Goal: Task Accomplishment & Management: Use online tool/utility

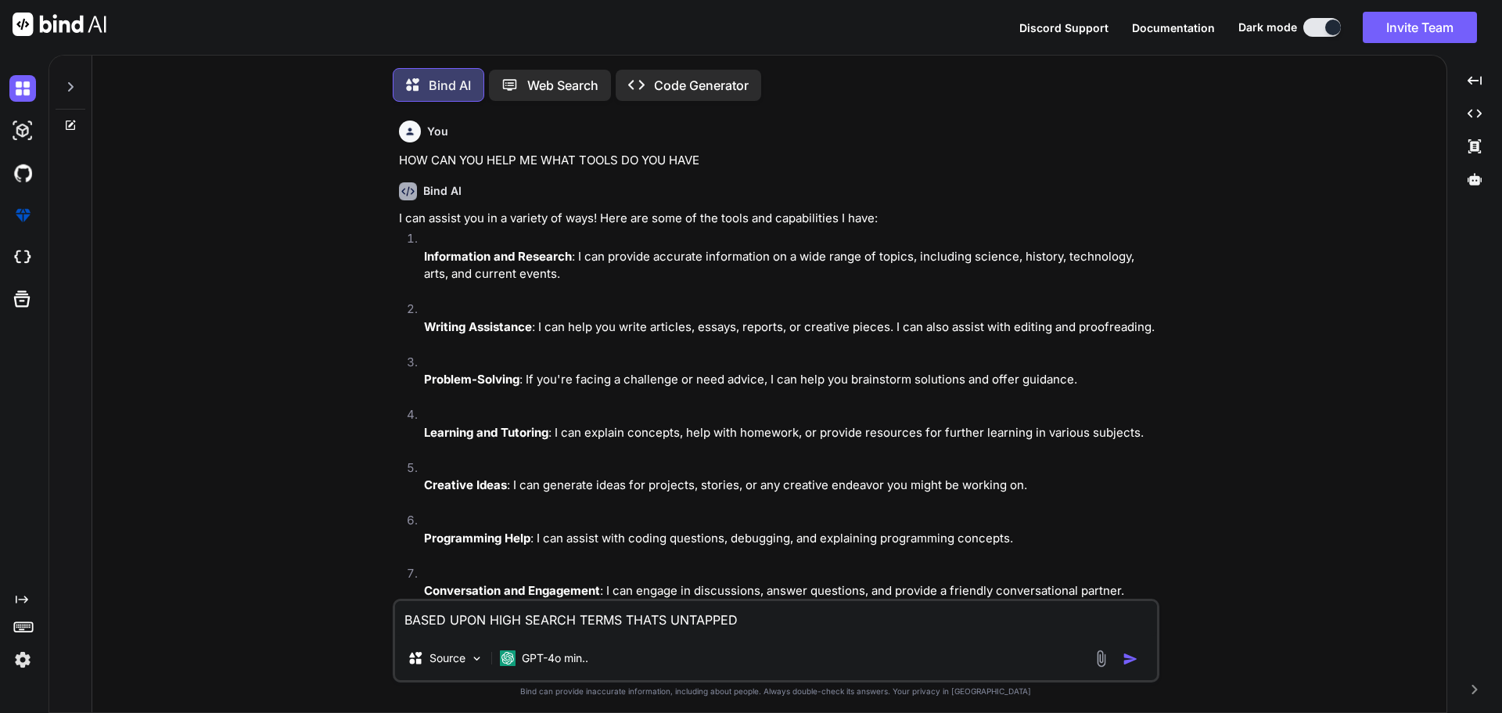
scroll to position [694, 0]
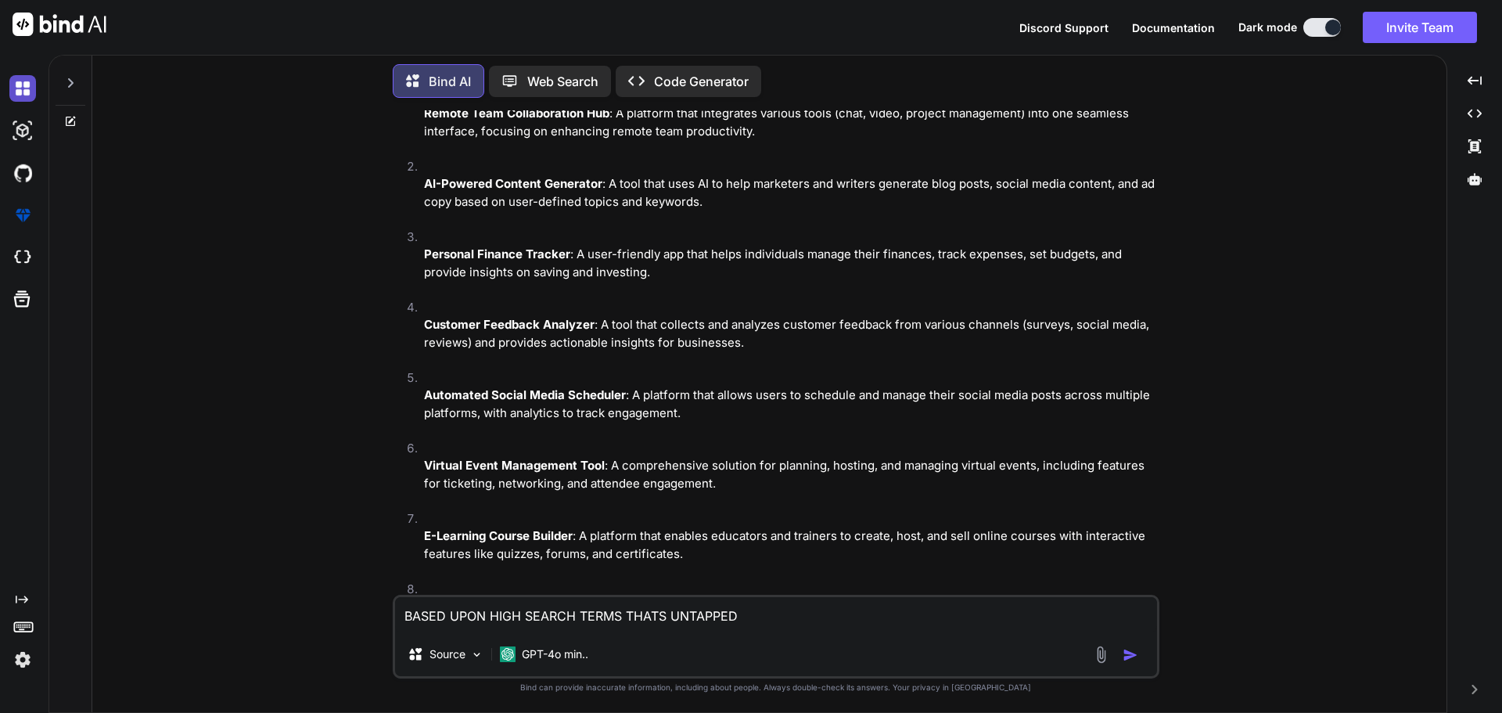
click at [33, 93] on img at bounding box center [22, 88] width 27 height 27
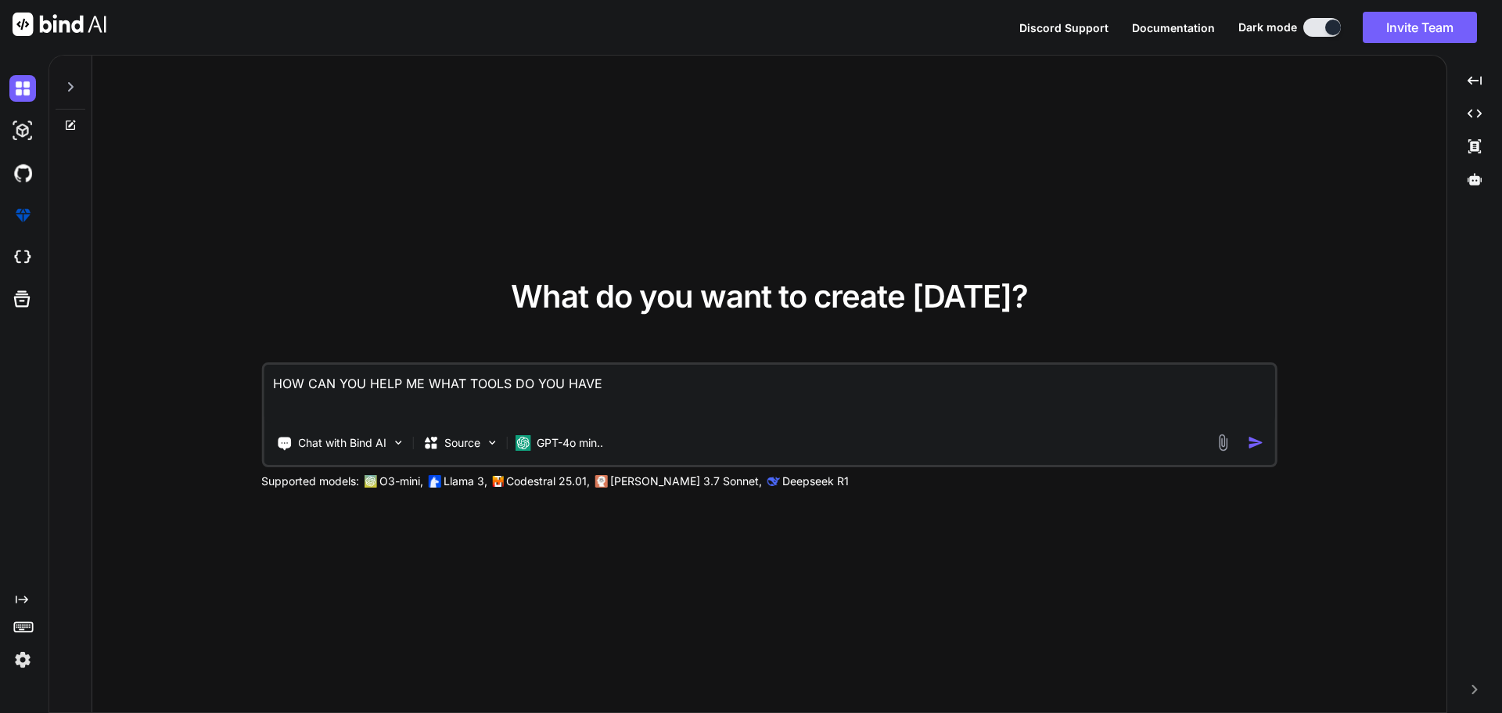
drag, startPoint x: 692, startPoint y: 383, endPoint x: 182, endPoint y: 367, distance: 510.3
click at [247, 383] on div "What do you want to create [DATE]? HOW CAN YOU HELP ME WHAT TOOLS DO YOU HAVE C…" at bounding box center [769, 385] width 1354 height 658
type textarea "x"
click at [343, 396] on textarea at bounding box center [770, 394] width 1012 height 58
type textarea "x"
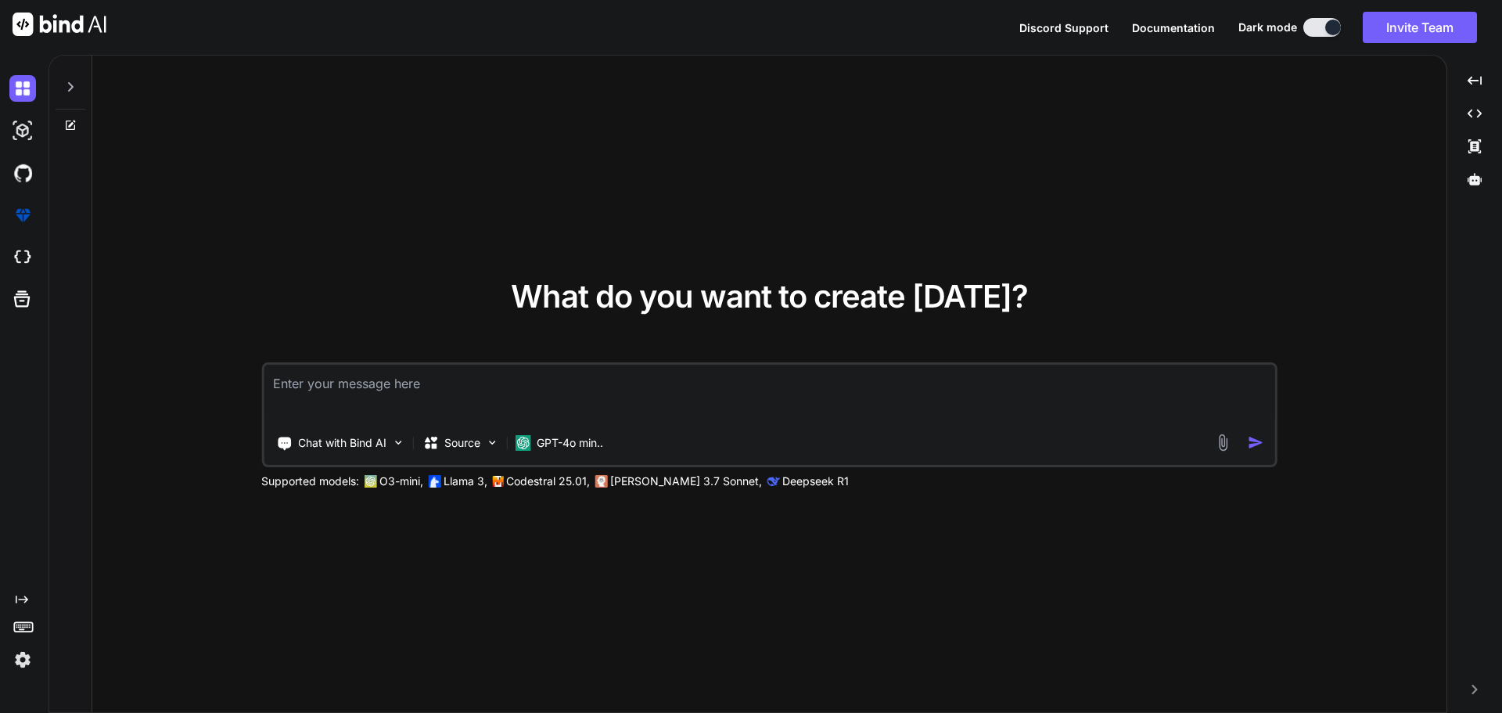
type textarea "A"
type textarea "x"
type textarea "AD"
type textarea "x"
type textarea "ADV"
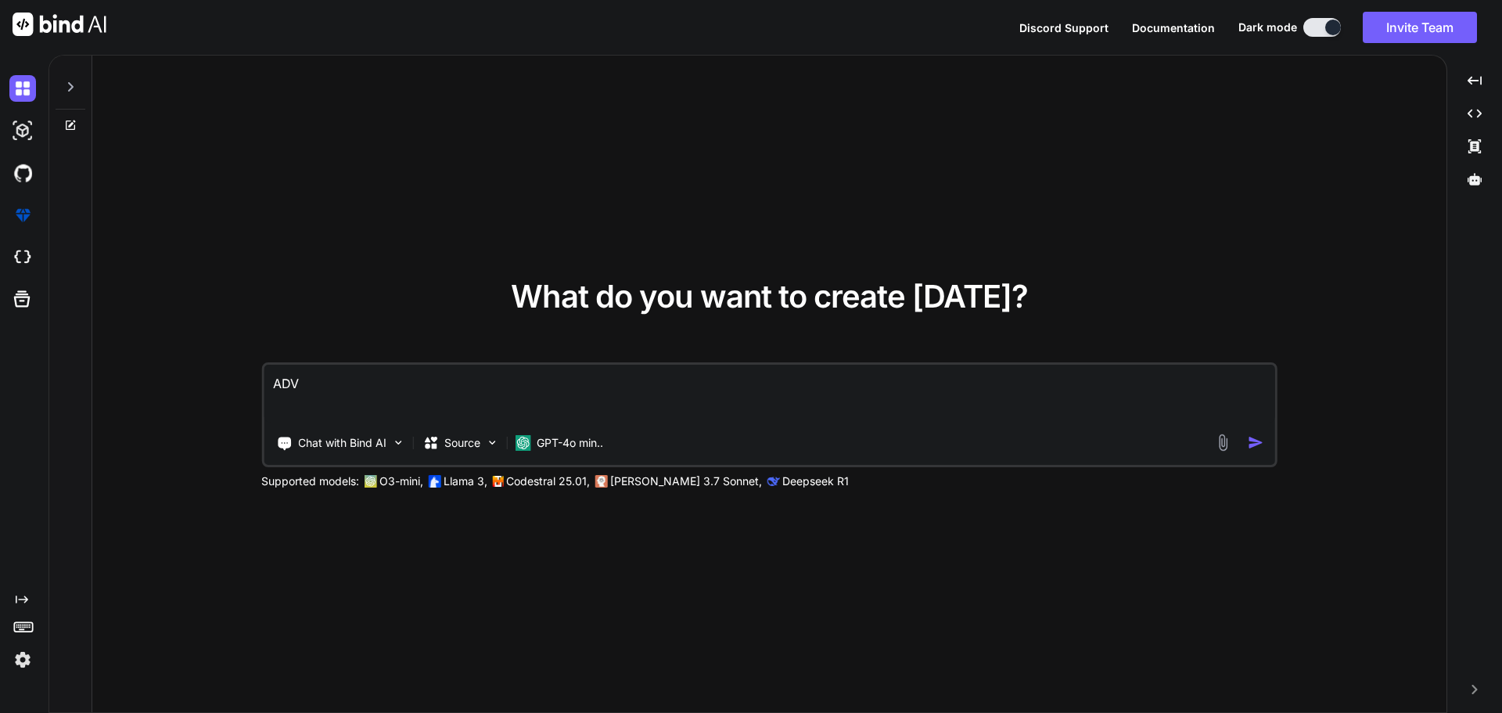
type textarea "x"
type textarea "ADVA"
type textarea "x"
type textarea "ADVAN"
type textarea "x"
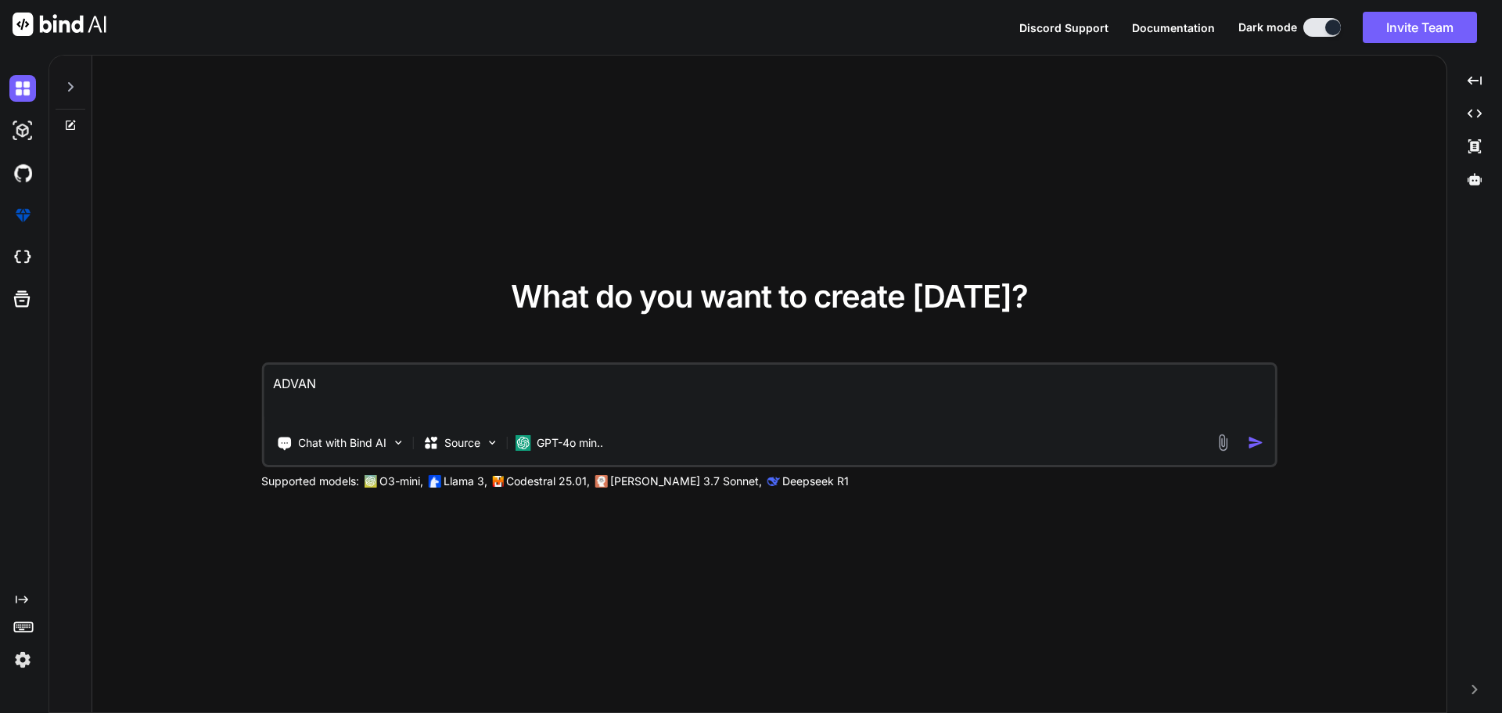
type textarea "ADVANC"
type textarea "x"
type textarea "ADVANCE"
type textarea "x"
type textarea "ADVANCED"
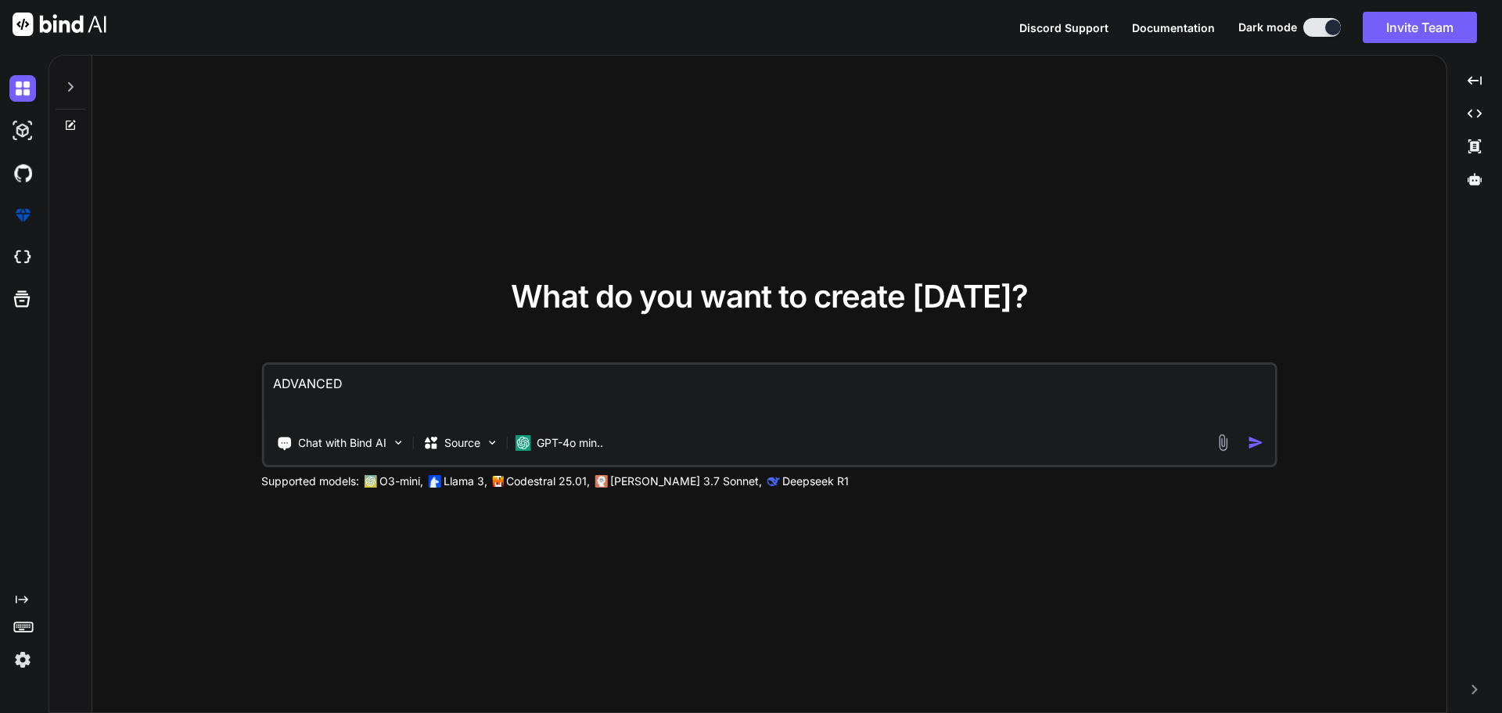
type textarea "x"
type textarea "ADVANCED"
type textarea "x"
type textarea "ADVANCED S"
type textarea "x"
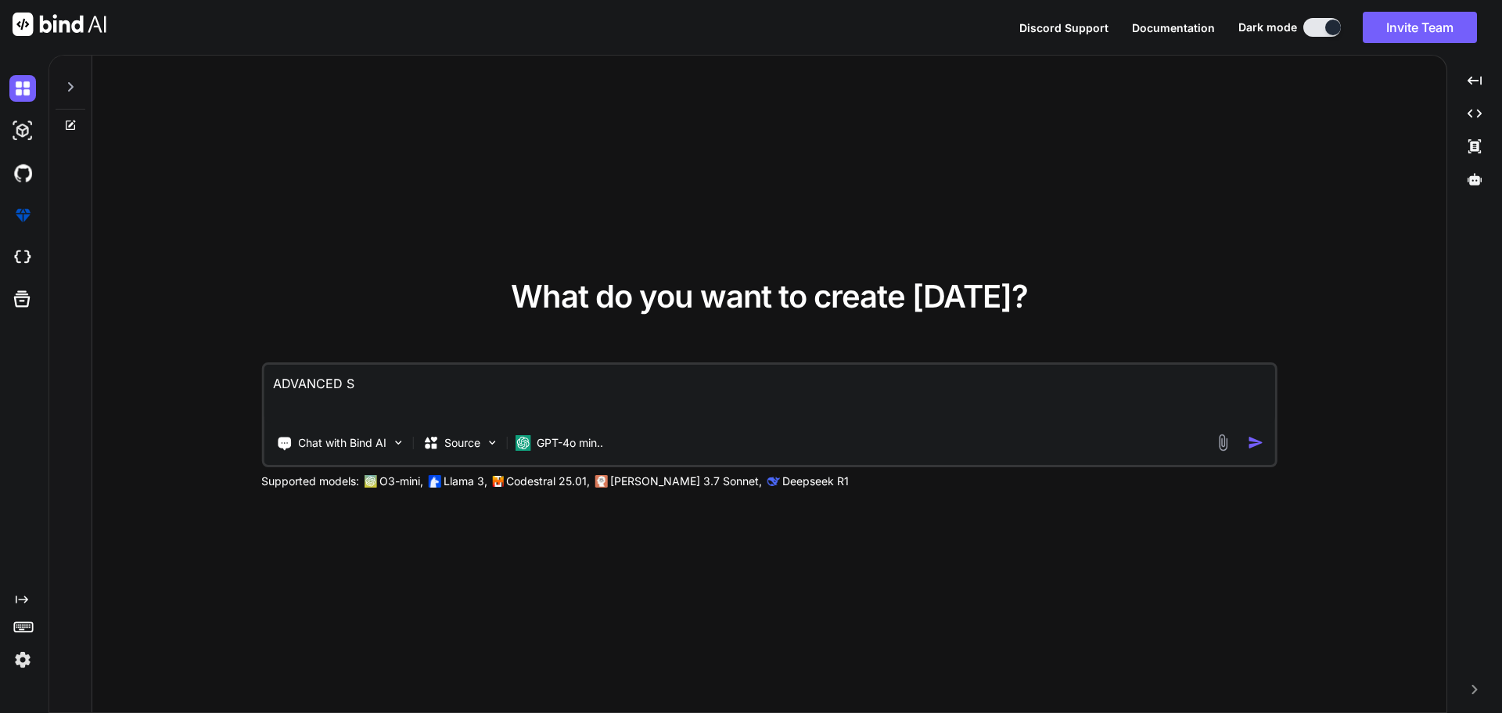
type textarea "ADVANCED SC"
type textarea "x"
type textarea "ADVANCED SCR"
type textarea "x"
type textarea "ADVANCED SCRA"
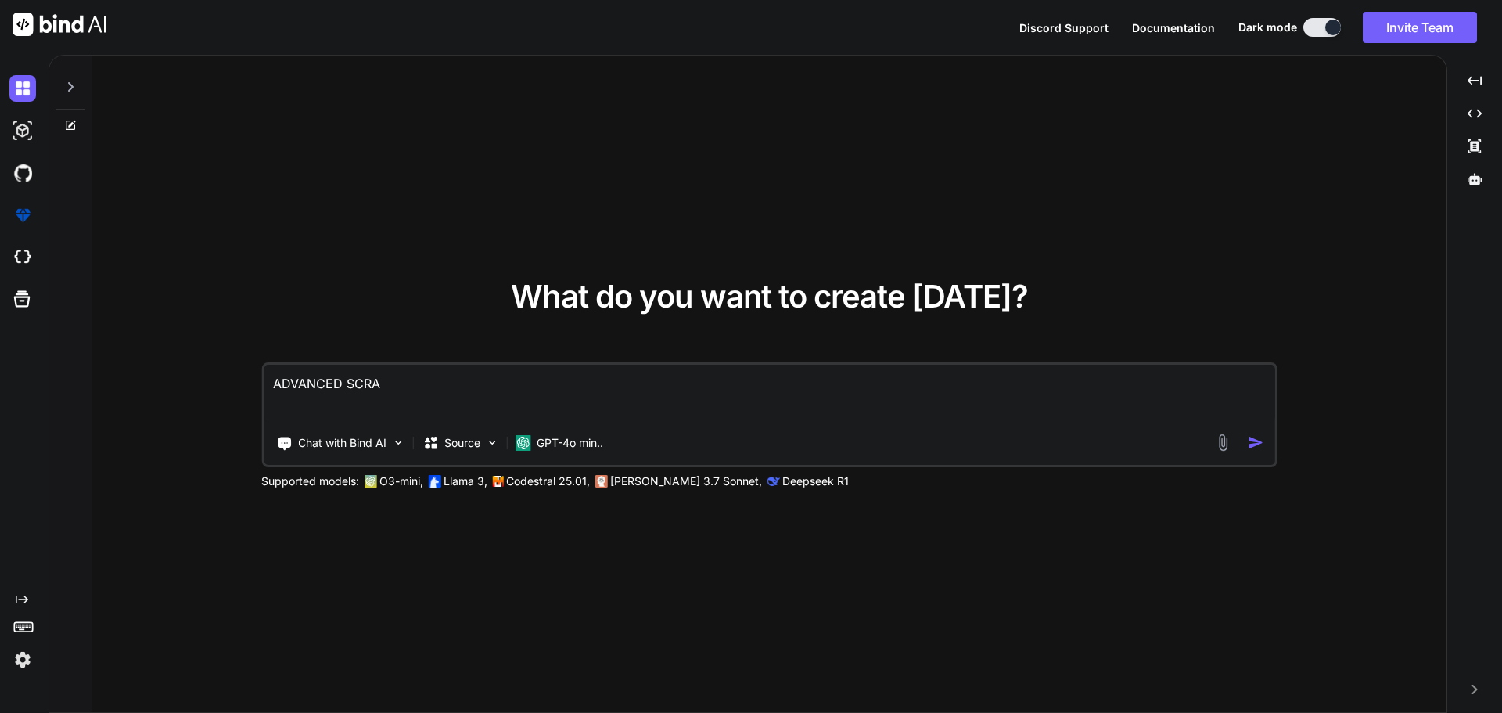
type textarea "x"
type textarea "ADVANCED SCRAP"
type textarea "x"
type textarea "ADVANCED SCRAPE"
type textarea "x"
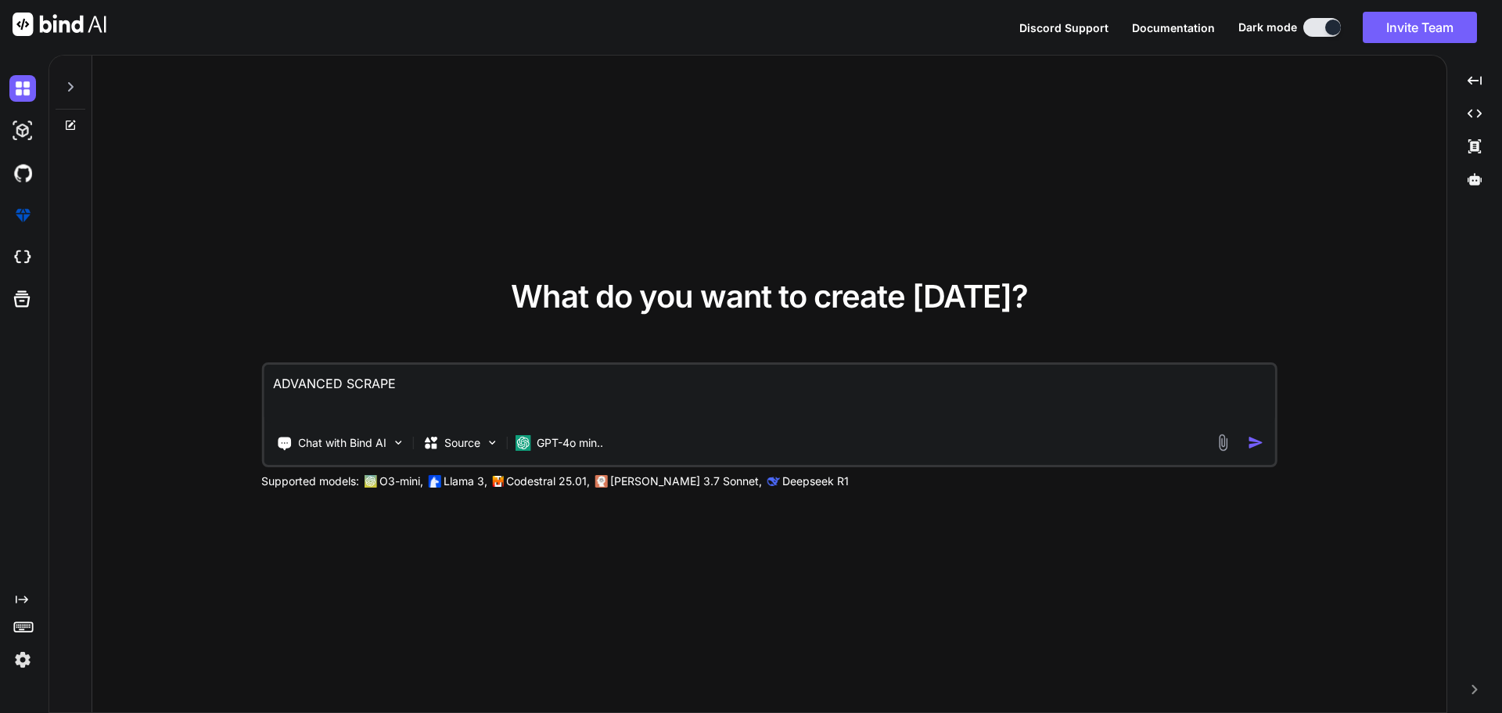
type textarea "ADVANCED SCRAPER"
type textarea "x"
type textarea "ADVANCED SCRAPER"
type textarea "x"
type textarea "ADVANCED SCRAPER T"
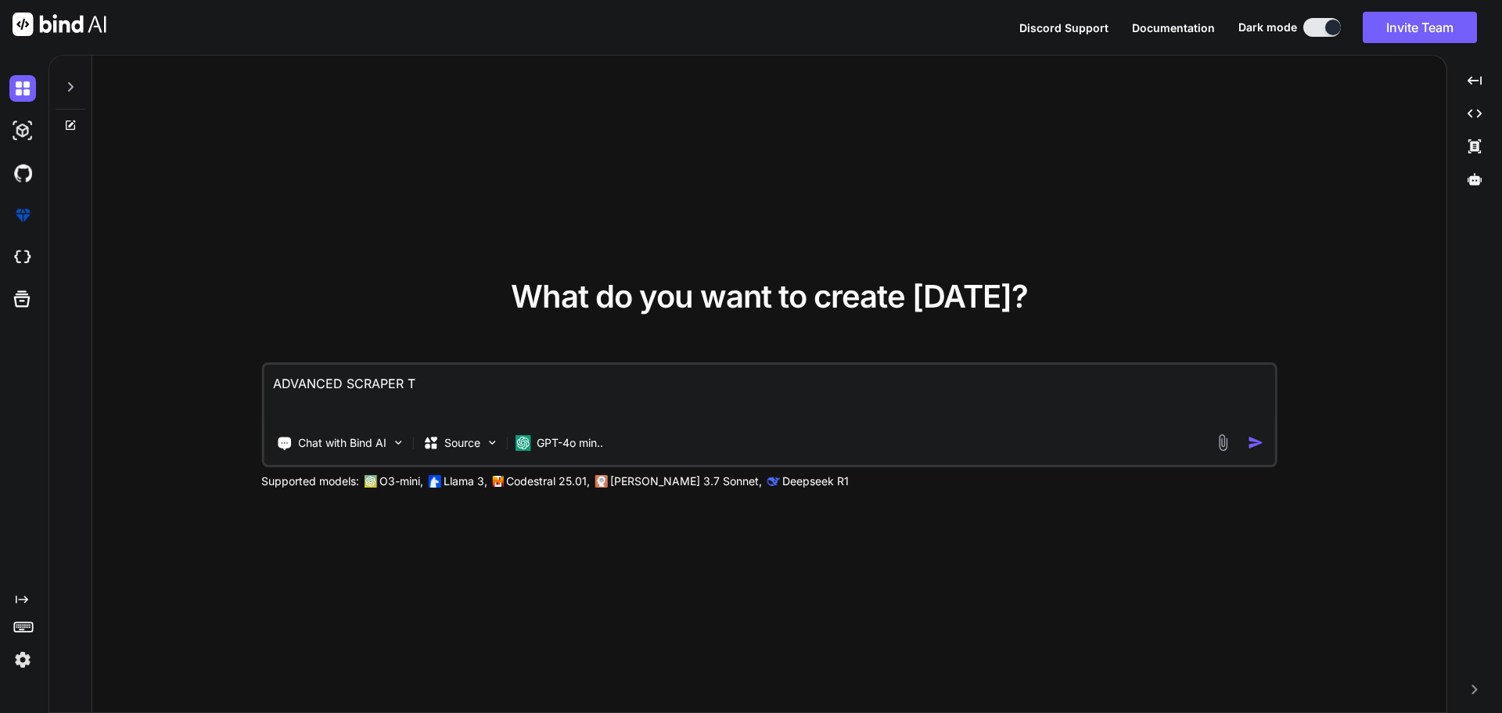
type textarea "x"
type textarea "ADVANCED SCRAPER TH"
type textarea "x"
type textarea "ADVANCED SCRAPER THA"
type textarea "x"
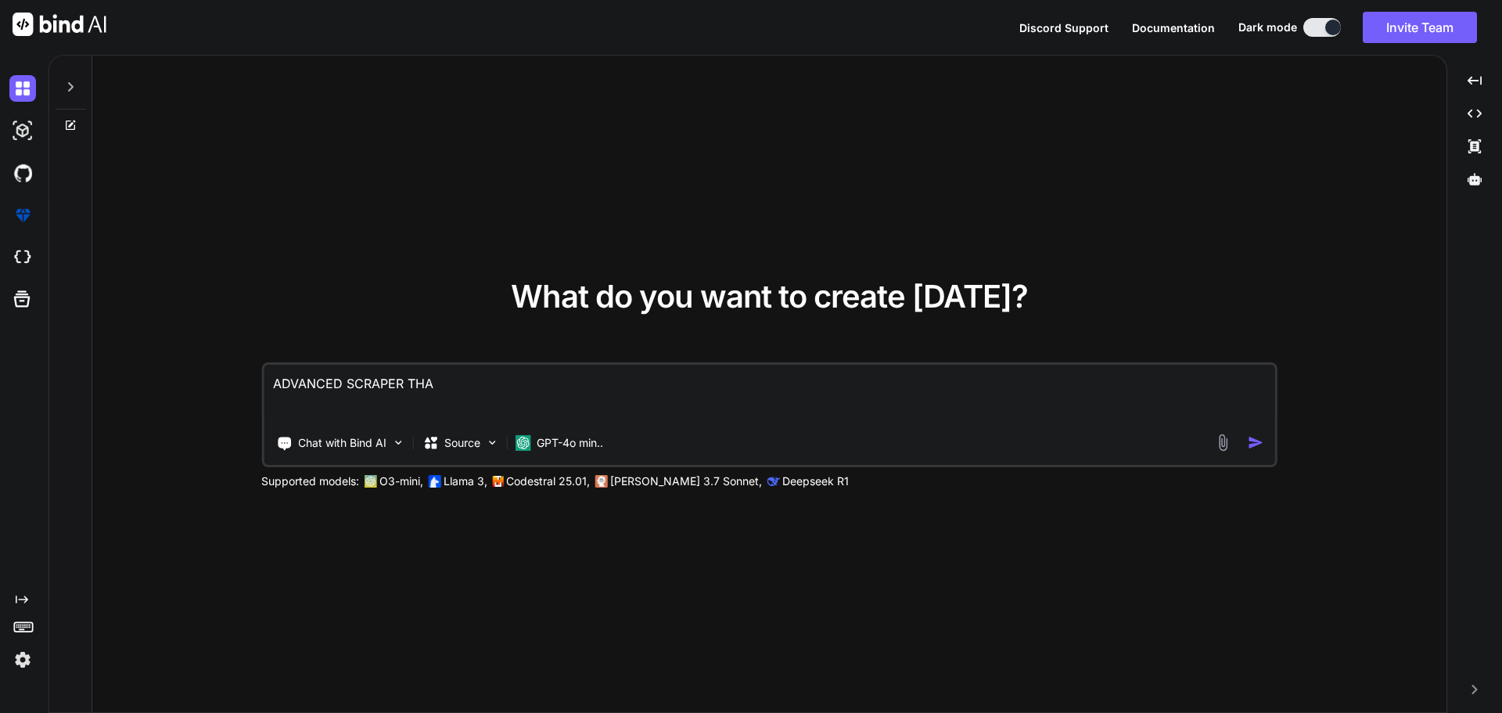
type textarea "ADVANCED SCRAPER THAT"
type textarea "x"
type textarea "ADVANCED SCRAPER THAT"
type textarea "x"
type textarea "ADVANCED SCRAPER THAT S"
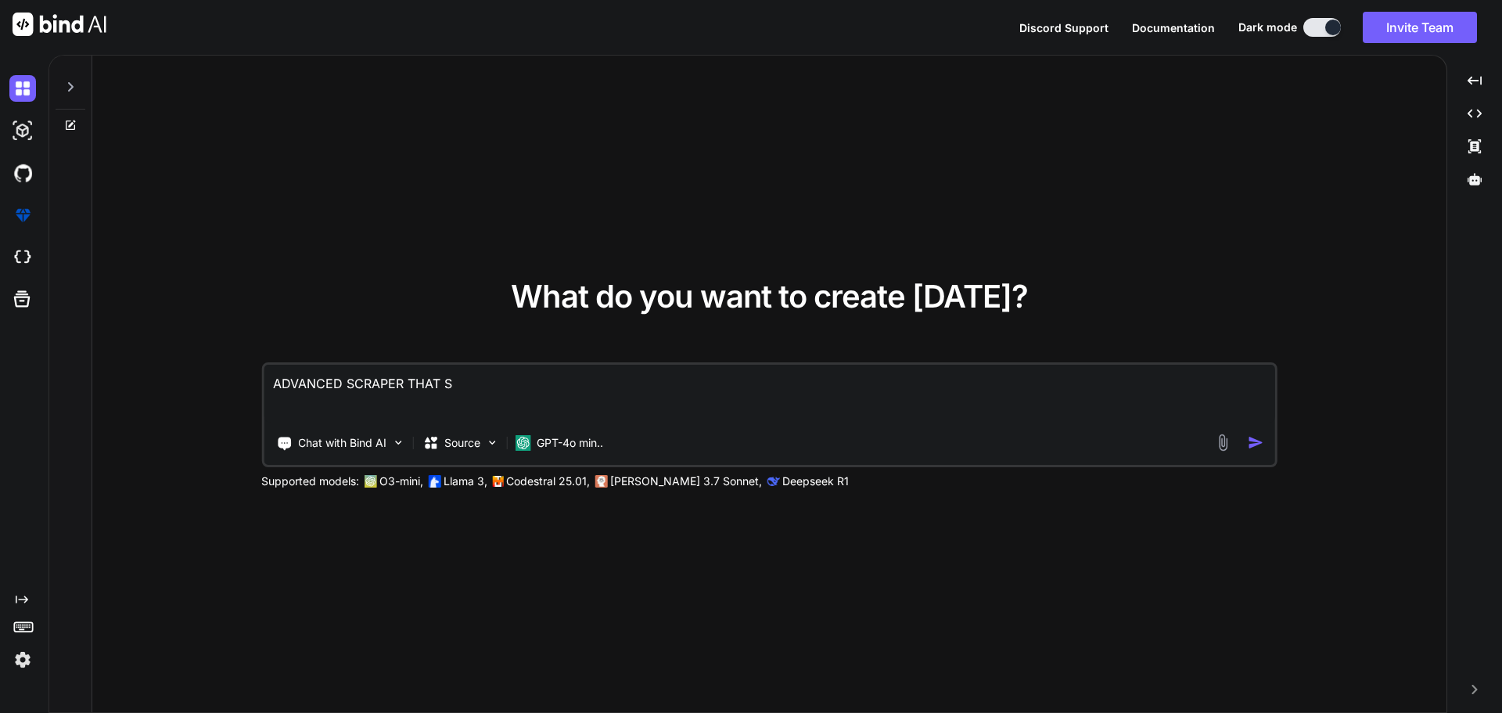
type textarea "x"
type textarea "ADVANCED SCRAPER THAT SC"
type textarea "x"
type textarea "ADVANCED SCRAPER THAT SCR"
type textarea "x"
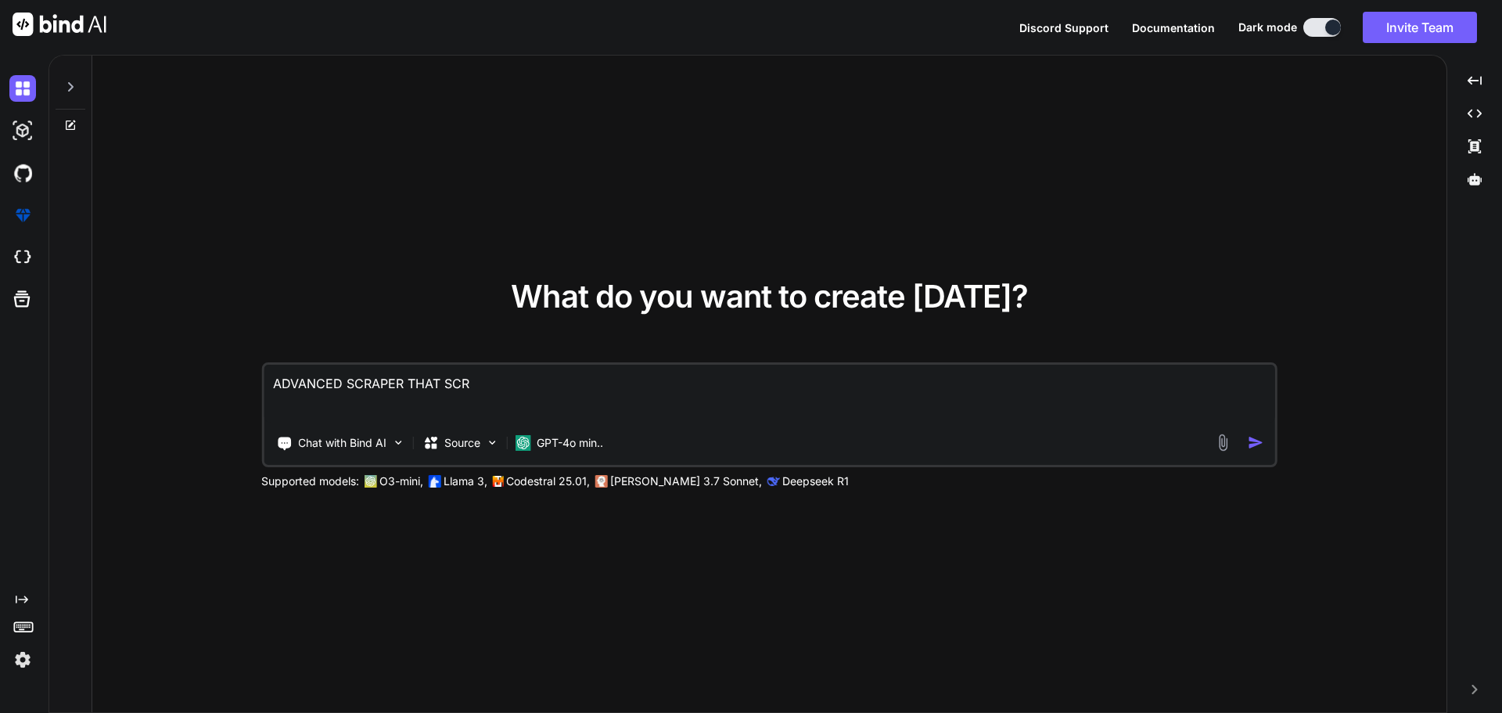
type textarea "ADVANCED SCRAPER THAT SCRA"
type textarea "x"
type textarea "ADVANCED SCRAPER THAT SCRAP"
type textarea "x"
type textarea "ADVANCED SCRAPER THAT SCRAPE"
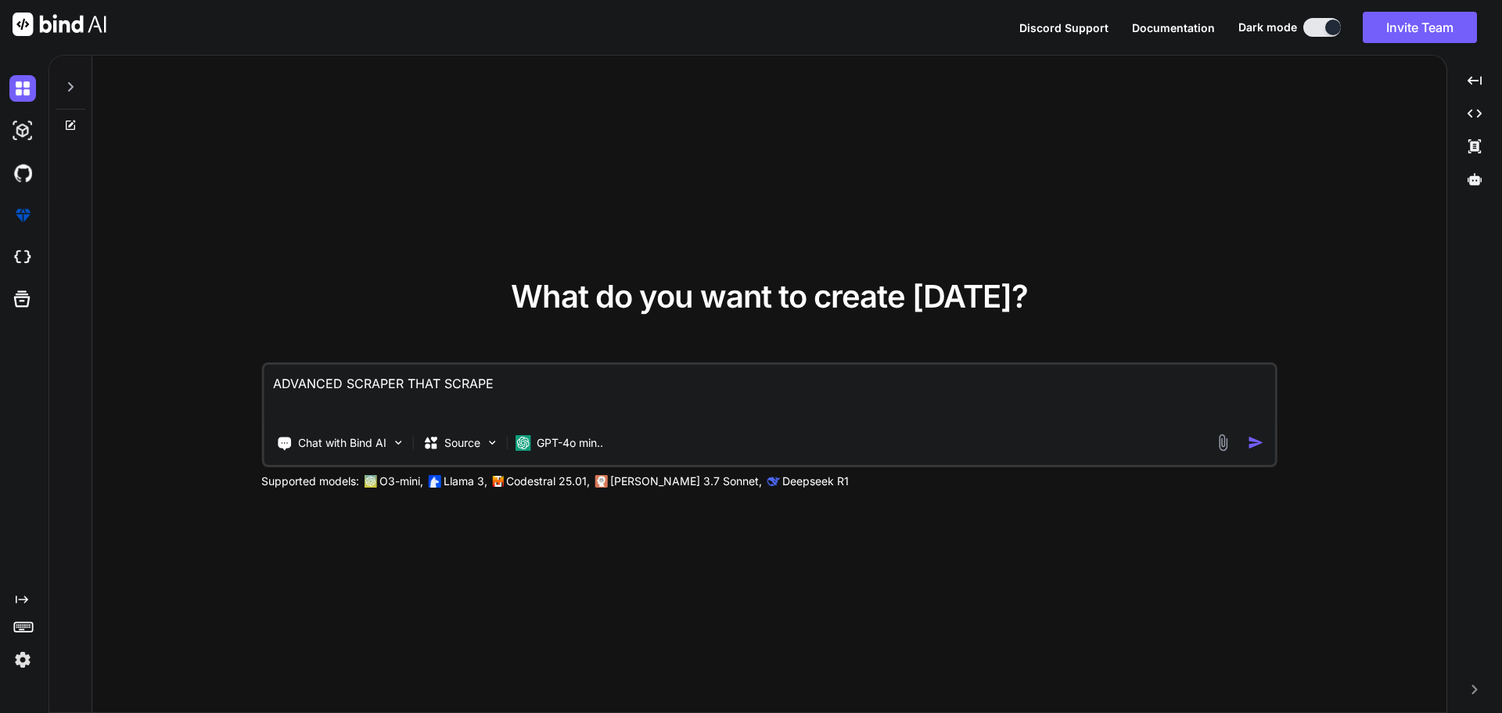
type textarea "x"
type textarea "ADVANCED SCRAPER THAT SCRAPES"
type textarea "x"
type textarea "ADVANCED SCRAPER THAT SCRAPES"
type textarea "x"
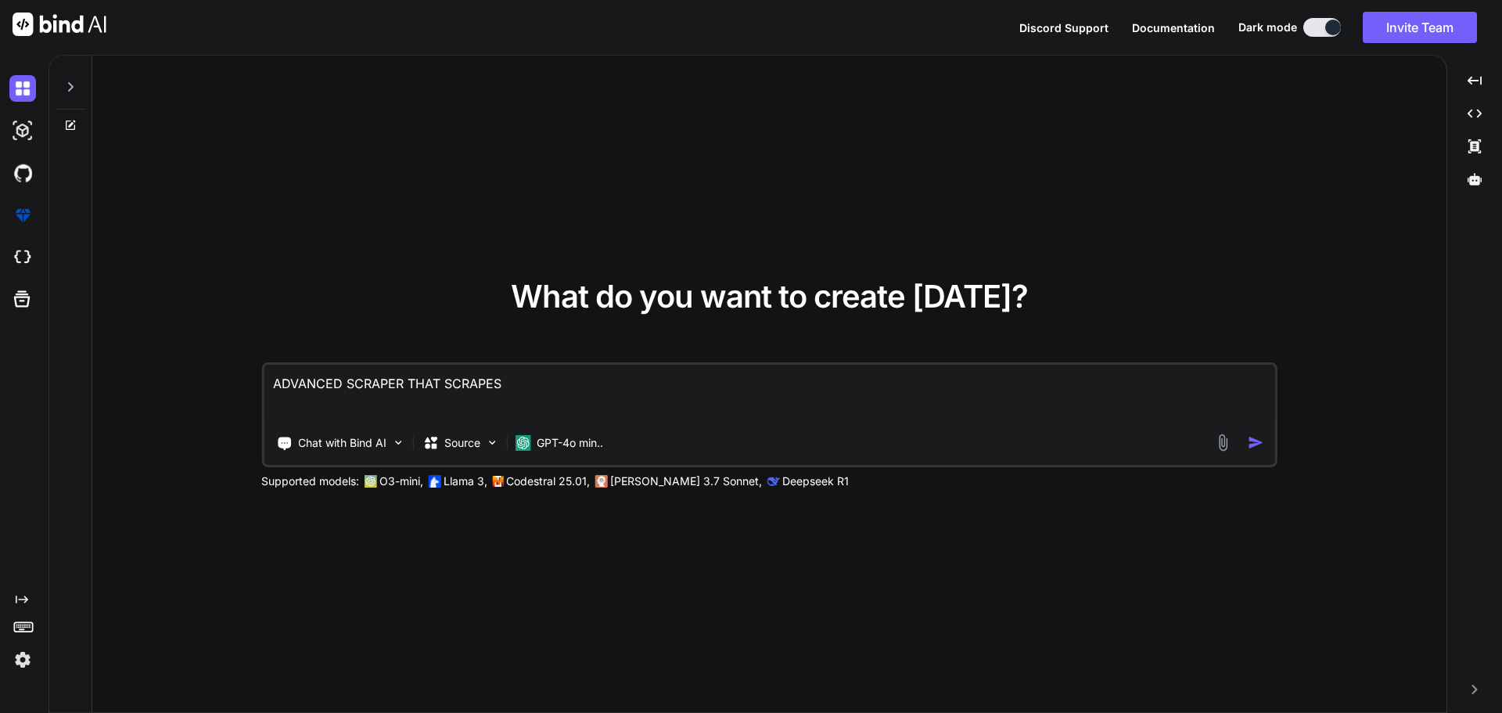
type textarea "ADVANCED SCRAPER THAT SCRAPES 5"
type textarea "x"
type textarea "ADVANCED SCRAPER THAT SCRAPES 50"
type textarea "x"
type textarea "ADVANCED SCRAPER THAT SCRAPES 50+"
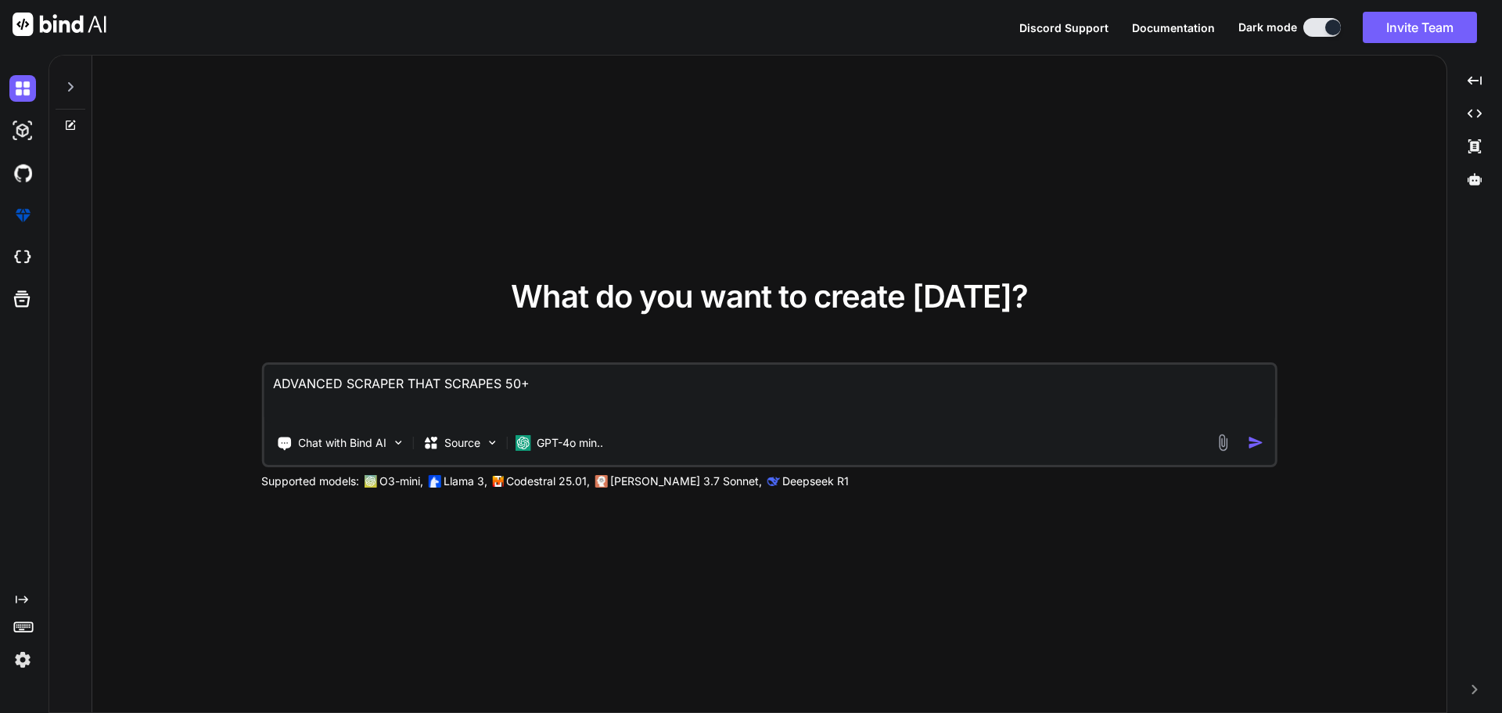
type textarea "x"
type textarea "ADVANCED SCRAPER THAT SCRAPES 50+"
type textarea "x"
type textarea "ADVANCED SCRAPER THAT SCRAPES 50+ S"
type textarea "x"
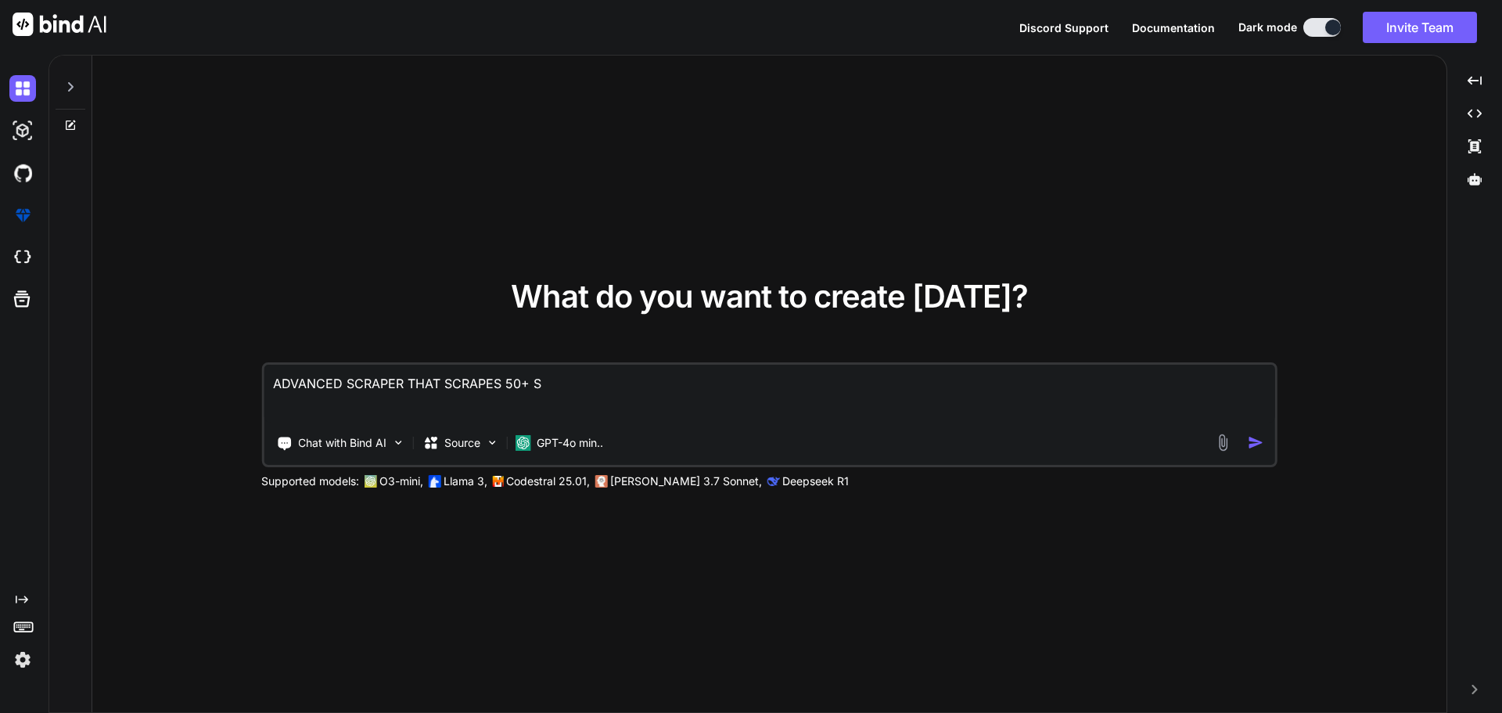
type textarea "ADVANCED SCRAPER THAT SCRAPES 50+ ST"
type textarea "x"
type textarea "ADVANCED SCRAPER THAT SCRAPES 50+ STA"
type textarea "x"
type textarea "ADVANCED SCRAPER THAT SCRAPES 50+ STAT"
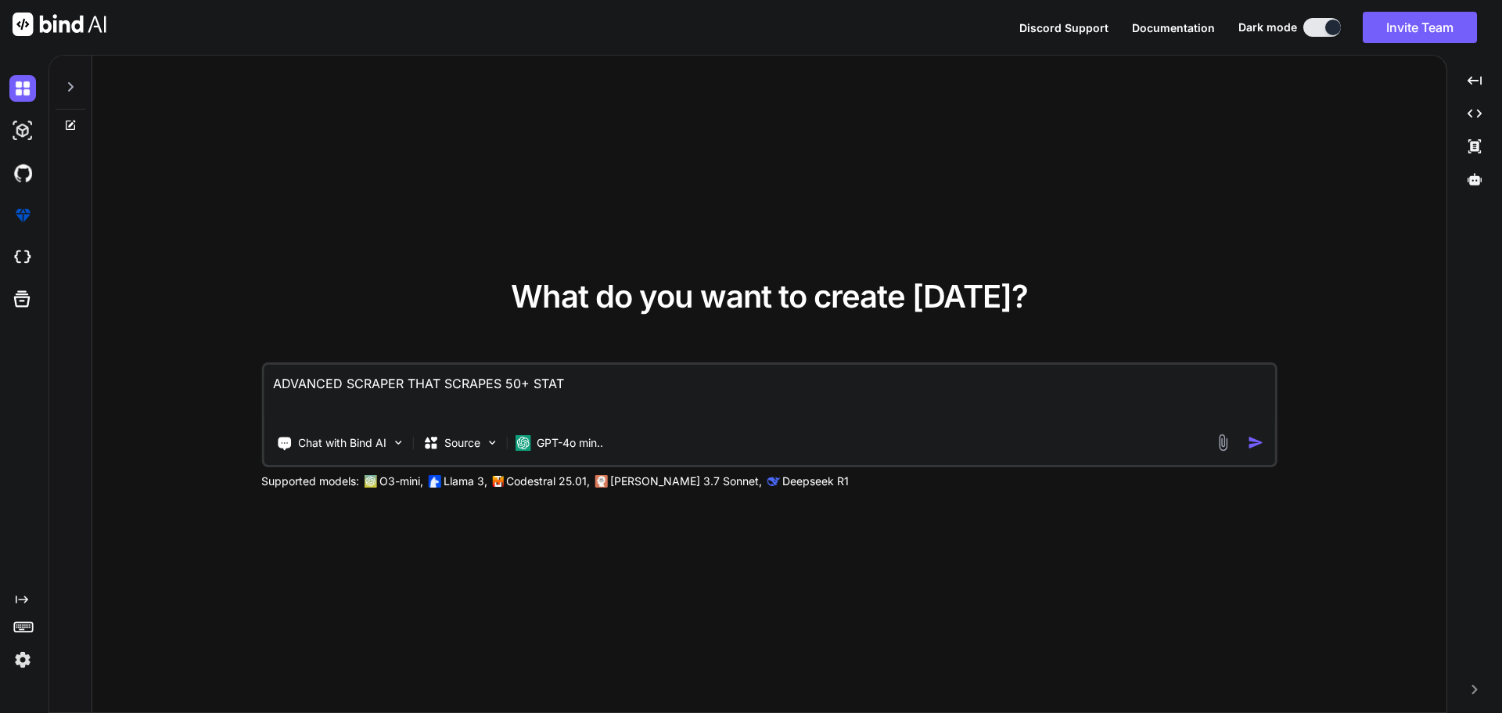
type textarea "x"
type textarea "ADVANCED SCRAPER THAT SCRAPES 50+ STATE"
type textarea "x"
type textarea "ADVANCED SCRAPER THAT SCRAPES 50+ STATES"
type textarea "x"
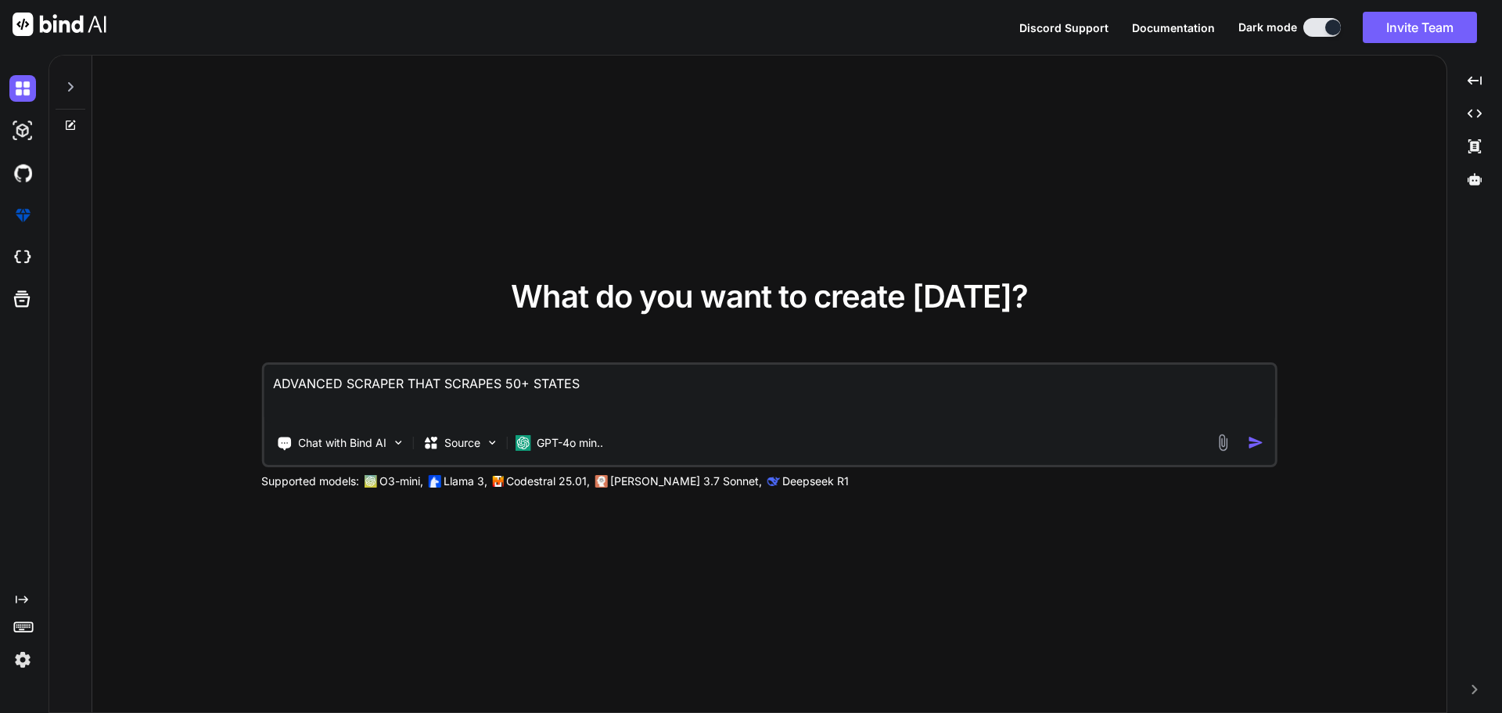
type textarea "ADVANCED SCRAPER THAT SCRAPES 50+ STATES"
type textarea "x"
type textarea "ADVANCED SCRAPER THAT SCRAPES 50+ STATES A"
type textarea "x"
type textarea "ADVANCED SCRAPER THAT SCRAPES 50+ STATES AN"
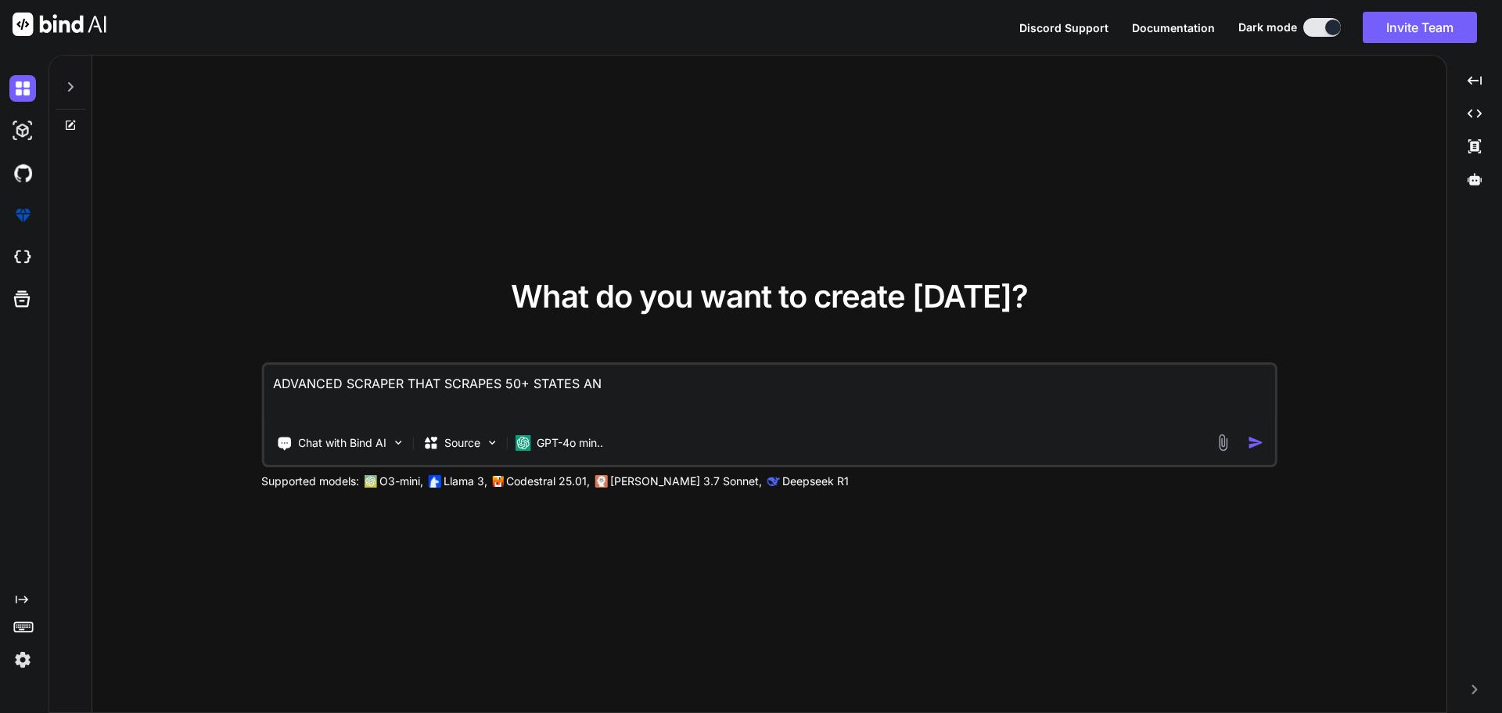
type textarea "x"
type textarea "ADVANCED SCRAPER THAT SCRAPES 50+ STATES AND"
type textarea "x"
type textarea "ADVANCED SCRAPER THAT SCRAPES 50+ STATES AND"
type textarea "x"
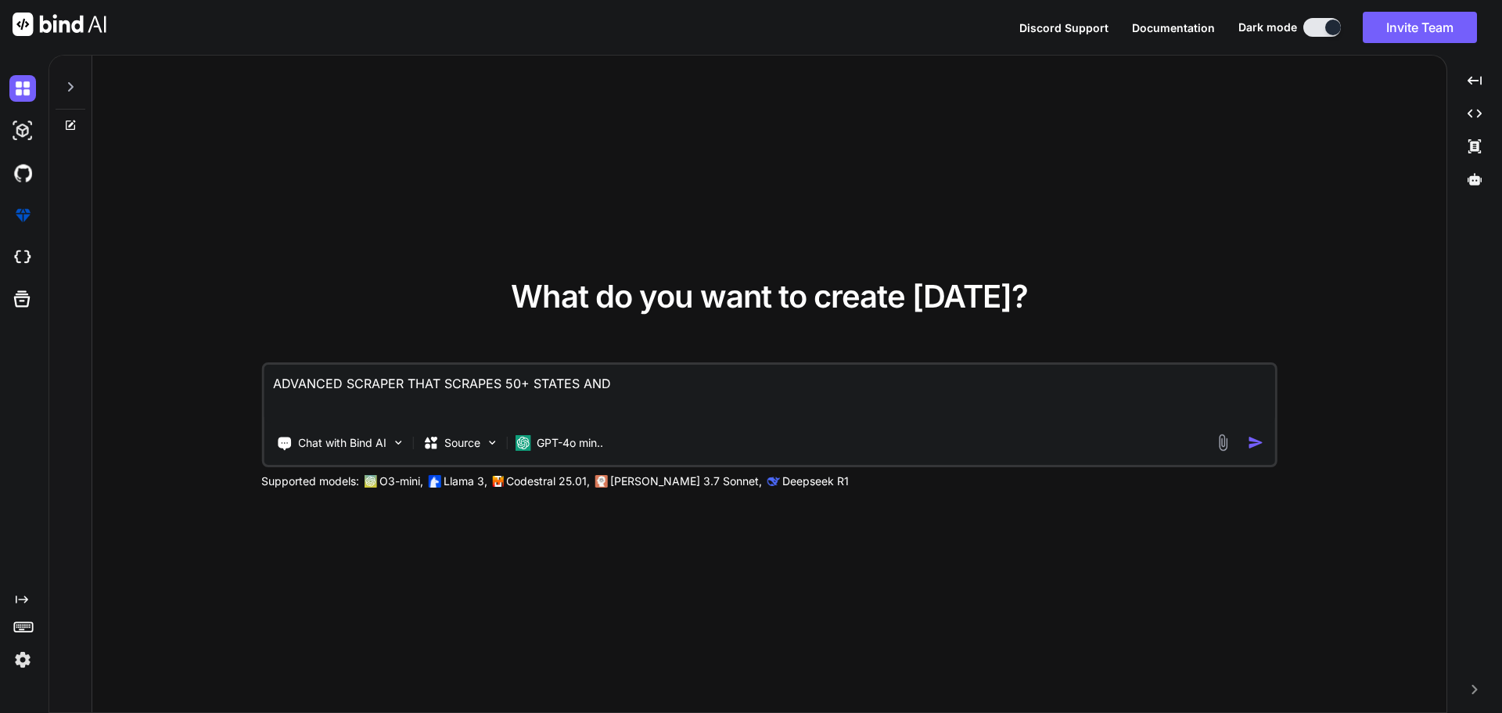
type textarea "ADVANCED SCRAPER THAT SCRAPES 50+ STATES AND S"
type textarea "x"
type textarea "ADVANCED SCRAPER THAT SCRAPES 50+ STATES AND SC"
type textarea "x"
type textarea "ADVANCED SCRAPER THAT SCRAPES 50+ STATES AND SCR"
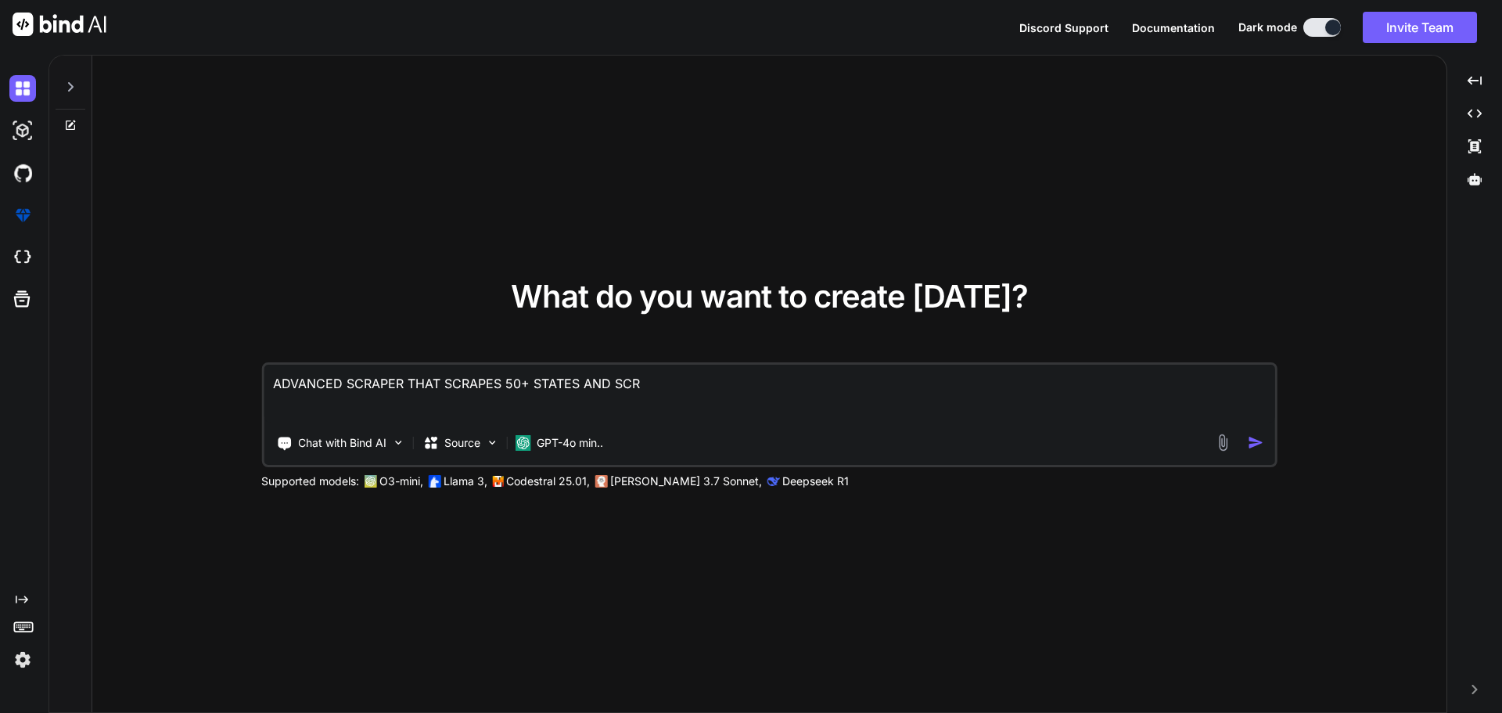
type textarea "x"
type textarea "ADVANCED SCRAPER THAT SCRAPES 50+ STATES AND SCRA"
type textarea "x"
type textarea "ADVANCED SCRAPER THAT SCRAPES 50+ STATES AND SCRAP"
type textarea "x"
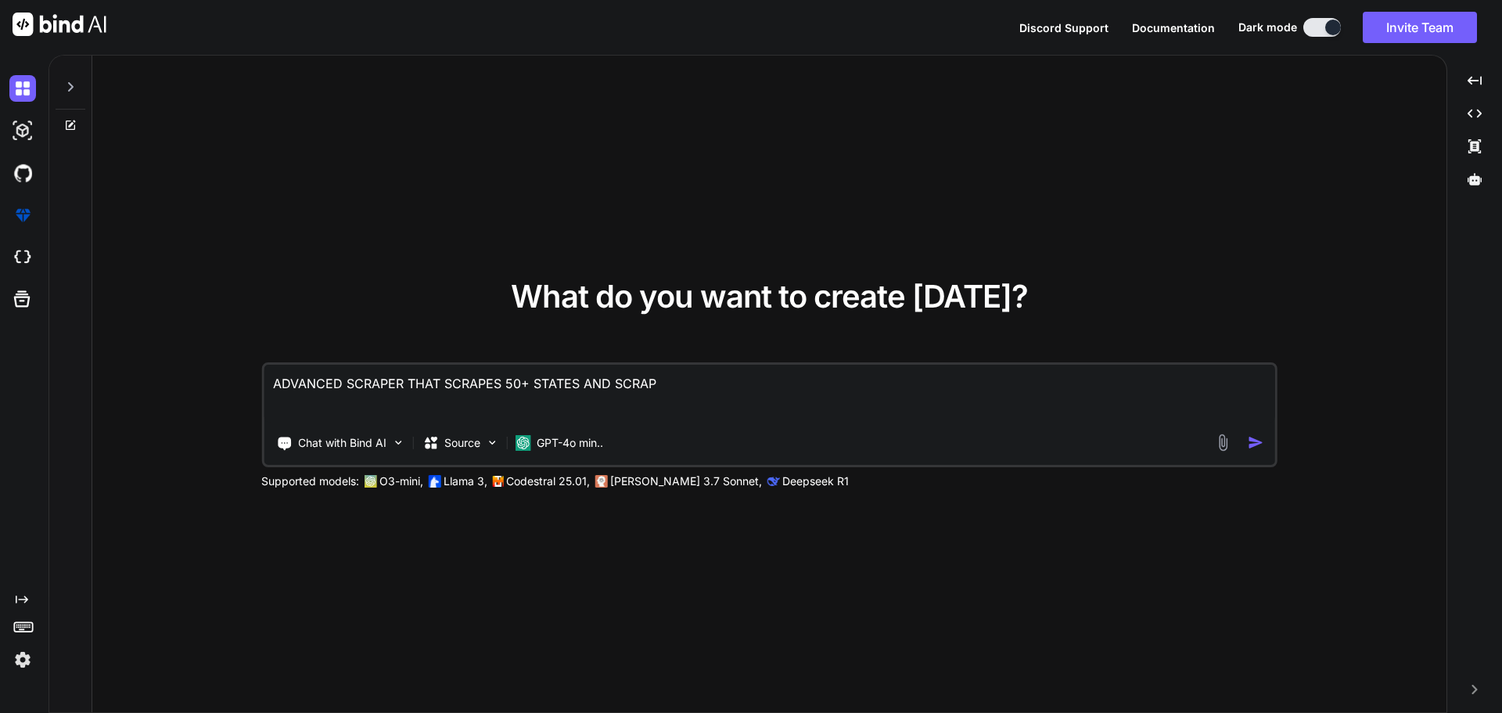
type textarea "ADVANCED SCRAPER THAT SCRAPES 50+ STATES AND SCRAPE"
type textarea "x"
type textarea "ADVANCED SCRAPER THAT SCRAPES 50+ STATES AND SCRAPE"
type textarea "x"
type textarea "ADVANCED SCRAPER THAT SCRAPES 50+ STATES AND SCRAPE DI"
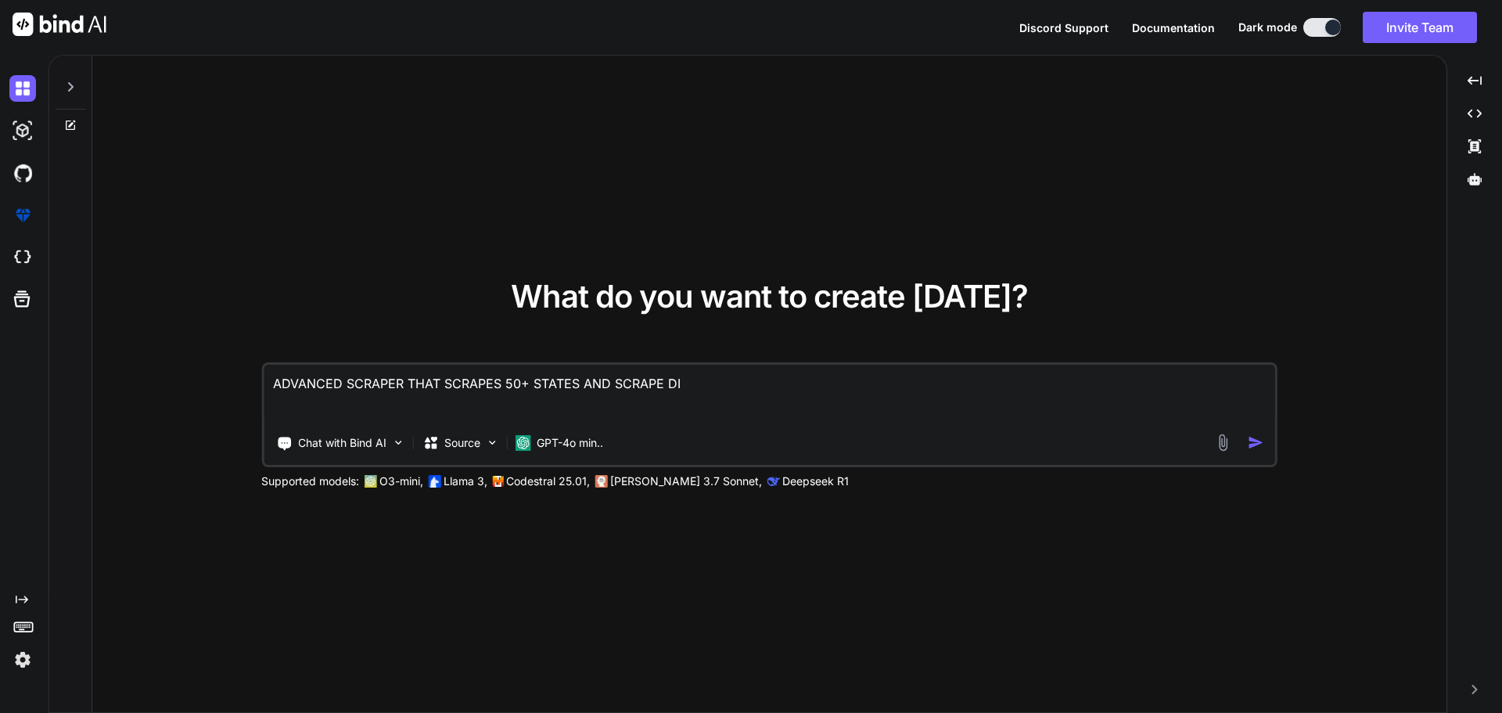
type textarea "x"
type textarea "ADVANCED SCRAPER THAT SCRAPES 50+ STATES AND SCRAPE DIF"
type textarea "x"
type textarea "ADVANCED SCRAPER THAT SCRAPES 50+ STATES AND SCRAPE DIFF"
type textarea "x"
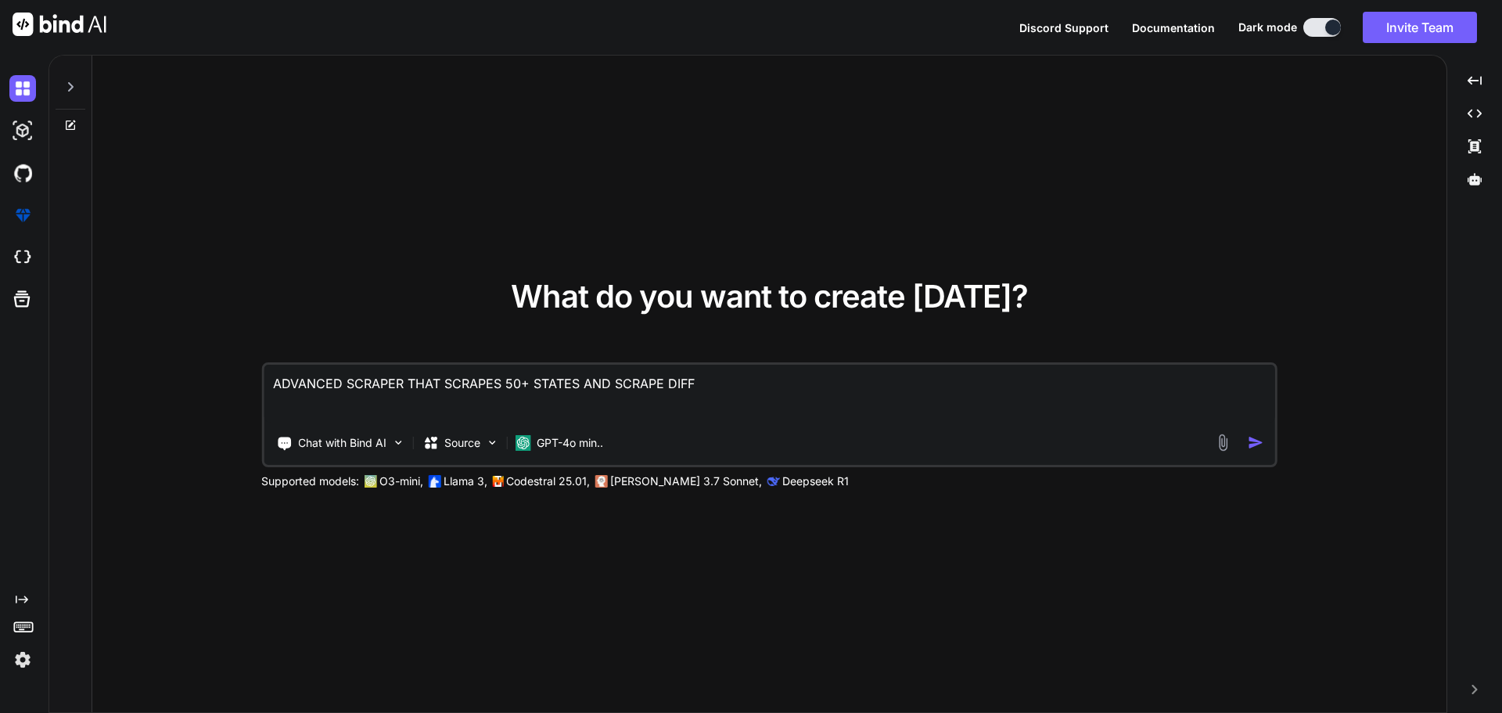
type textarea "ADVANCED SCRAPER THAT SCRAPES 50+ STATES AND SCRAPE DIFFE"
type textarea "x"
type textarea "ADVANCED SCRAPER THAT SCRAPES 50+ STATES AND SCRAPE DIFFER"
type textarea "x"
type textarea "ADVANCED SCRAPER THAT SCRAPES 50+ STATES AND SCRAPE DIFFERE"
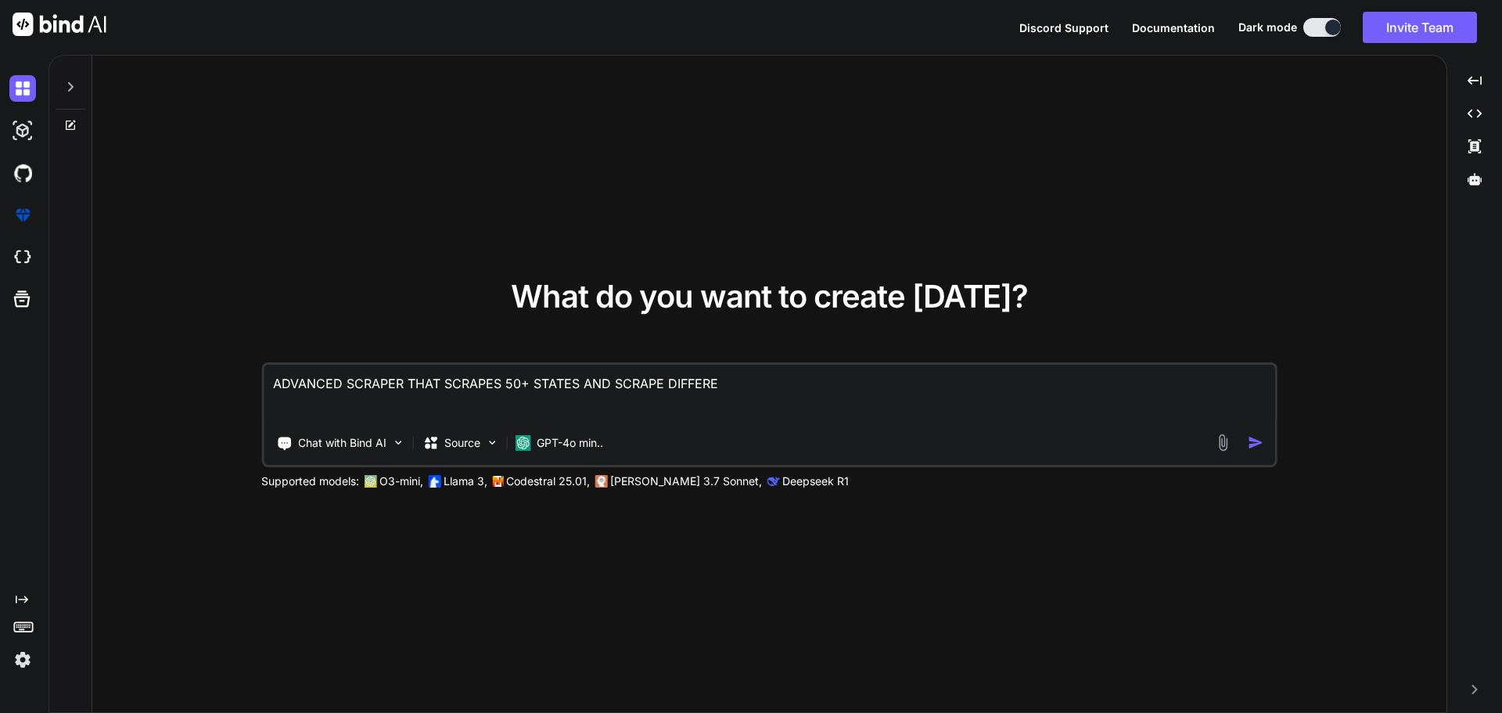
type textarea "x"
type textarea "ADVANCED SCRAPER THAT SCRAPES 50+ STATES AND SCRAPE DIFFEREN"
type textarea "x"
type textarea "ADVANCED SCRAPER THAT SCRAPES 50+ STATES AND SCRAPE DIFFERENT"
type textarea "x"
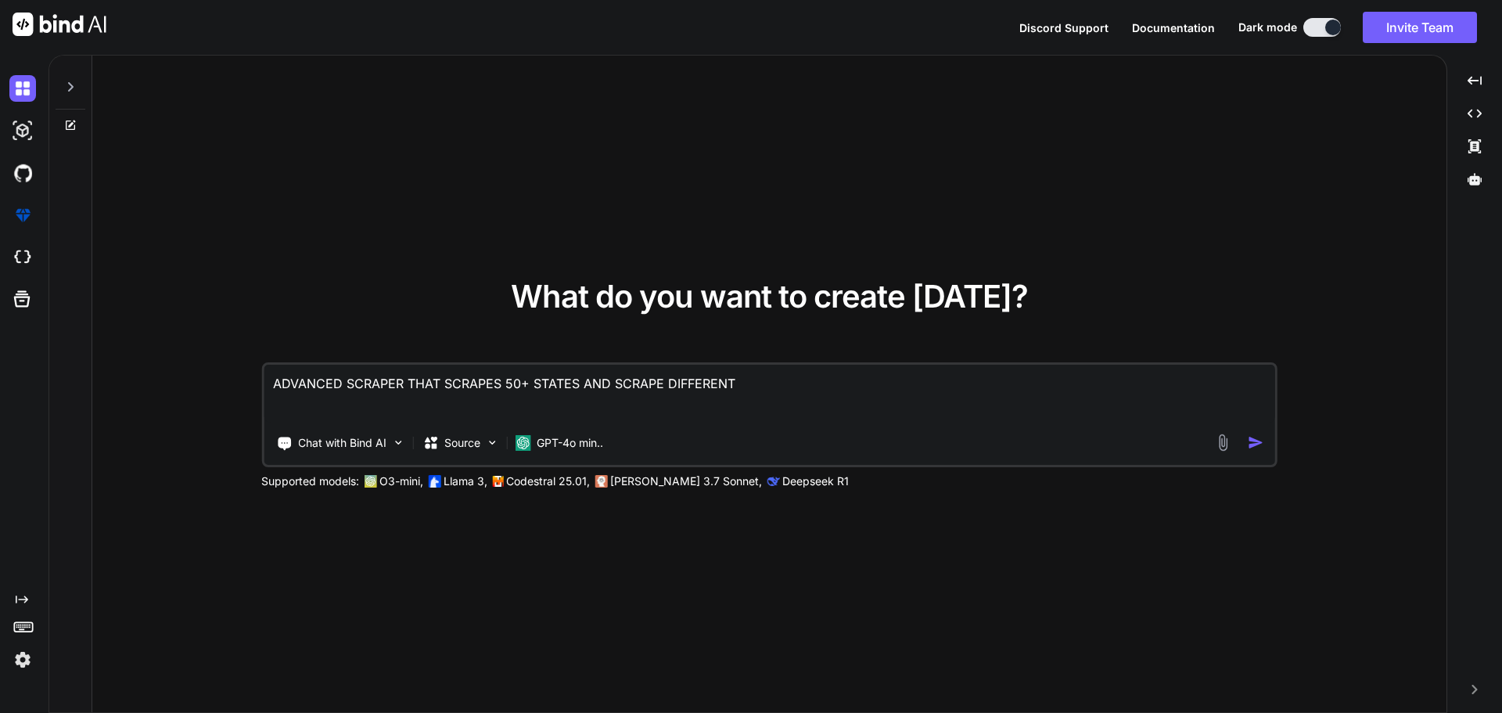
type textarea "ADVANCED SCRAPER THAT SCRAPES 50+ STATES AND SCRAPE DIFFERENT"
type textarea "x"
type textarea "ADVANCED SCRAPER THAT SCRAPES 50+ STATES AND SCRAPE DIFFERENT P"
type textarea "x"
type textarea "ADVANCED SCRAPER THAT SCRAPES 50+ STATES AND SCRAPE DIFFERENT PL"
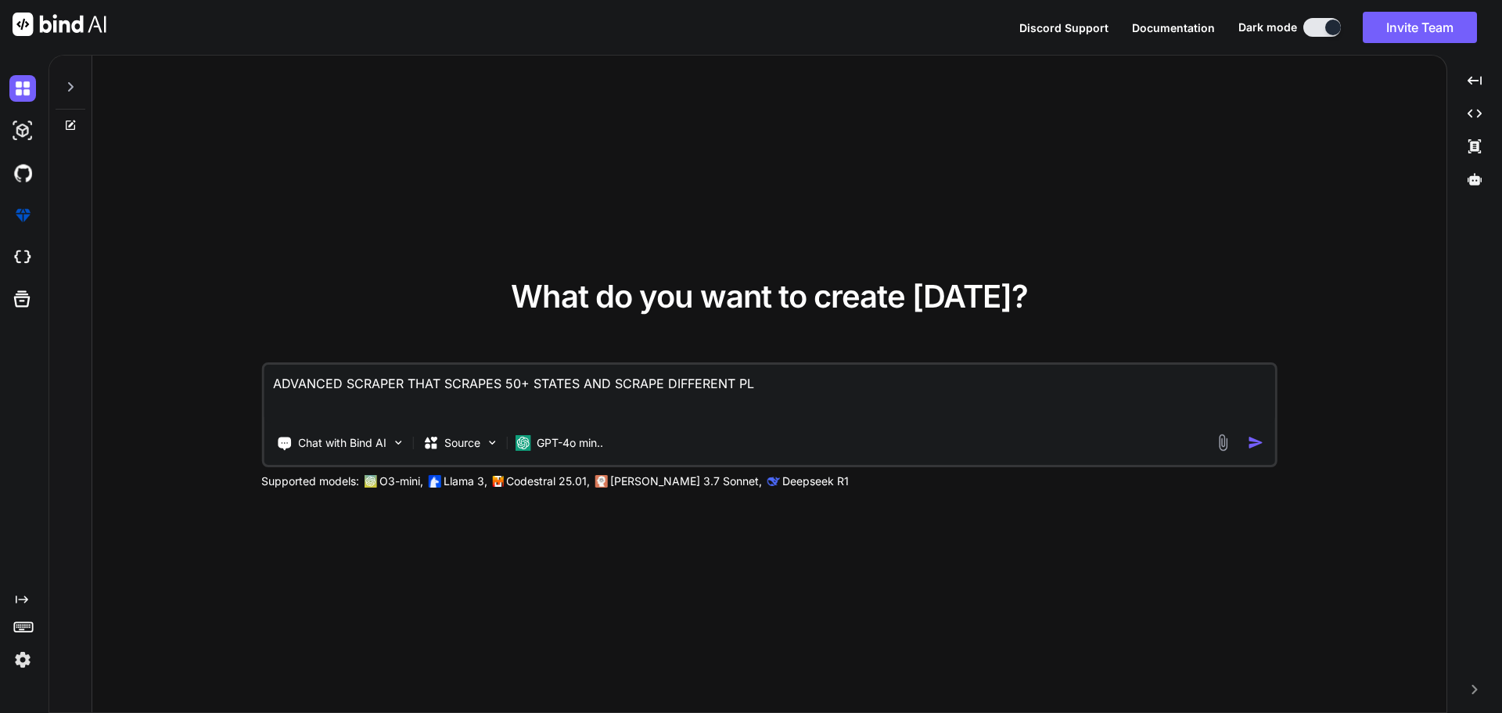
type textarea "x"
type textarea "ADVANCED SCRAPER THAT SCRAPES 50+ STATES AND SCRAPE DIFFERENT PLT"
type textarea "x"
type textarea "ADVANCED SCRAPER THAT SCRAPES 50+ STATES AND SCRAPE DIFFERENT PL"
type textarea "x"
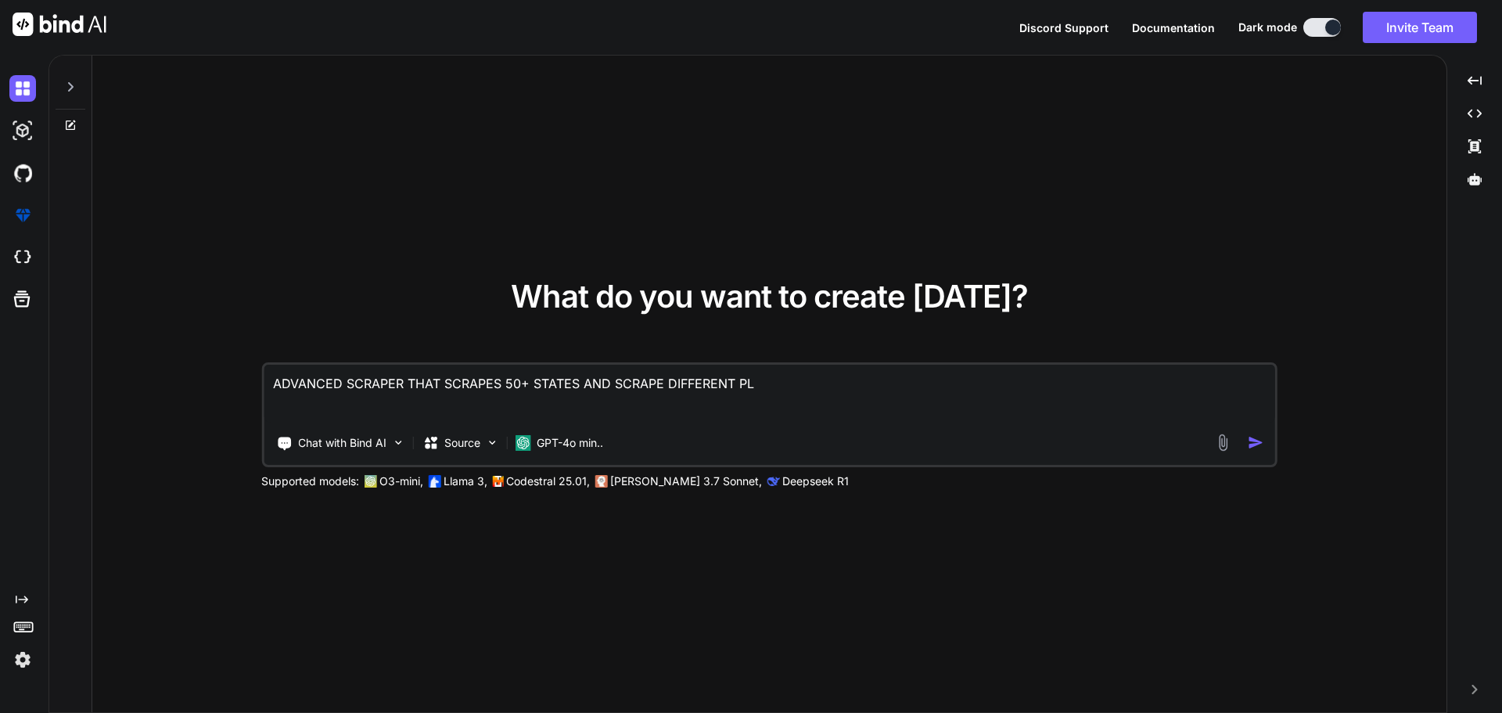
type textarea "ADVANCED SCRAPER THAT SCRAPES 50+ STATES AND SCRAPE DIFFERENT PLA"
type textarea "x"
type textarea "ADVANCED SCRAPER THAT SCRAPES 50+ STATES AND SCRAPE DIFFERENT PLAT"
type textarea "x"
type textarea "ADVANCED SCRAPER THAT SCRAPES 50+ STATES AND SCRAPE DIFFERENT PLATF"
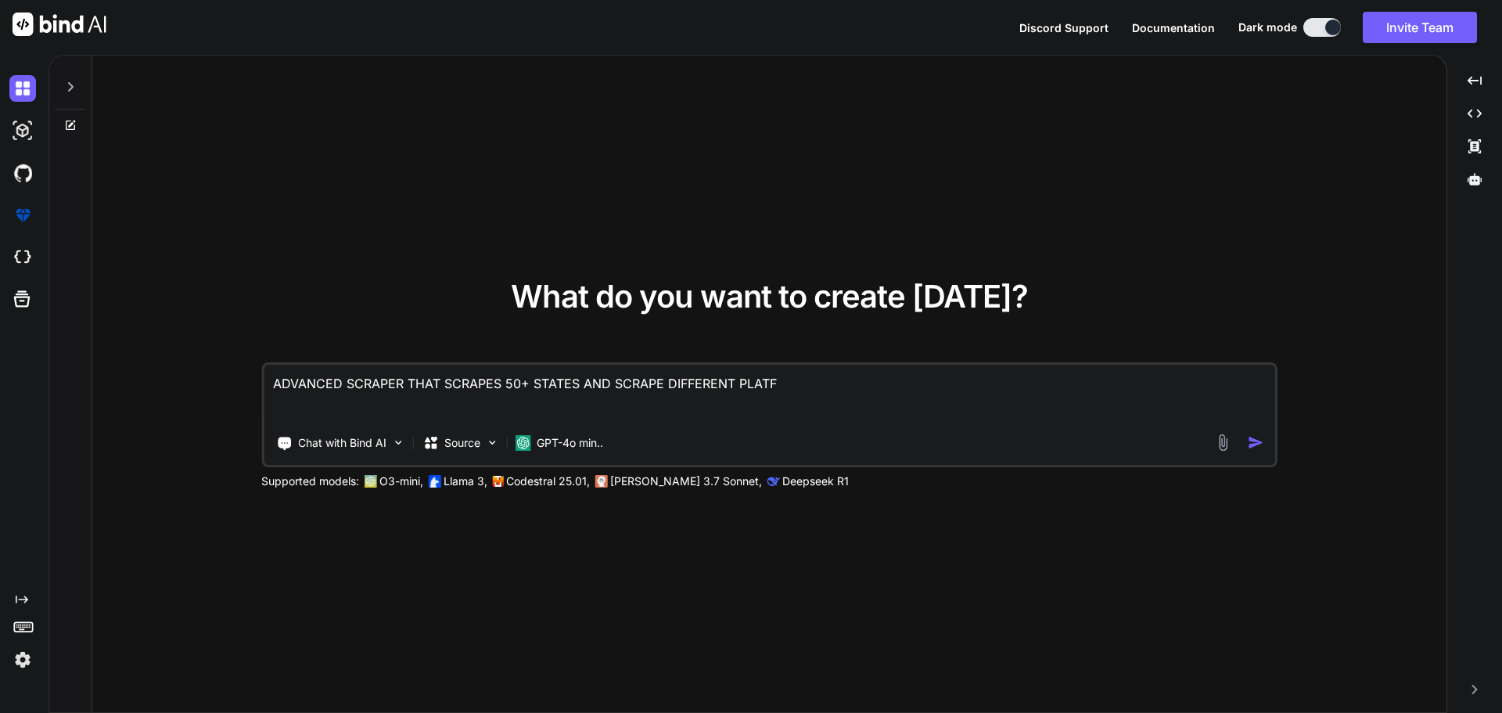
type textarea "x"
type textarea "ADVANCED SCRAPER THAT SCRAPES 50+ STATES AND SCRAPE DIFFERENT PLATFOR"
type textarea "x"
type textarea "ADVANCED SCRAPER THAT SCRAPES 50+ STATES AND SCRAPE DIFFERENT PLATFORM"
type textarea "x"
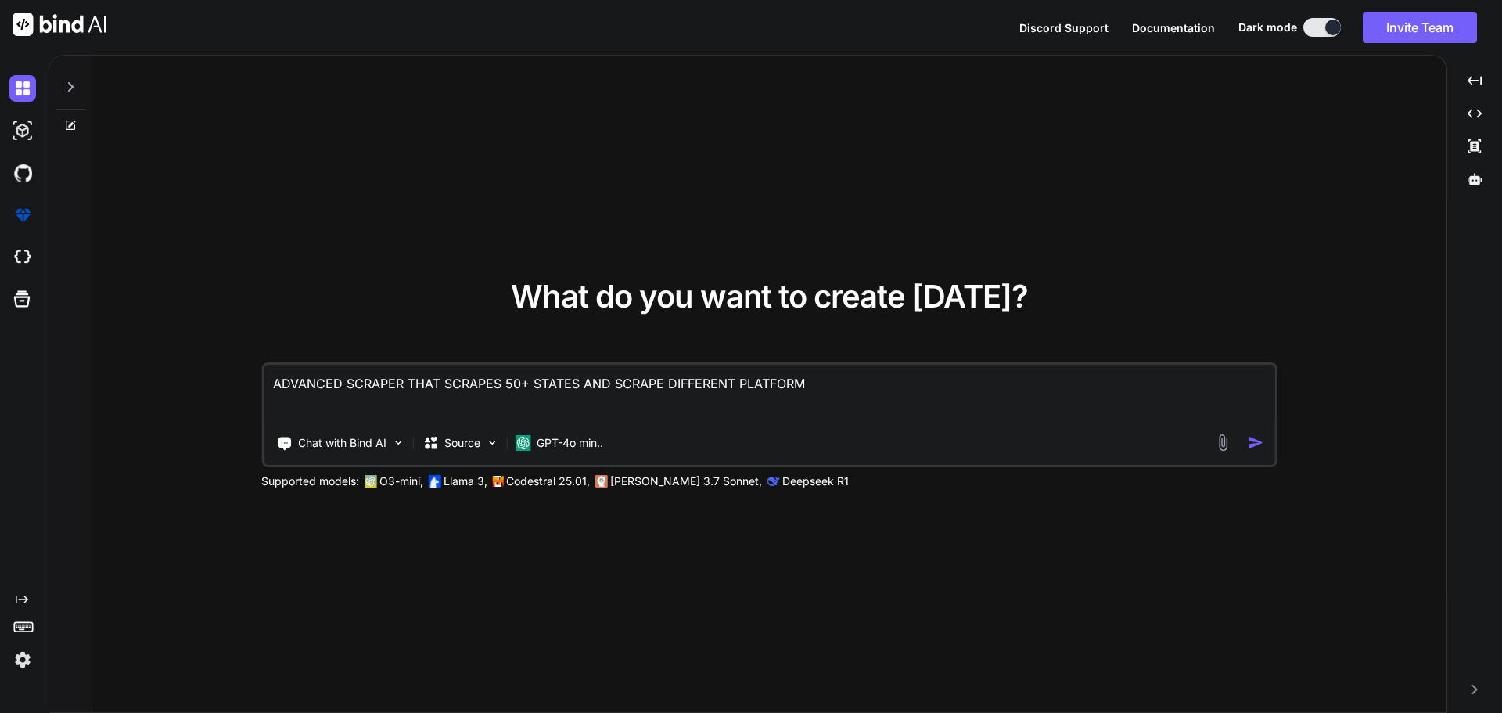
type textarea "ADVANCED SCRAPER THAT SCRAPES 50+ STATES AND SCRAPE DIFFERENT PLATFORMS"
type textarea "x"
type textarea "ADVANCED SCRAPER THAT SCRAPES 50+ STATES AND SCRAPE DIFFERENT PLATFORMS"
type textarea "x"
type textarea "ADVANCED SCRAPER THAT SCRAPES 50+ STATES AND SCRAPE DIFFERENT PLATFORMS T"
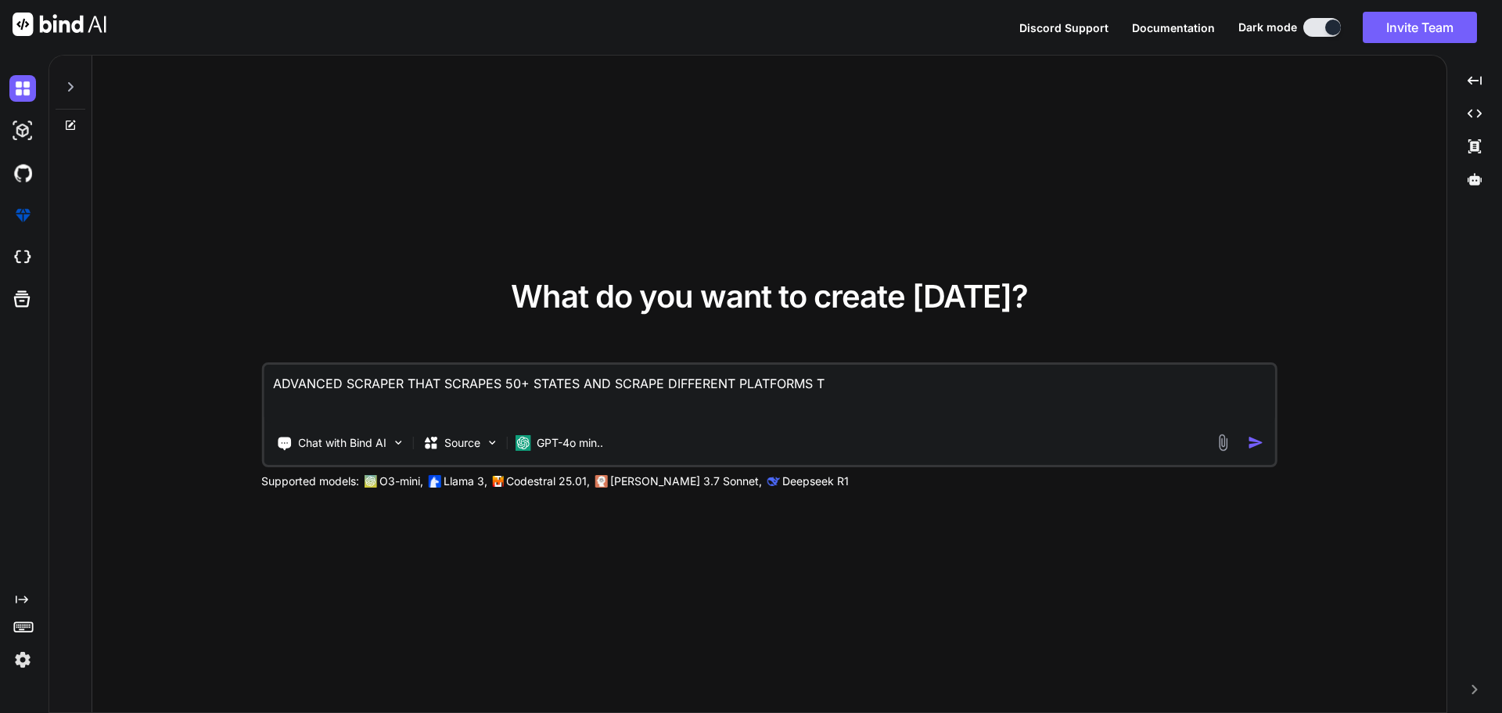
type textarea "x"
type textarea "ADVANCED SCRAPER THAT SCRAPES 50+ STATES AND SCRAPE DIFFERENT PLATFORMS TO"
type textarea "x"
type textarea "ADVANCED SCRAPER THAT SCRAPES 50+ STATES AND SCRAPE DIFFERENT PLATFORMS TO"
type textarea "x"
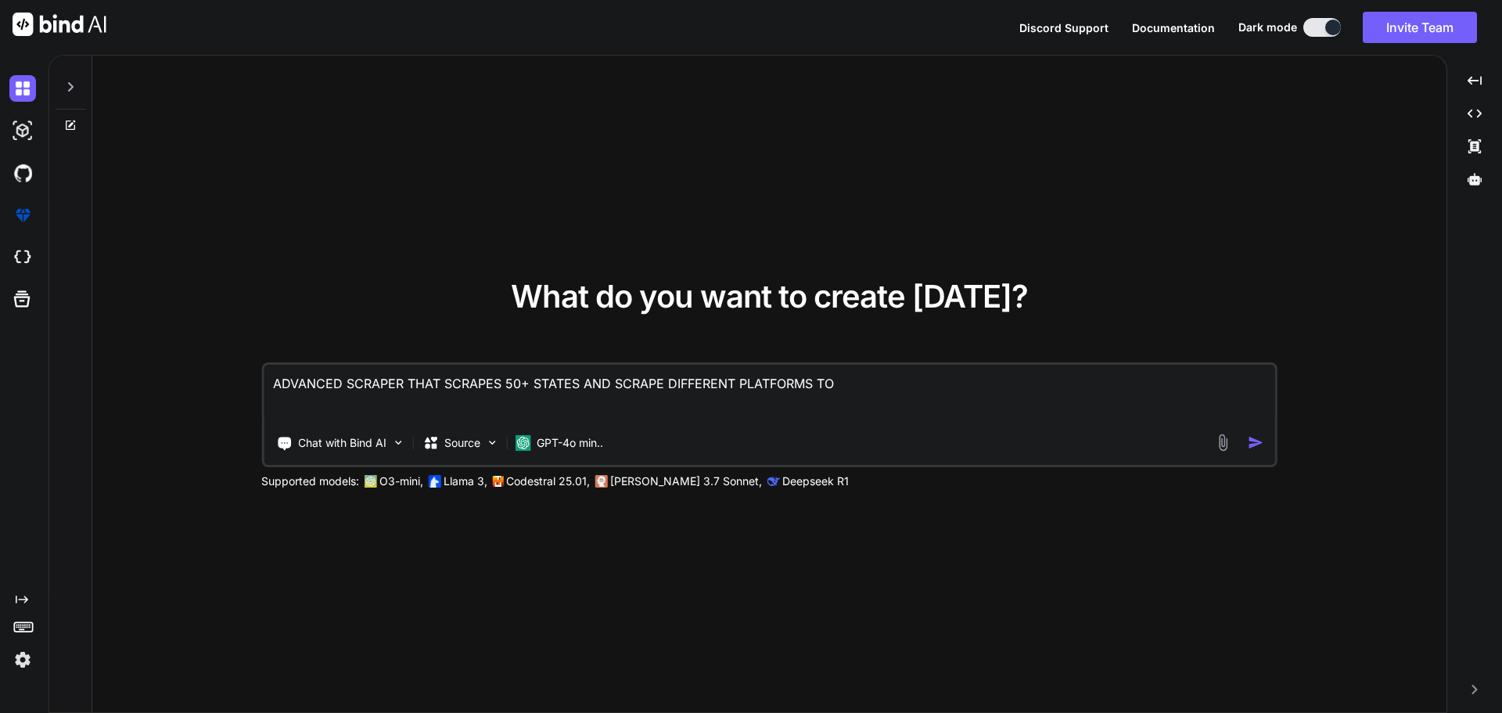
type textarea "ADVANCED SCRAPER THAT SCRAPES 50+ STATES AND SCRAPE DIFFERENT PLATFORMS TO"
type textarea "x"
type textarea "ADVANCED SCRAPER THAT SCRAPES 50+ STATES AND SCRAPE DIFFERENT PLATFORMS T"
type textarea "x"
type textarea "ADVANCED SCRAPER THAT SCRAPES 50+ STATES AND SCRAPE DIFFERENT PLATFORMS"
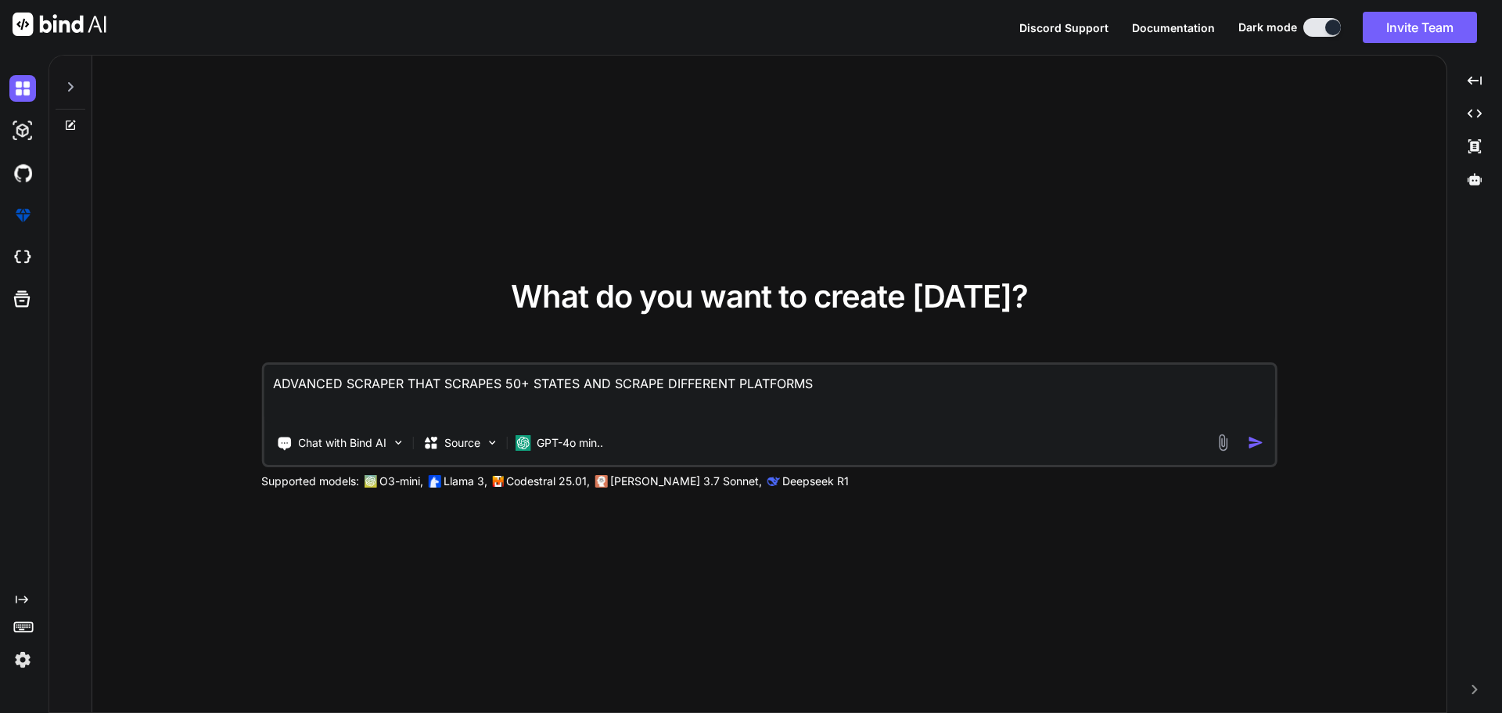
type textarea "x"
type textarea "ADVANCED SCRAPER THAT SCRAPES 50+ STATES AND SCRAPE DIFFERENT PLATFORMS"
type textarea "x"
type textarea "ADVANCED SCRAPER THAT SCRAPES 50+ STATES AND SCRAPE DIFFERENT PLATFORMS,"
type textarea "x"
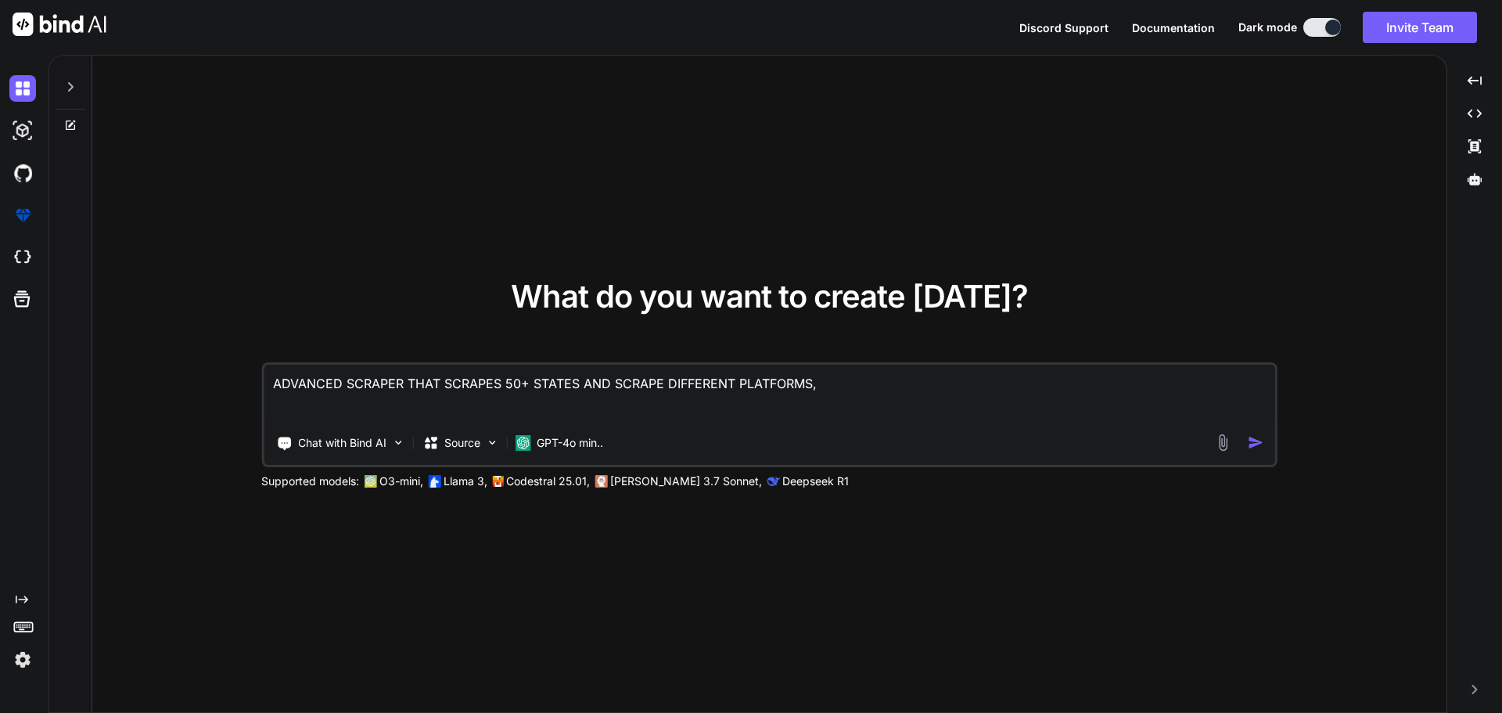
type textarea "ADVANCED SCRAPER THAT SCRAPES 50+ STATES AND SCRAPE DIFFERENT PLATFORMS,"
type textarea "x"
type textarea "ADVANCED SCRAPER THAT SCRAPES 50+ STATES AND SCRAPE DIFFERENT PLATFORMS, I"
type textarea "x"
type textarea "ADVANCED SCRAPER THAT SCRAPES 50+ STATES AND SCRAPE DIFFERENT PLATFORMS, I"
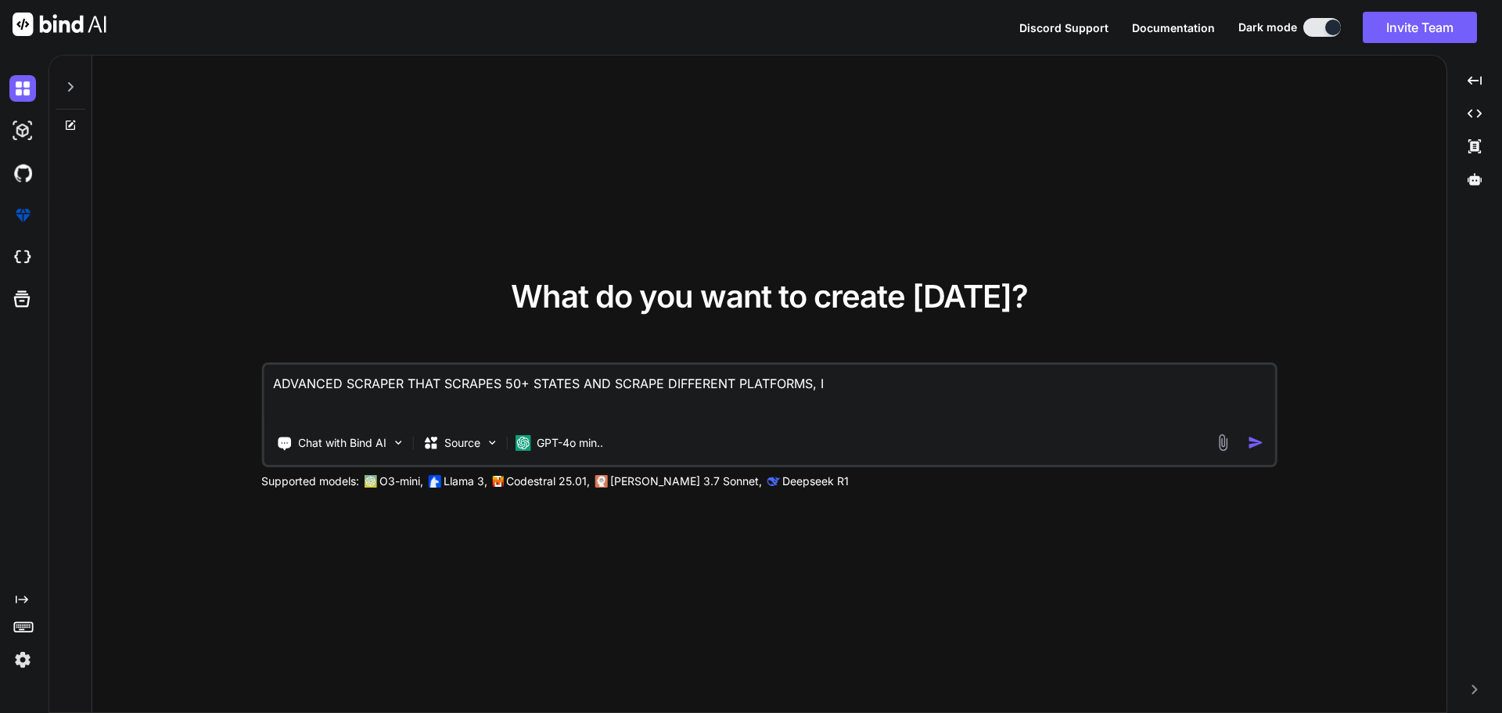
type textarea "x"
type textarea "ADVANCED SCRAPER THAT SCRAPES 50+ STATES AND SCRAPE DIFFERENT PLATFORMS, I E"
type textarea "x"
type textarea "ADVANCED SCRAPER THAT SCRAPES 50+ STATES AND SCRAPE DIFFERENT PLATFORMS, I EN"
type textarea "x"
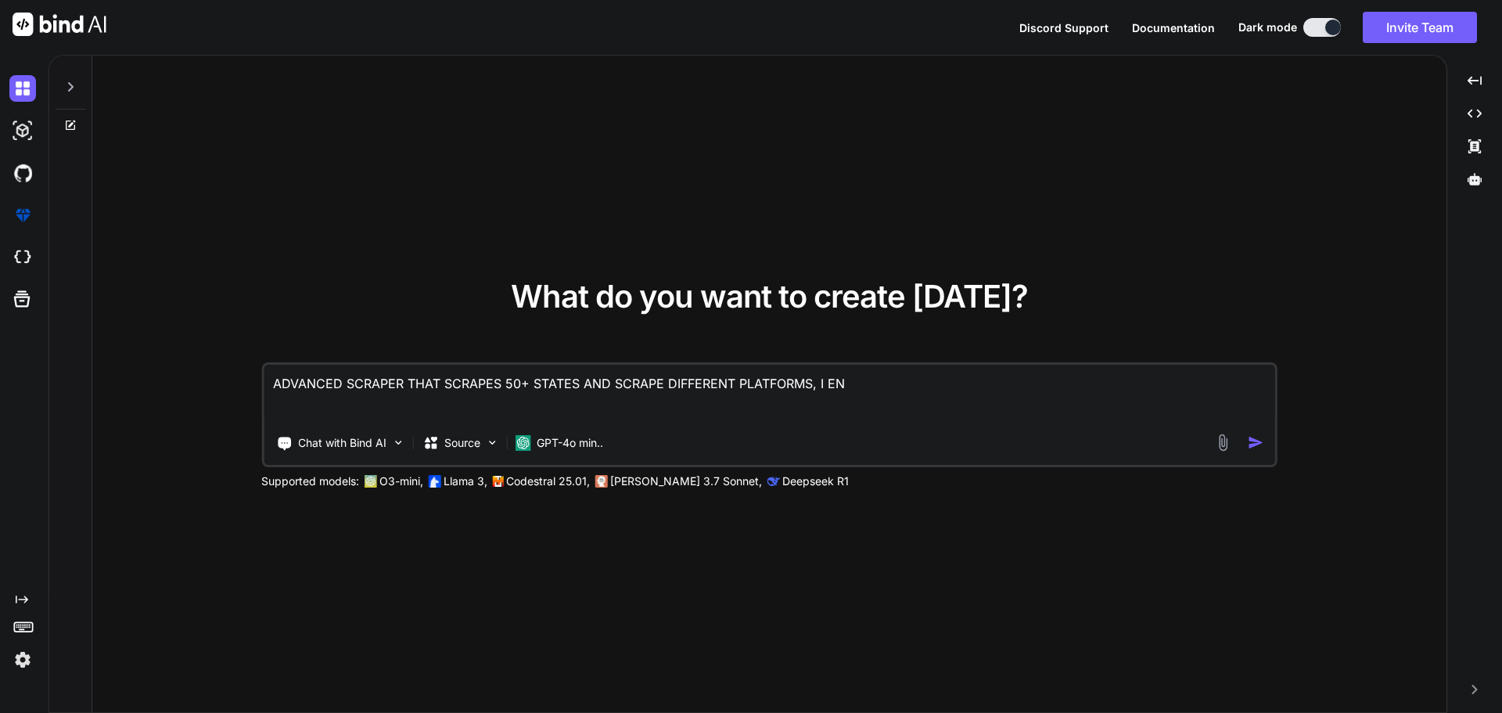
type textarea "ADVANCED SCRAPER THAT SCRAPES 50+ STATES AND SCRAPE DIFFERENT PLATFORMS, I ENT"
type textarea "x"
type textarea "ADVANCED SCRAPER THAT SCRAPES 50+ STATES AND SCRAPE DIFFERENT PLATFORMS, I ENTE"
type textarea "x"
type textarea "ADVANCED SCRAPER THAT SCRAPES 50+ STATES AND SCRAPE DIFFERENT PLATFORMS, I ENTER"
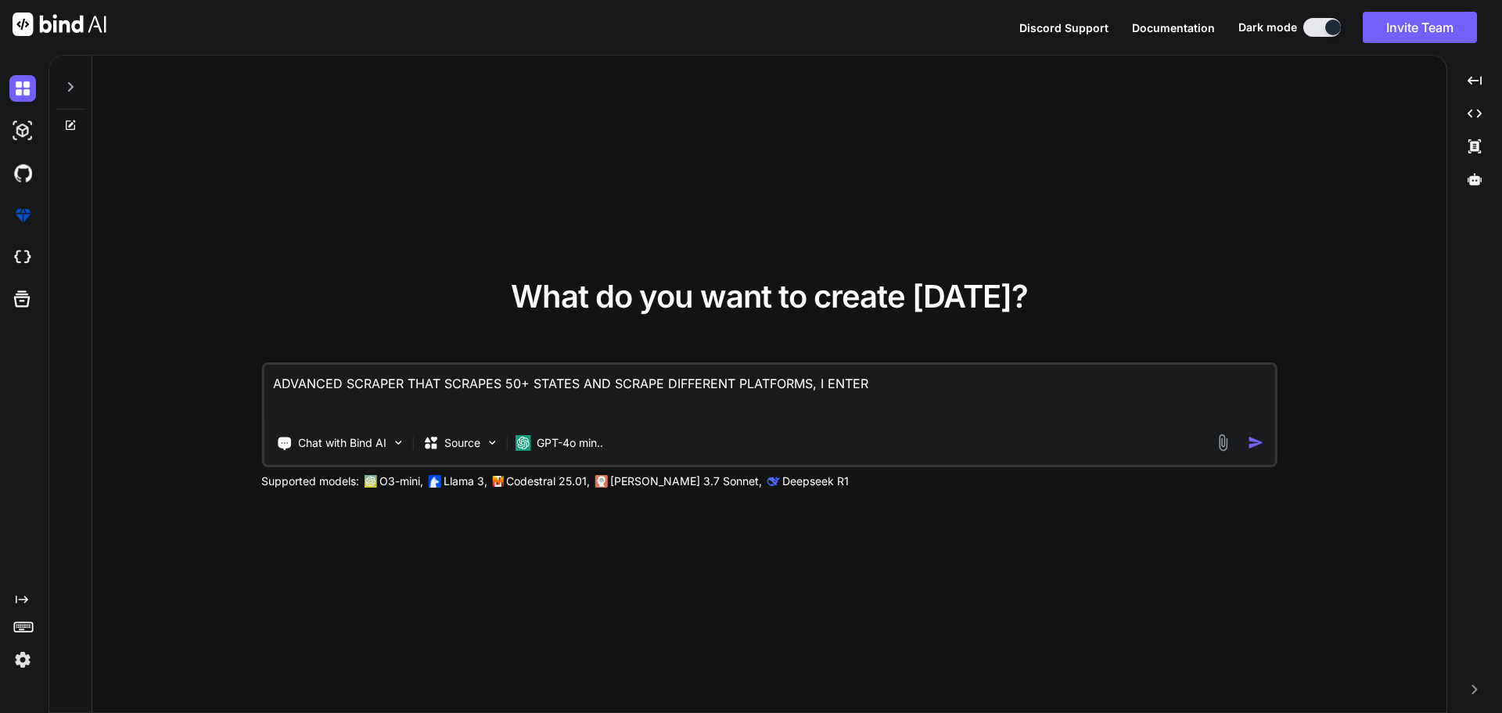
type textarea "x"
type textarea "ADVANCED SCRAPER THAT SCRAPES 50+ STATES AND SCRAPE DIFFERENT PLATFORMS, I ENTER"
type textarea "x"
type textarea "ADVANCED SCRAPER THAT SCRAPES 50+ STATES AND SCRAPE DIFFERENT PLATFORMS, I ENTE…"
type textarea "x"
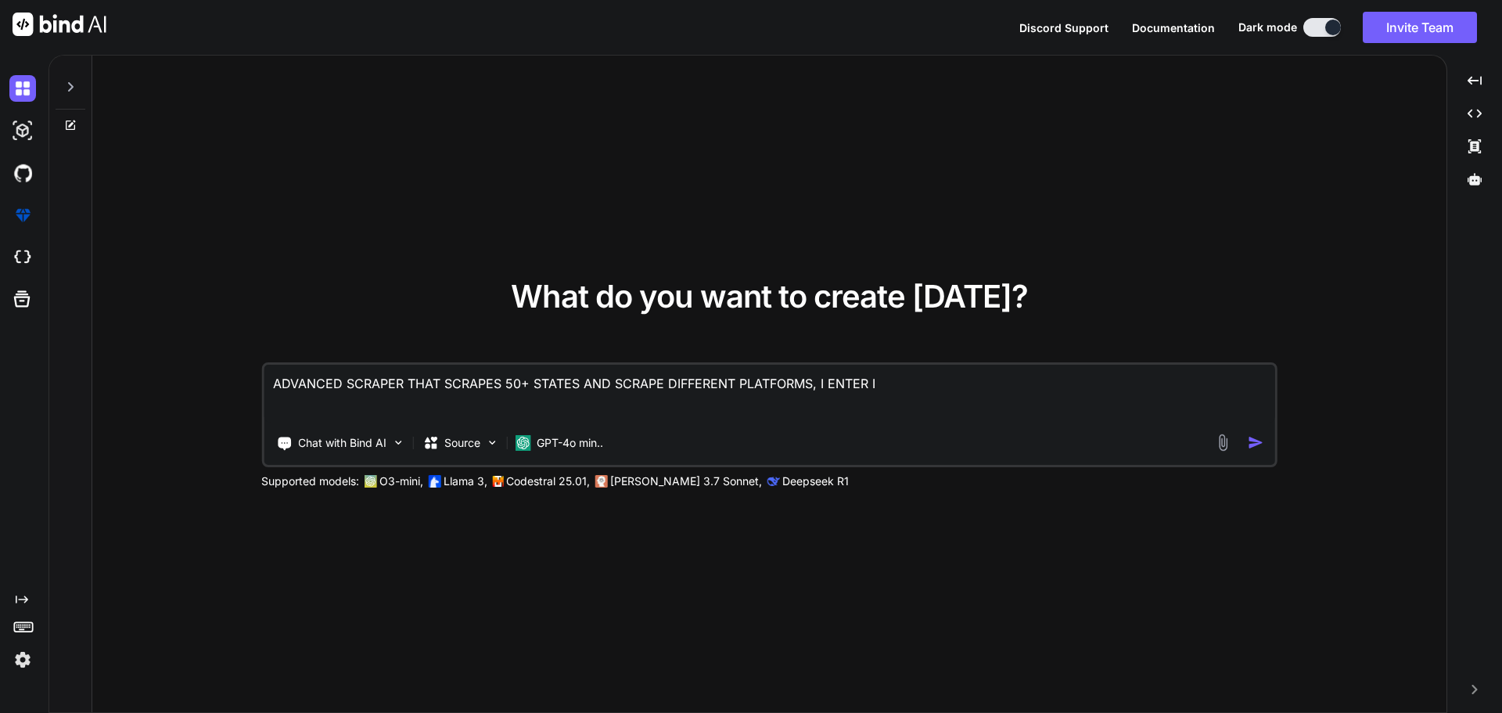
type textarea "ADVANCED SCRAPER THAT SCRAPES 50+ STATES AND SCRAPE DIFFERENT PLATFORMS, I ENTE…"
type textarea "x"
type textarea "ADVANCED SCRAPER THAT SCRAPES 50+ STATES AND SCRAPE DIFFERENT PLATFORMS, I ENTE…"
type textarea "x"
type textarea "ADVANCED SCRAPER THAT SCRAPES 50+ STATES AND SCRAPE DIFFERENT PLATFORMS, I ENTE…"
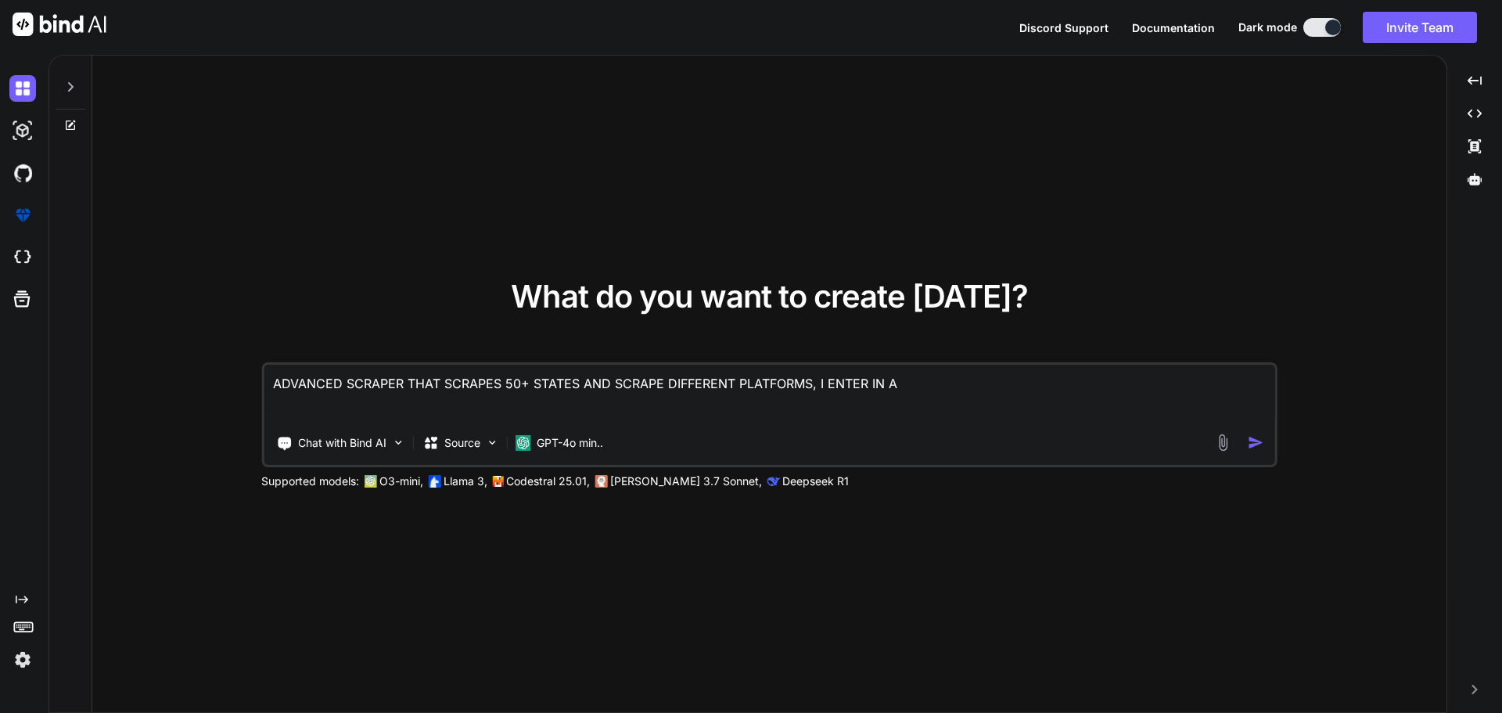
type textarea "x"
type textarea "ADVANCED SCRAPER THAT SCRAPES 50+ STATES AND SCRAPE DIFFERENT PLATFORMS, I ENTE…"
type textarea "x"
type textarea "ADVANCED SCRAPER THAT SCRAPES 50+ STATES AND SCRAPE DIFFERENT PLATFORMS, I ENTE…"
type textarea "x"
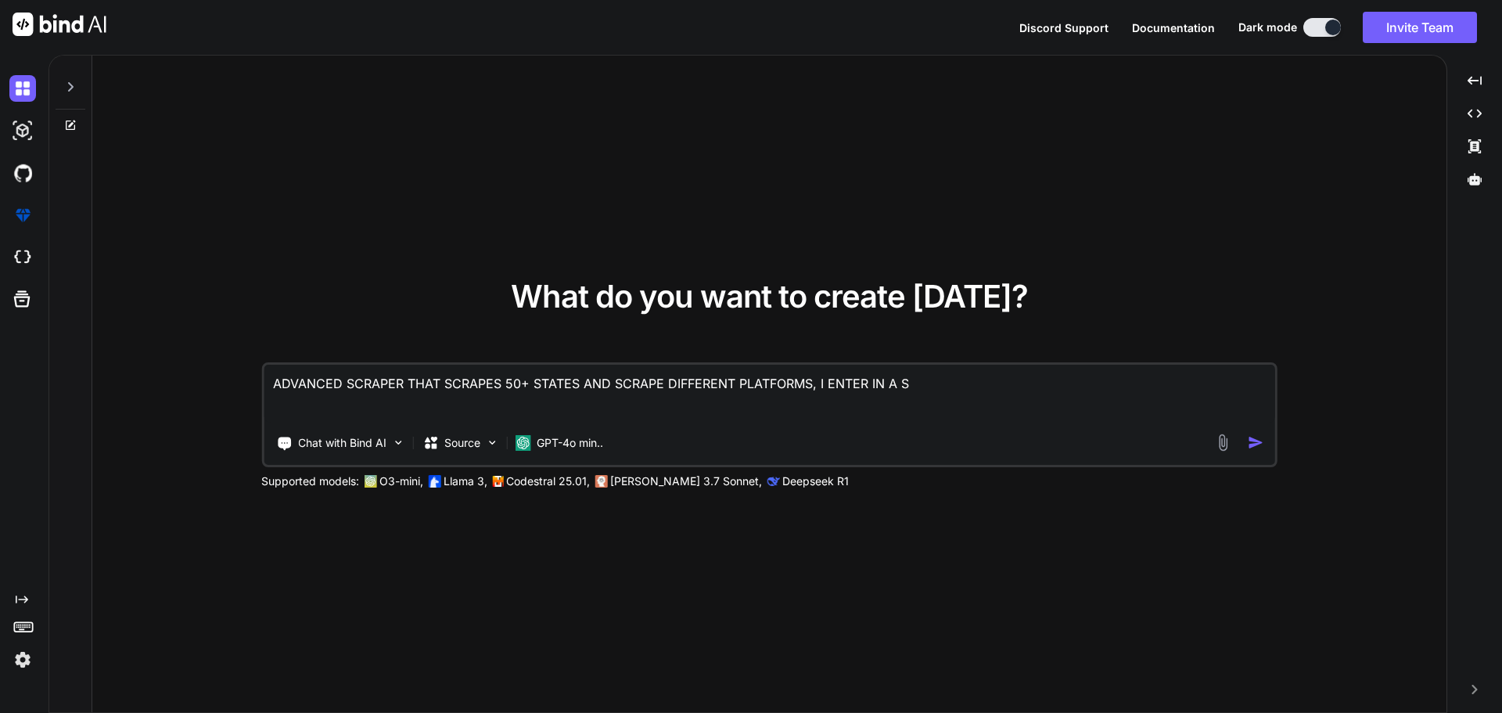
type textarea "ADVANCED SCRAPER THAT SCRAPES 50+ STATES AND SCRAPE DIFFERENT PLATFORMS, I ENTE…"
type textarea "x"
type textarea "ADVANCED SCRAPER THAT SCRAPES 50+ STATES AND SCRAPE DIFFERENT PLATFORMS, I ENTE…"
type textarea "x"
type textarea "ADVANCED SCRAPER THAT SCRAPES 50+ STATES AND SCRAPE DIFFERENT PLATFORMS, I ENTE…"
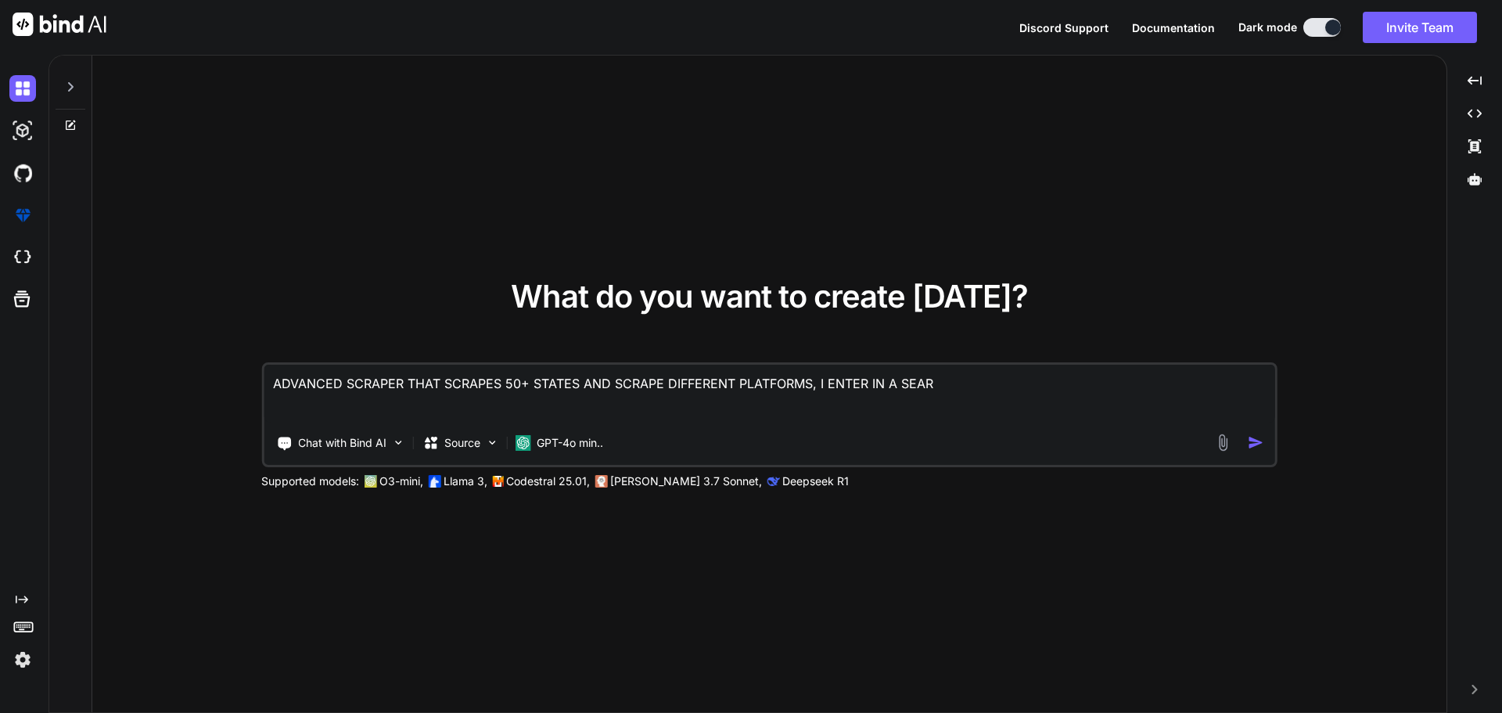
type textarea "x"
type textarea "ADVANCED SCRAPER THAT SCRAPES 50+ STATES AND SCRAPE DIFFERENT PLATFORMS, I ENTE…"
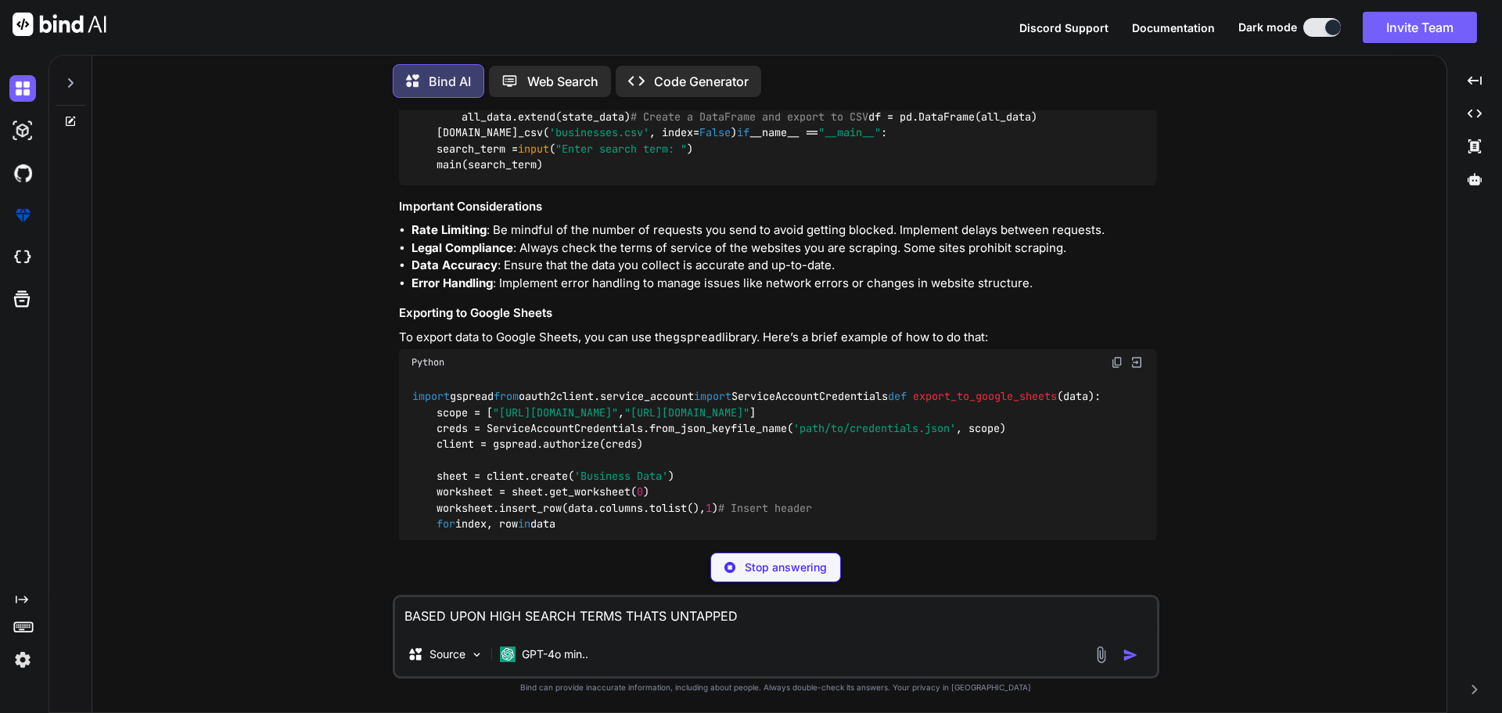
scroll to position [1017, 0]
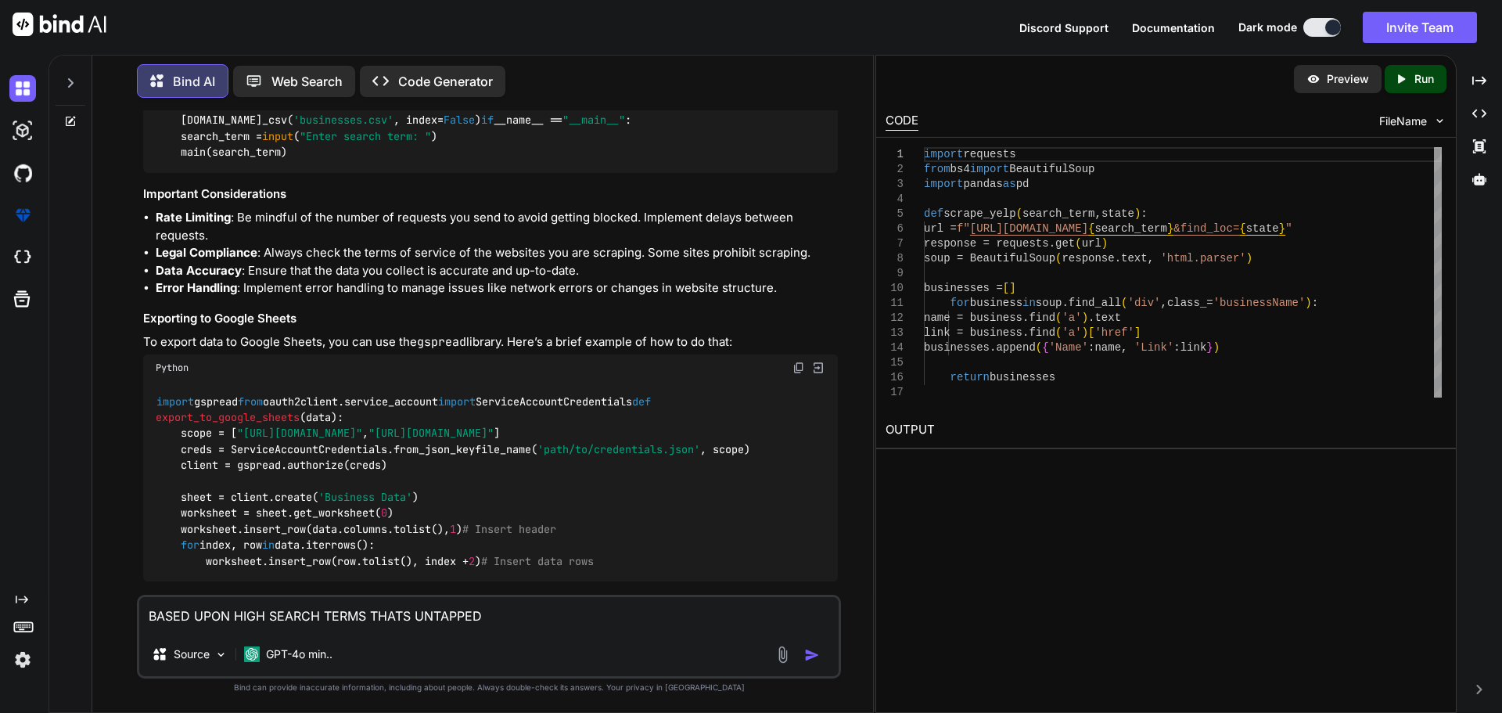
click at [21, 19] on img at bounding box center [60, 24] width 94 height 23
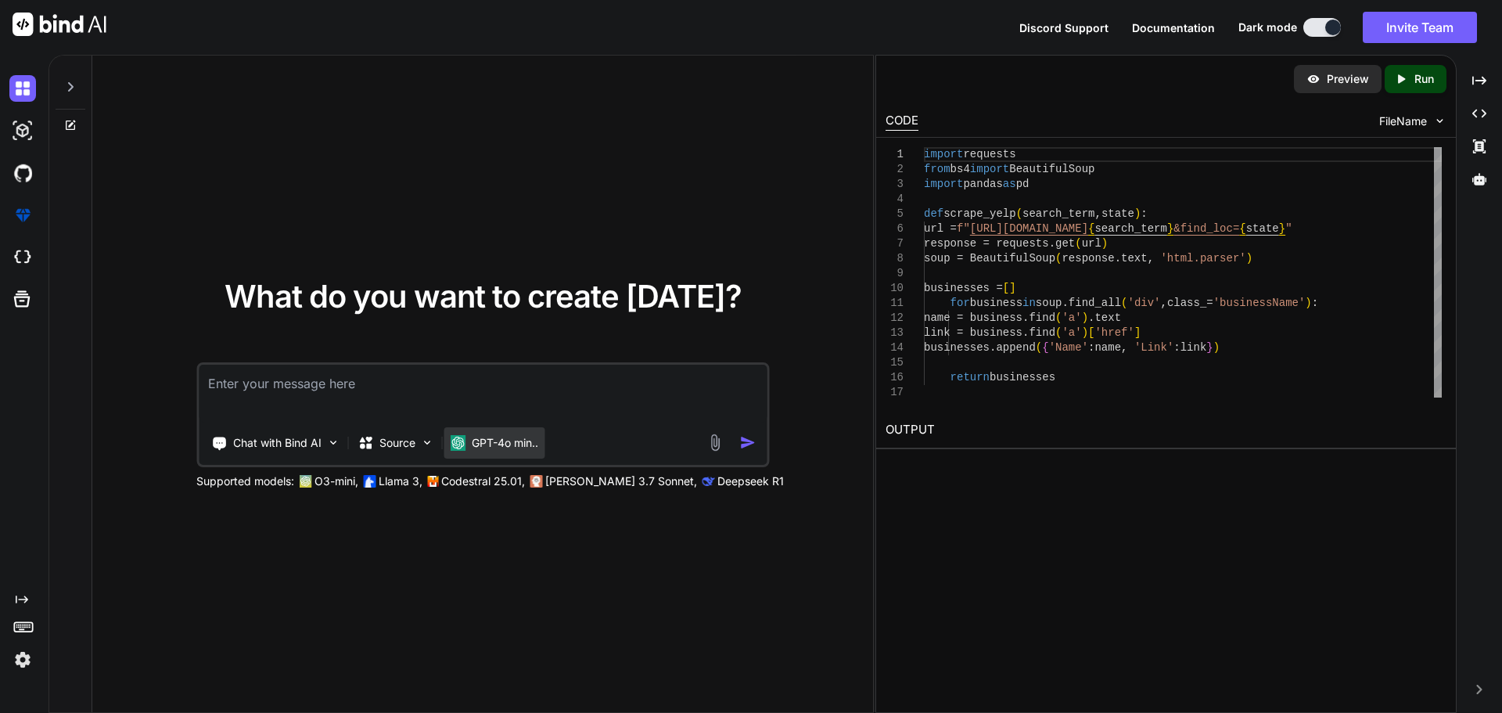
click at [538, 448] on p "GPT-4o min.." at bounding box center [505, 443] width 66 height 16
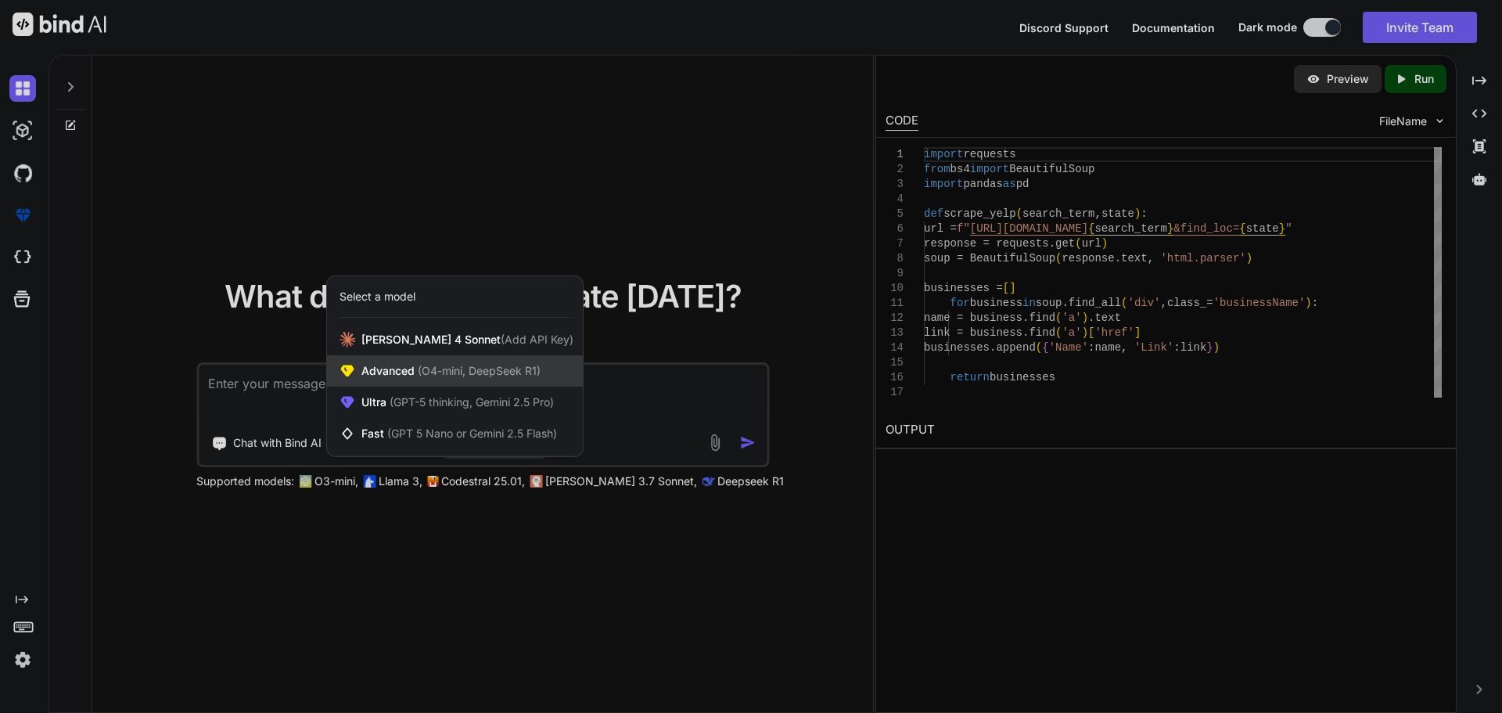
click at [489, 355] on div "Advanced (O4-mini, DeepSeek R1)" at bounding box center [455, 370] width 256 height 31
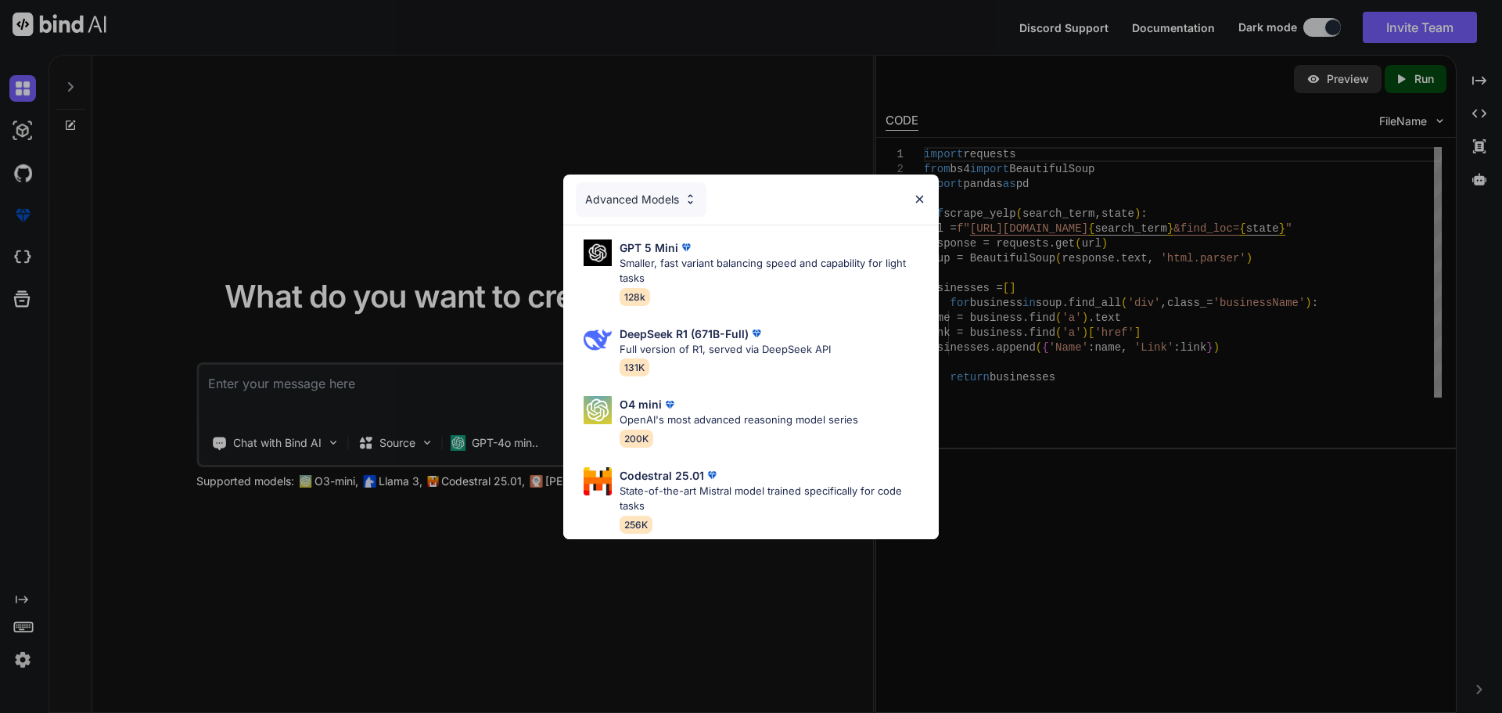
click at [918, 192] on img at bounding box center [919, 198] width 13 height 13
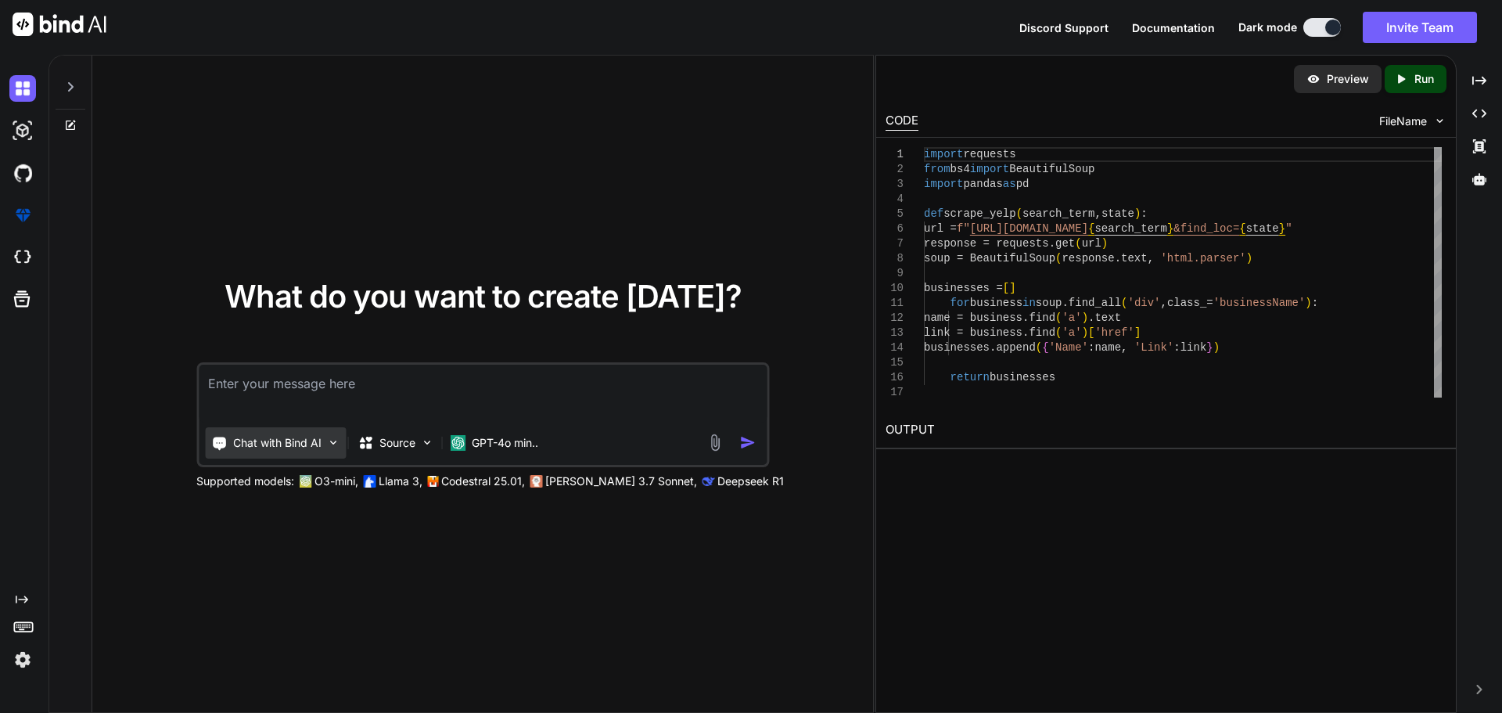
click at [346, 457] on div "Chat with Bind AI" at bounding box center [275, 442] width 141 height 31
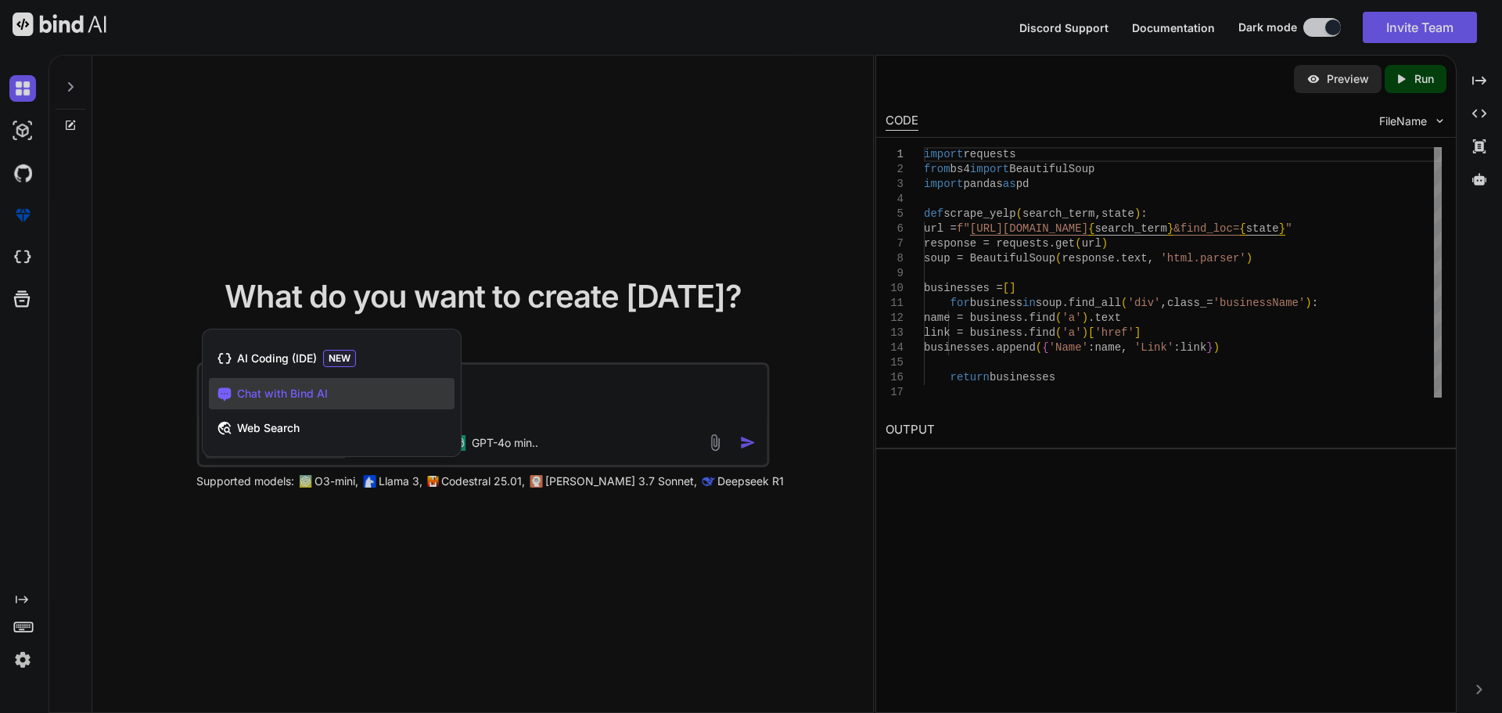
click at [562, 386] on div at bounding box center [751, 356] width 1502 height 713
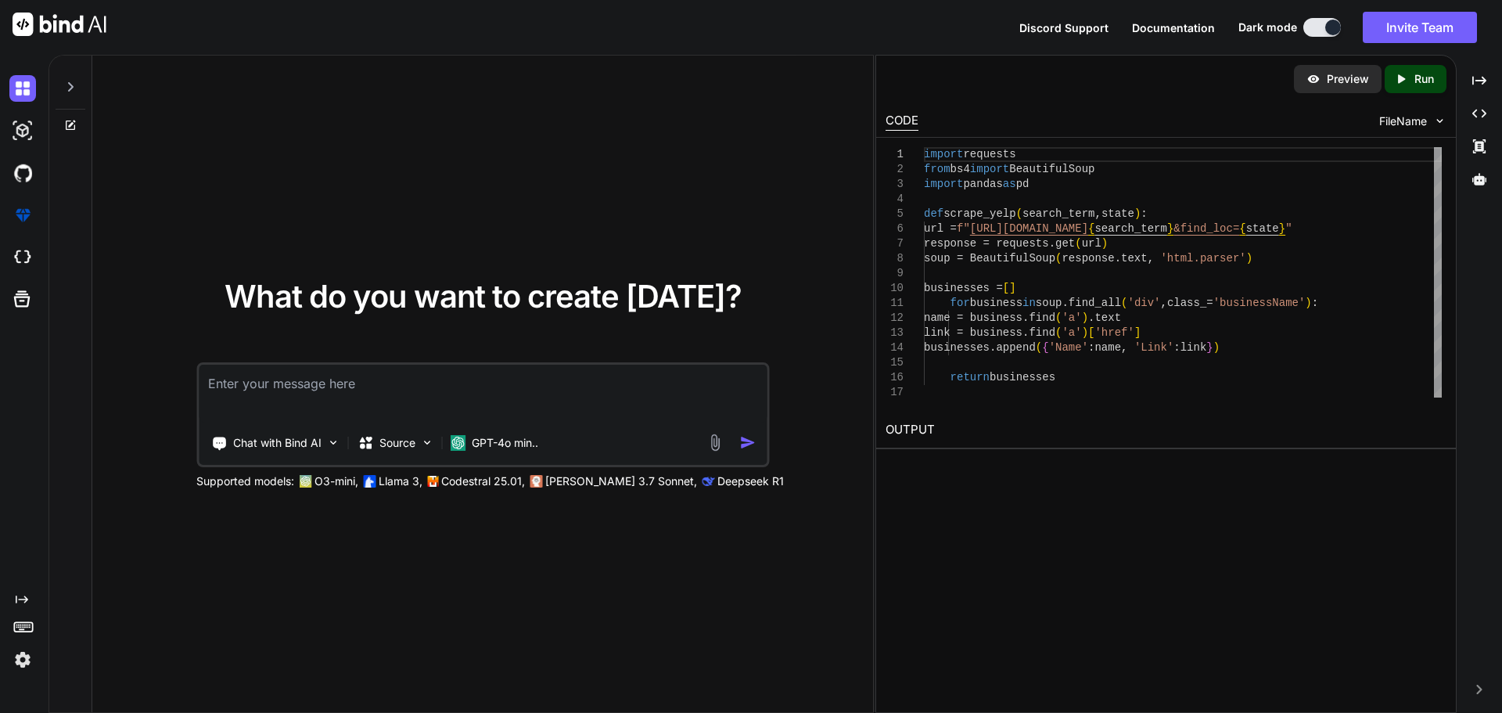
paste textarea "Loremi d sita, consectetu adip elit seddoeius tempor inci u labore etdolorem. A…"
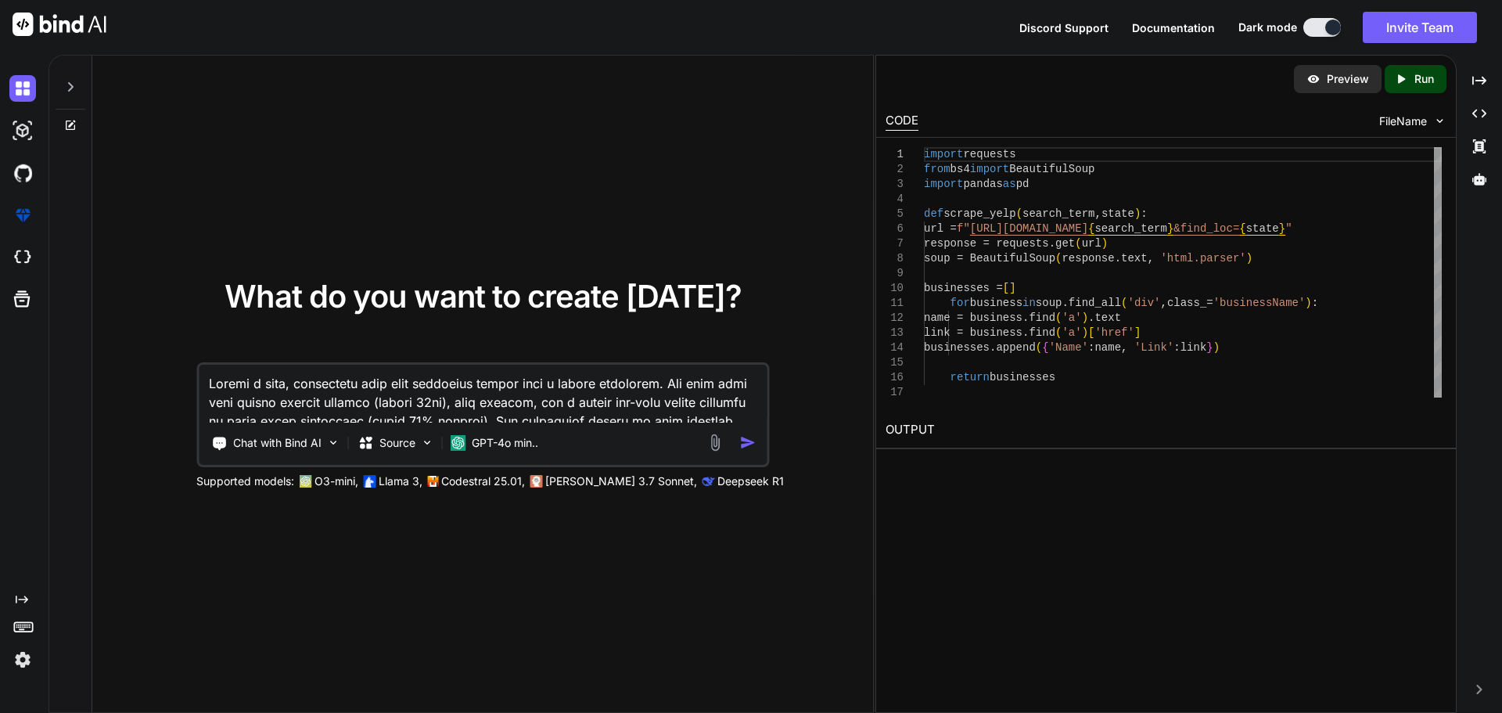
scroll to position [1553, 0]
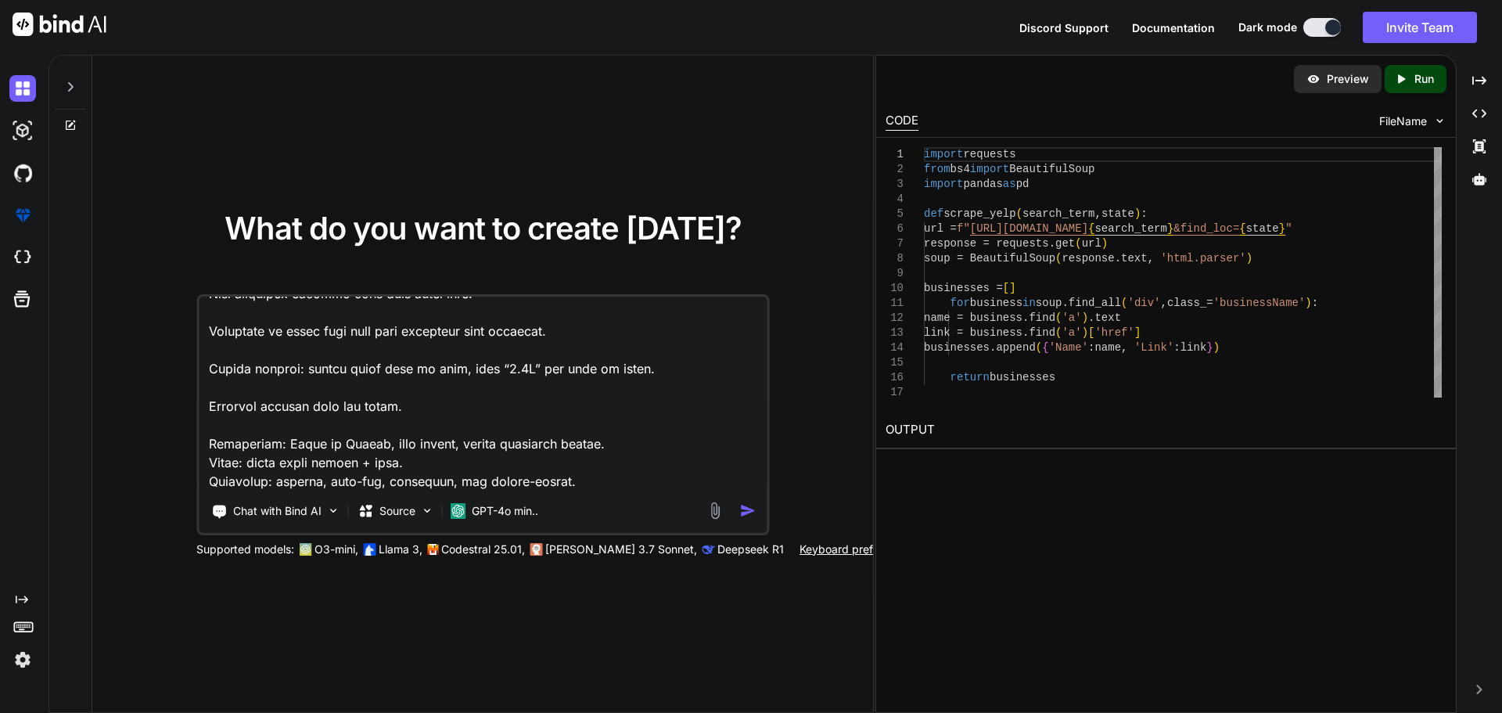
click at [740, 502] on img "button" at bounding box center [747, 510] width 16 height 16
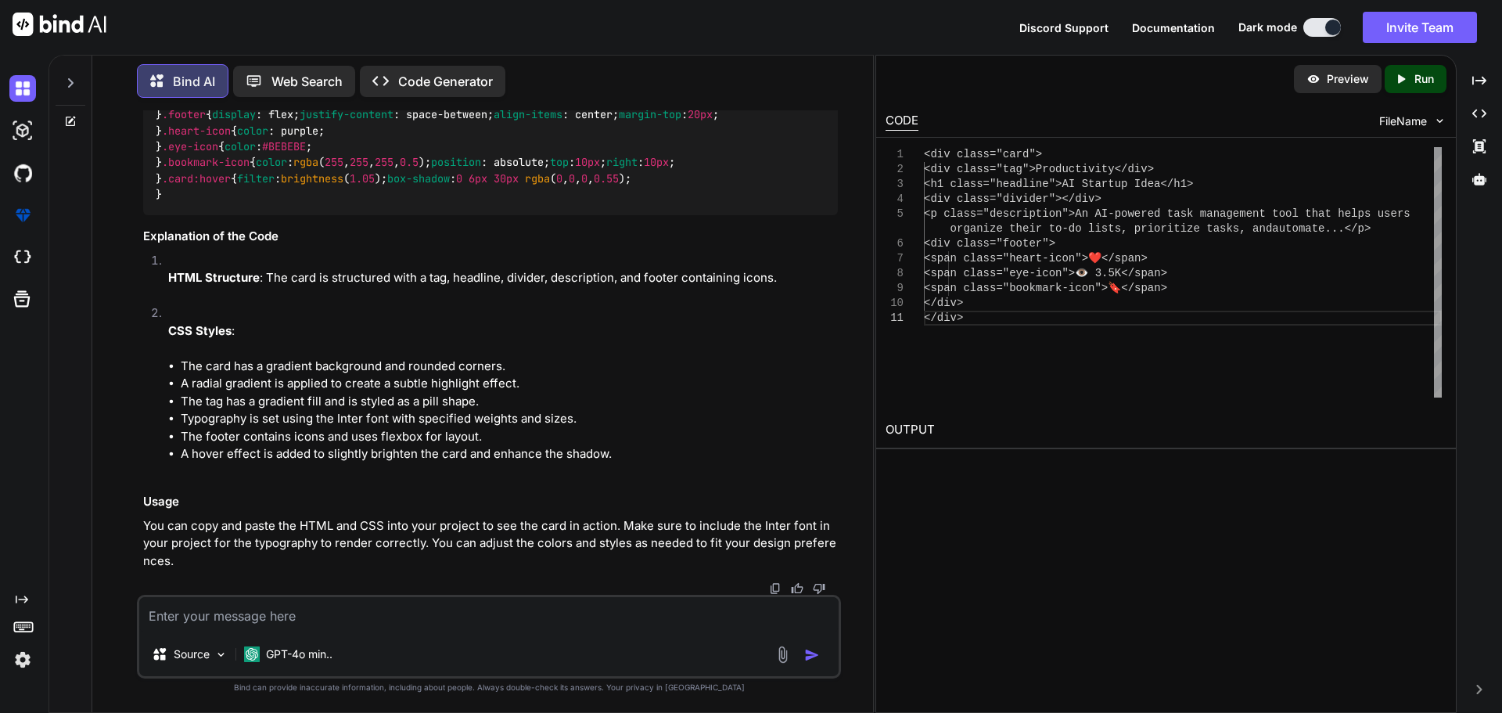
scroll to position [2685, 0]
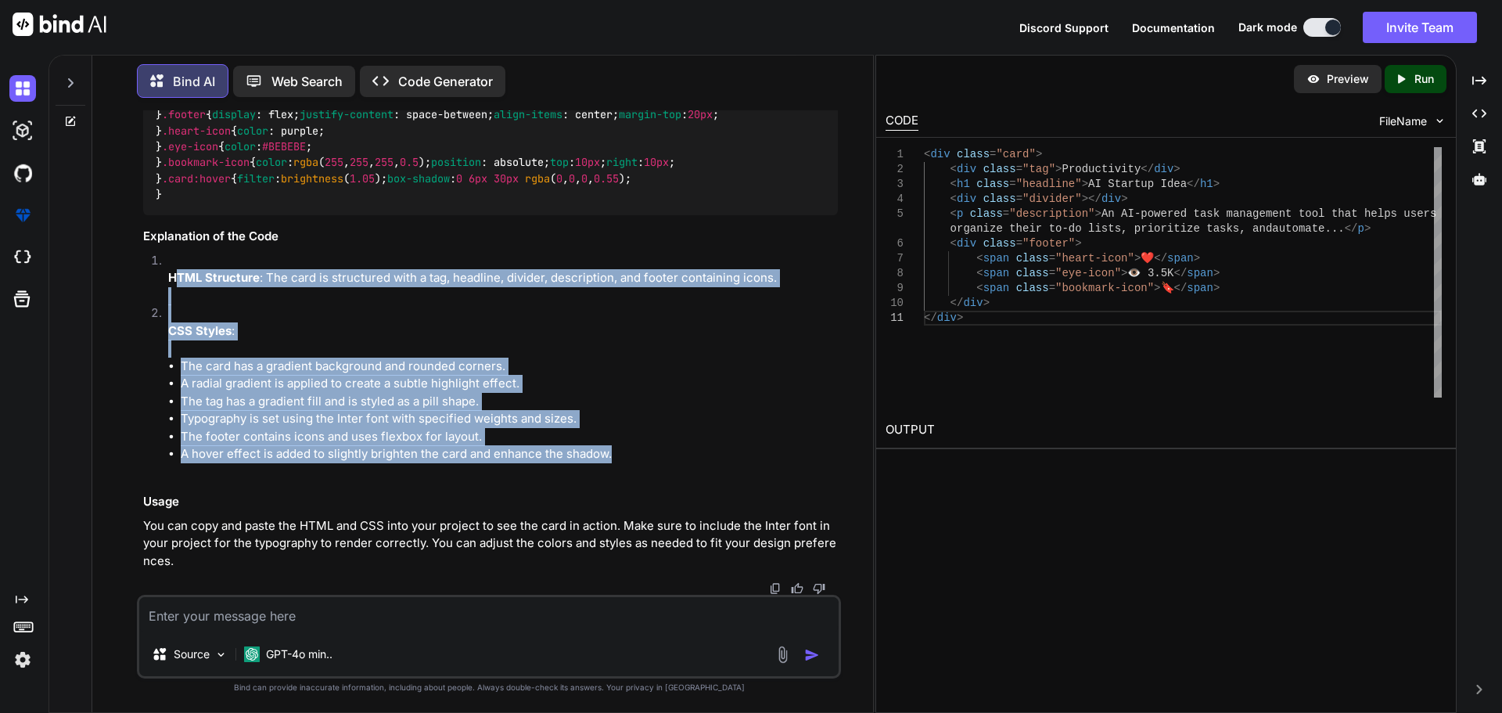
drag, startPoint x: 627, startPoint y: 429, endPoint x: 188, endPoint y: 260, distance: 471.3
click at [188, 260] on ol "HTML Structure : The card is structured with a tag, headline, divider, descript…" at bounding box center [490, 366] width 695 height 229
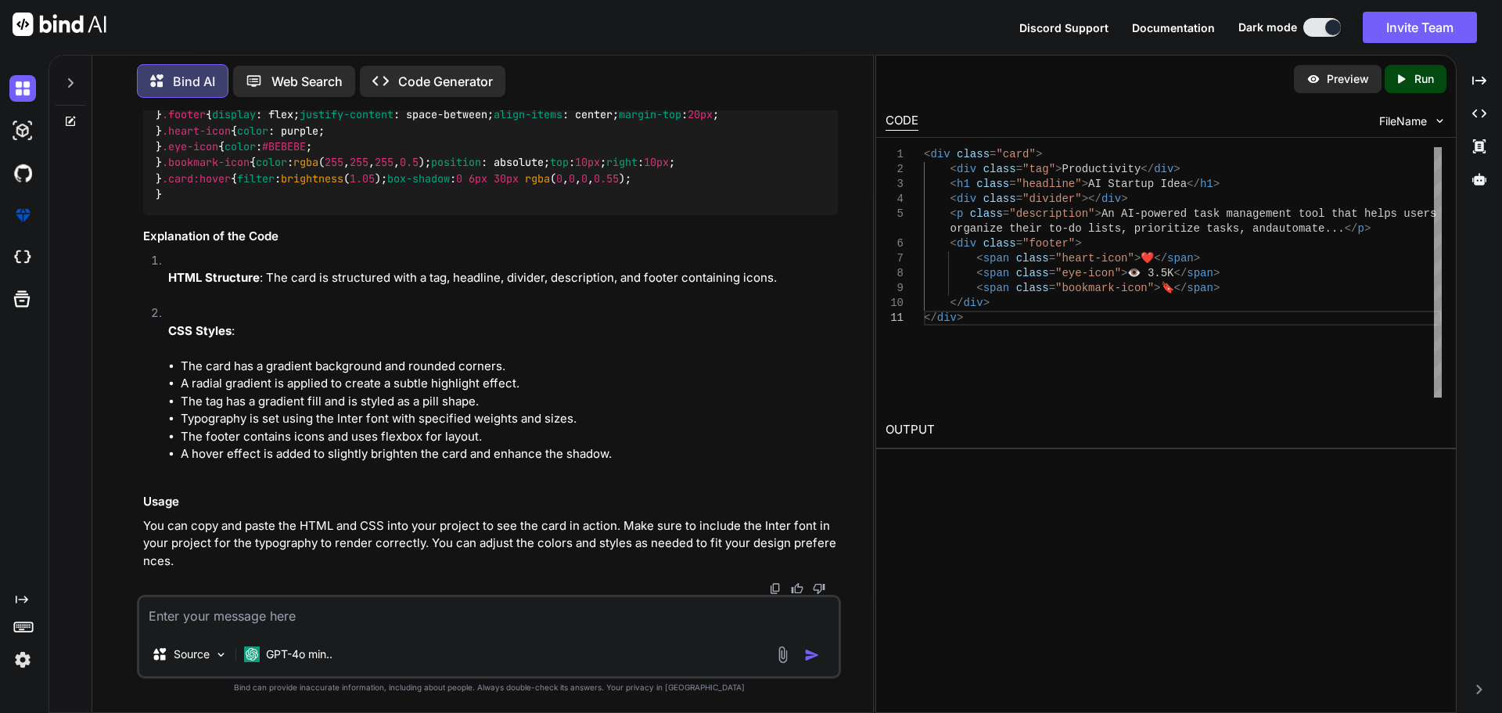
click at [182, 270] on strong "HTML Structure" at bounding box center [214, 277] width 92 height 15
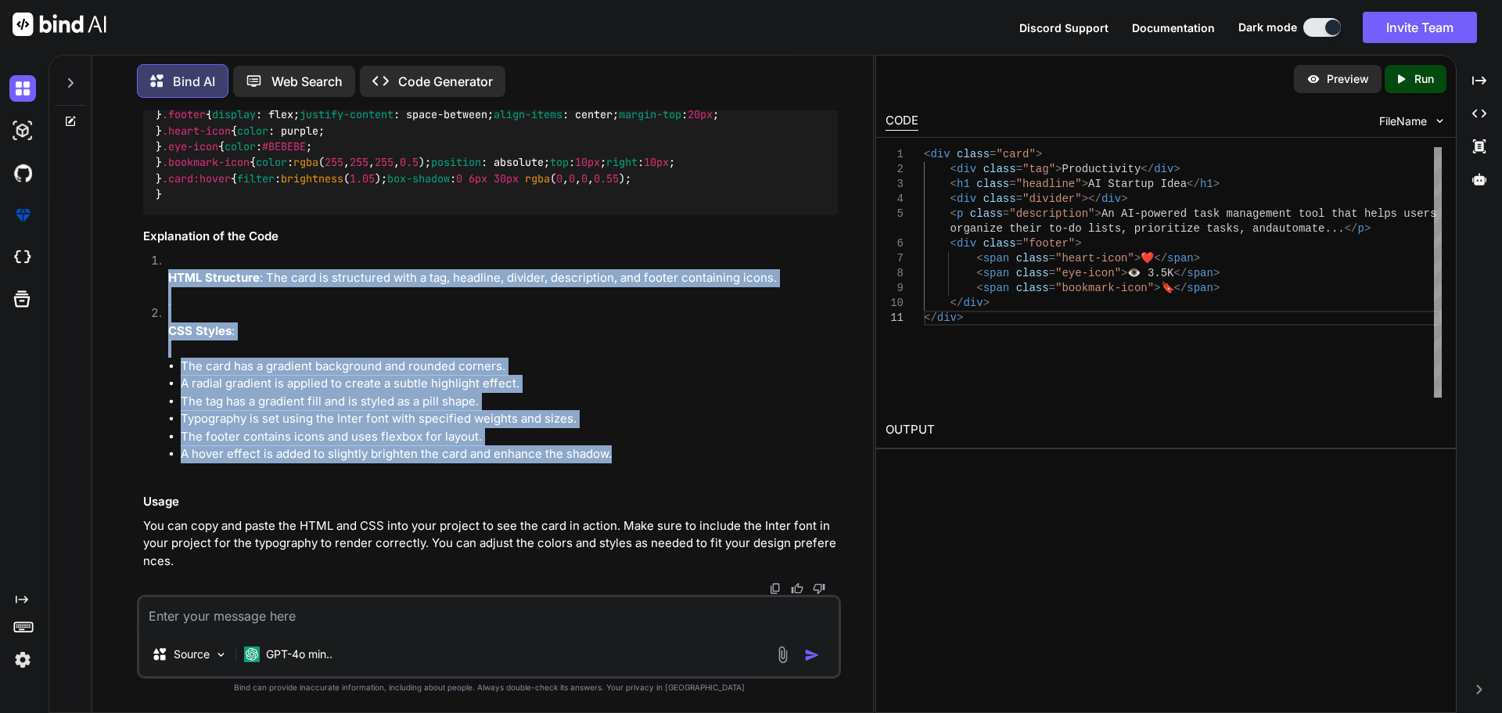
drag, startPoint x: 179, startPoint y: 255, endPoint x: 678, endPoint y: 426, distance: 527.7
click at [678, 426] on ol "HTML Structure : The card is structured with a tag, headline, divider, descript…" at bounding box center [490, 366] width 695 height 229
copy ol "HTML Structure : The card is structured with a tag, headline, divider, descript…"
click at [601, 428] on li "The footer contains icons and uses flexbox for layout." at bounding box center [509, 437] width 657 height 18
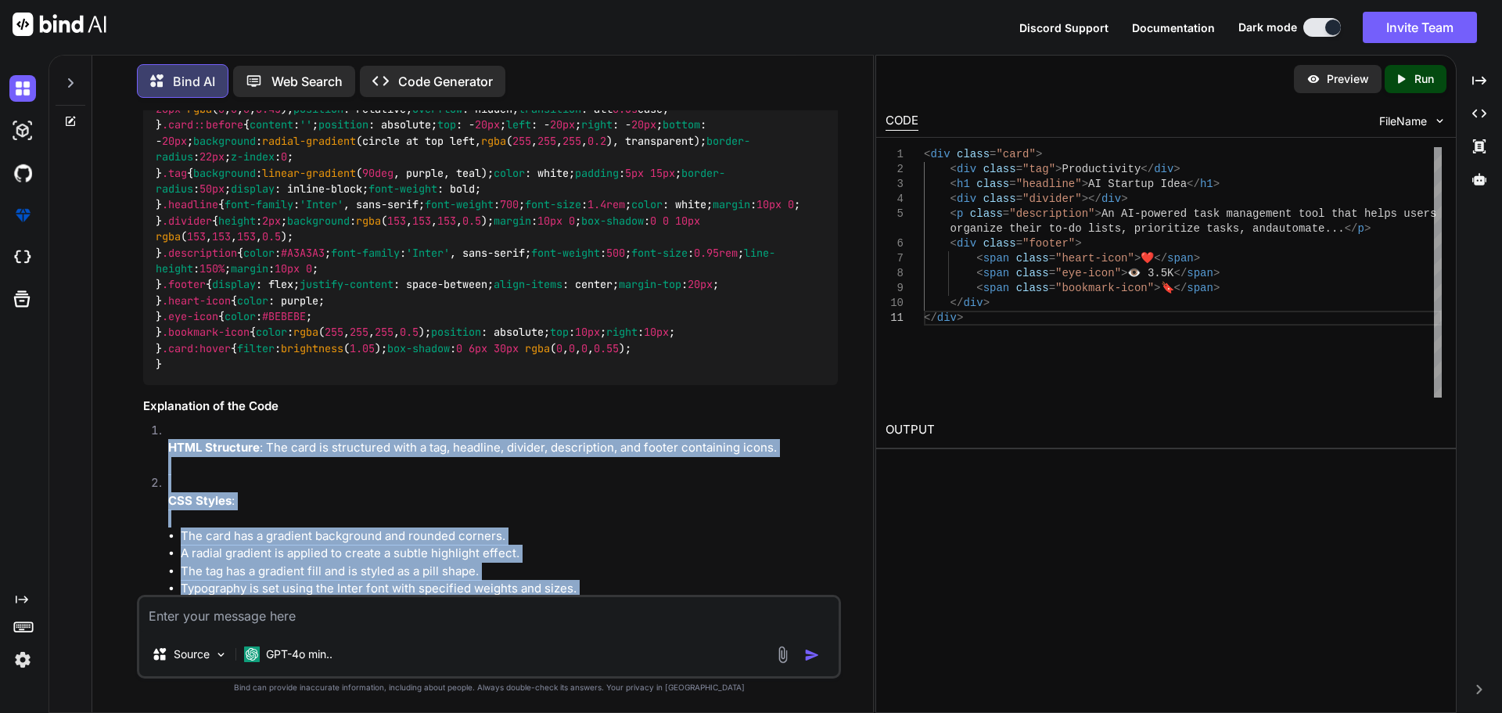
scroll to position [886, 0]
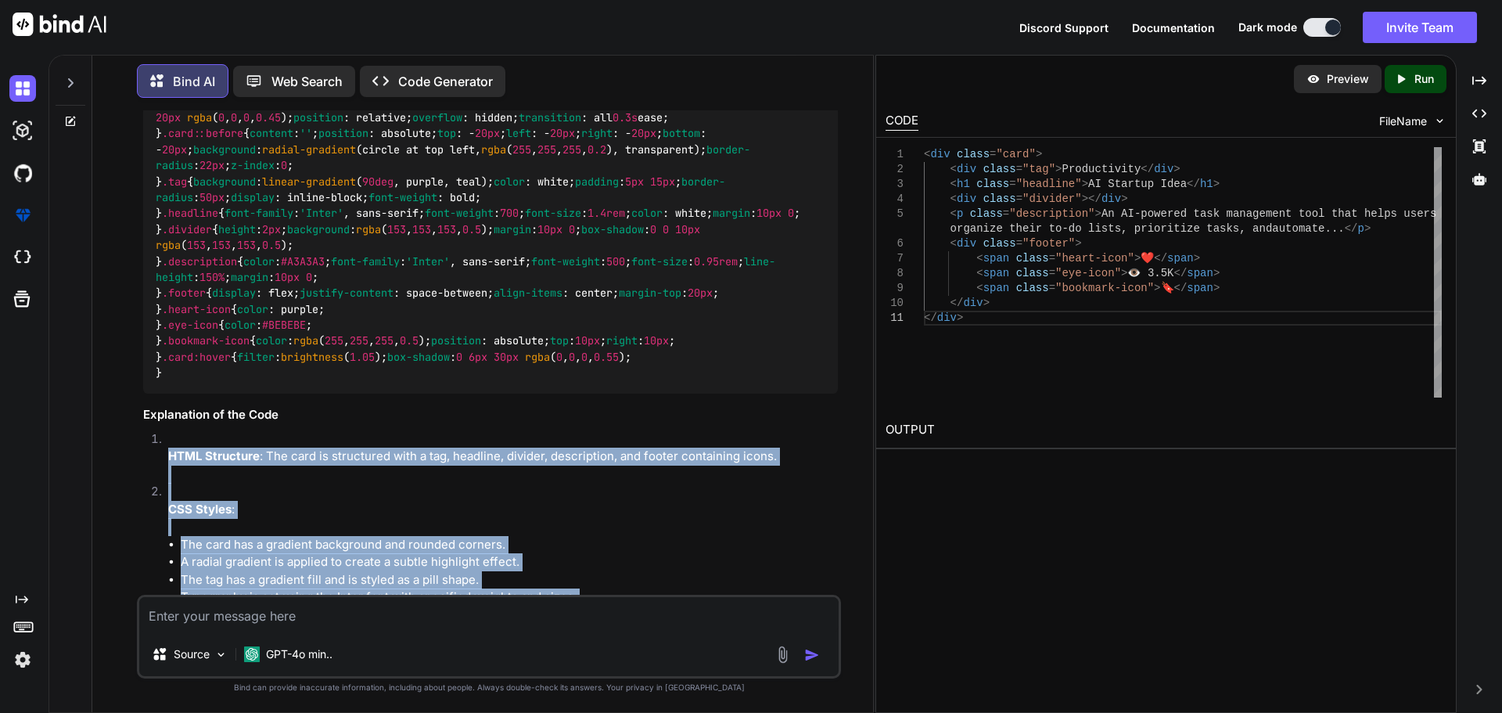
click at [792, 42] on img at bounding box center [798, 36] width 13 height 13
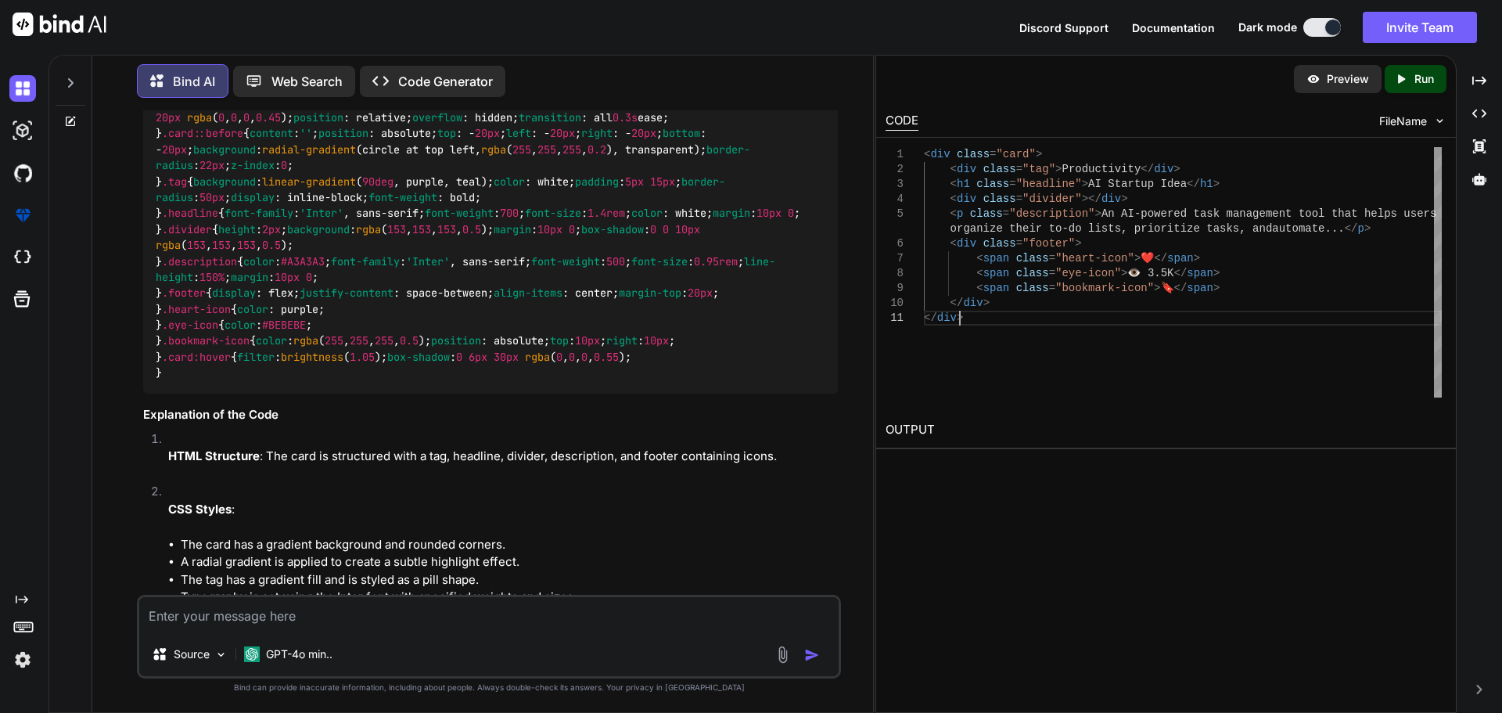
scroll to position [0, 0]
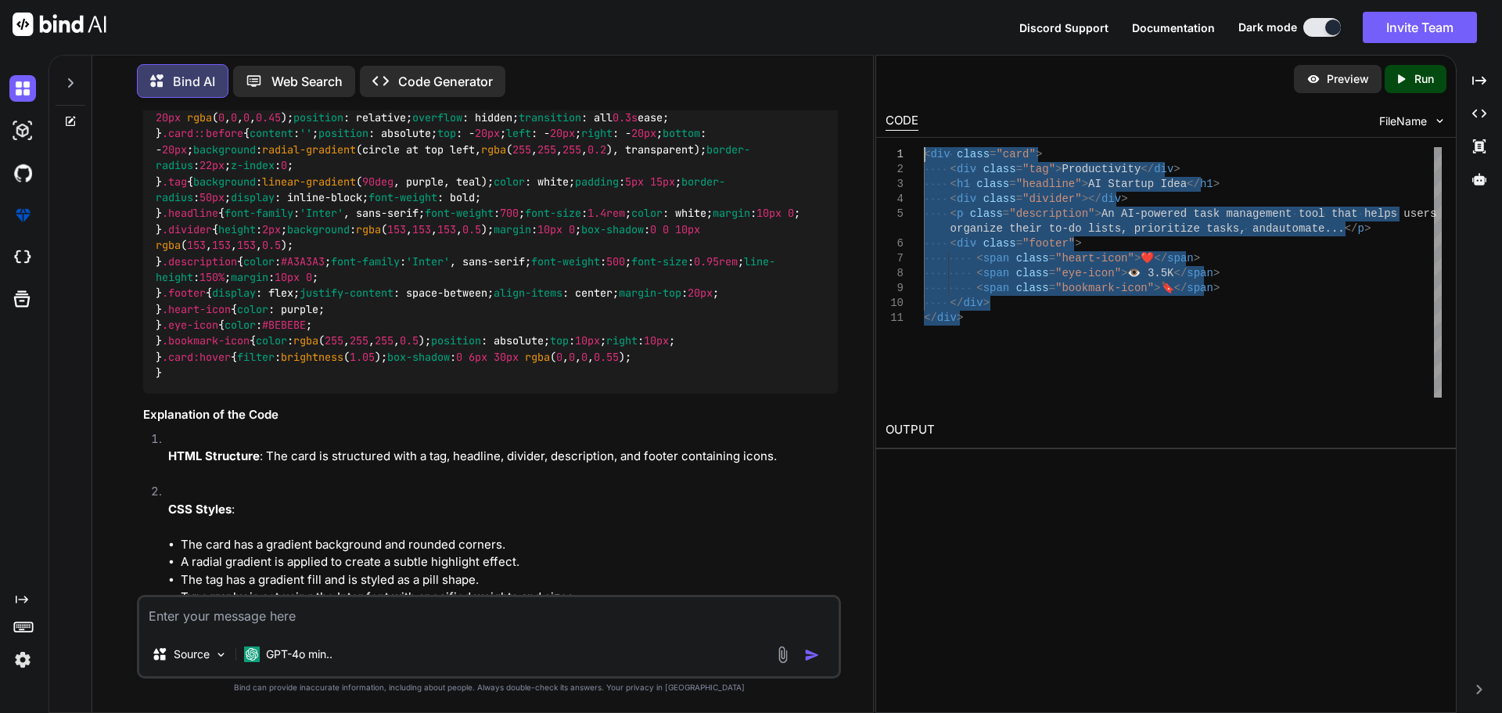
drag, startPoint x: 1009, startPoint y: 401, endPoint x: 897, endPoint y: 149, distance: 275.6
click at [924, 149] on div "< div class = "card" > < div class = "tag" > Productivity </ div > < h1 class =…" at bounding box center [1183, 272] width 518 height 250
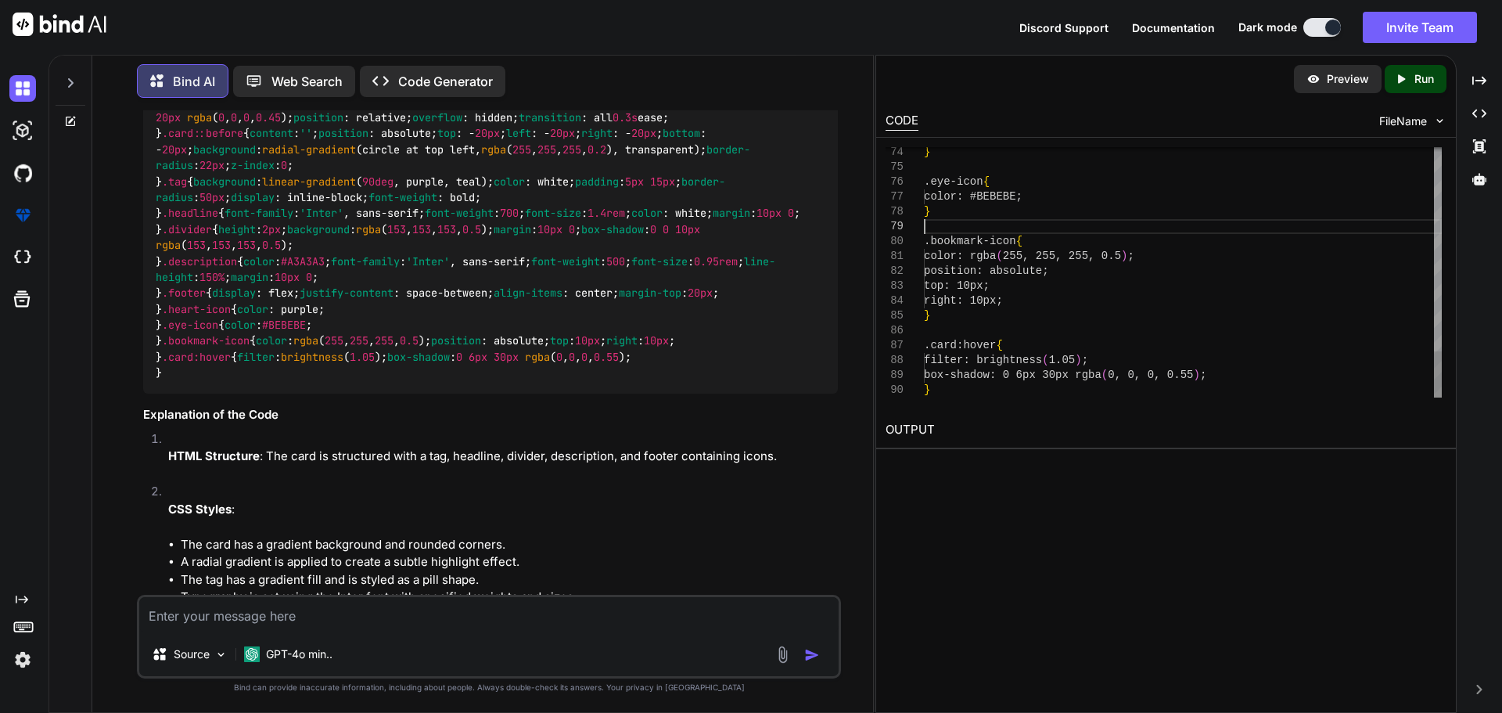
click at [1466, 190] on div at bounding box center [1479, 179] width 33 height 27
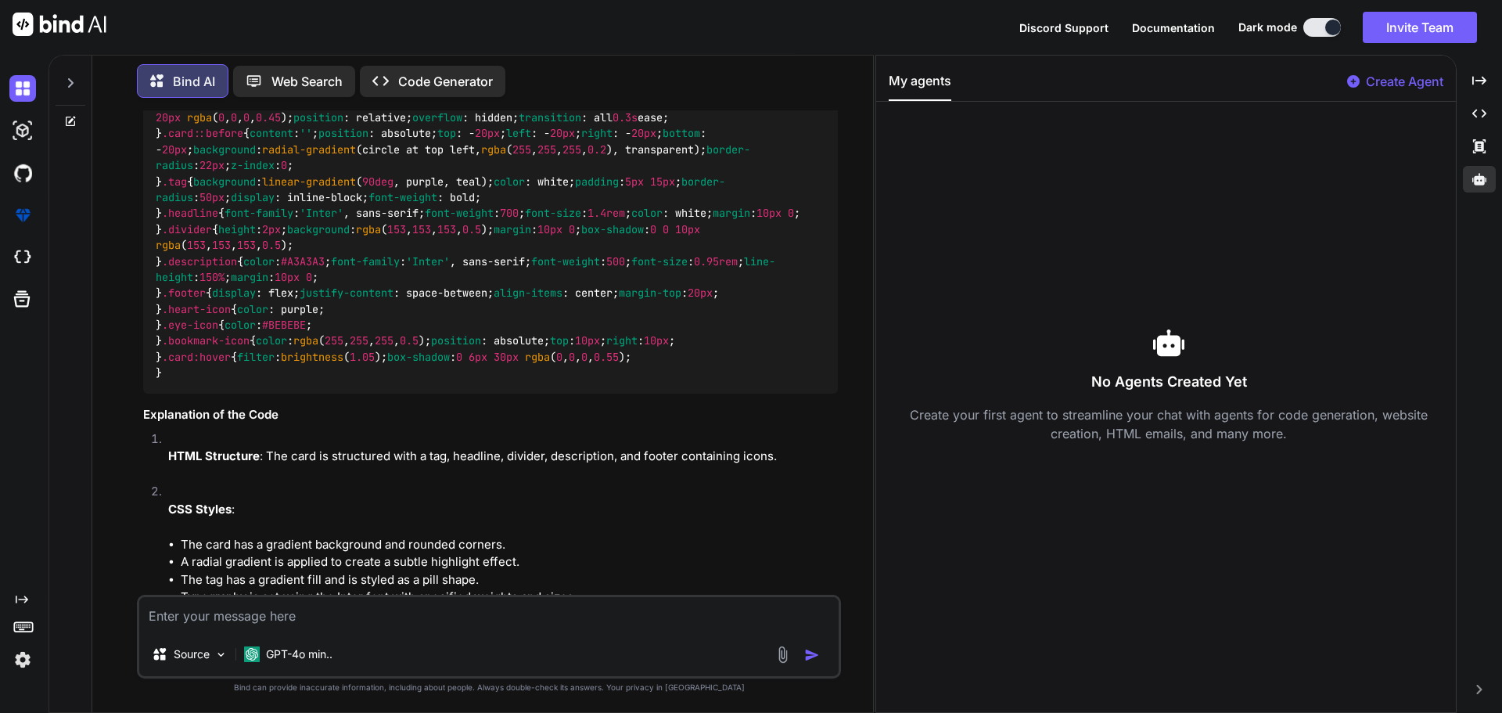
click at [1407, 88] on p "Create Agent" at bounding box center [1404, 81] width 77 height 19
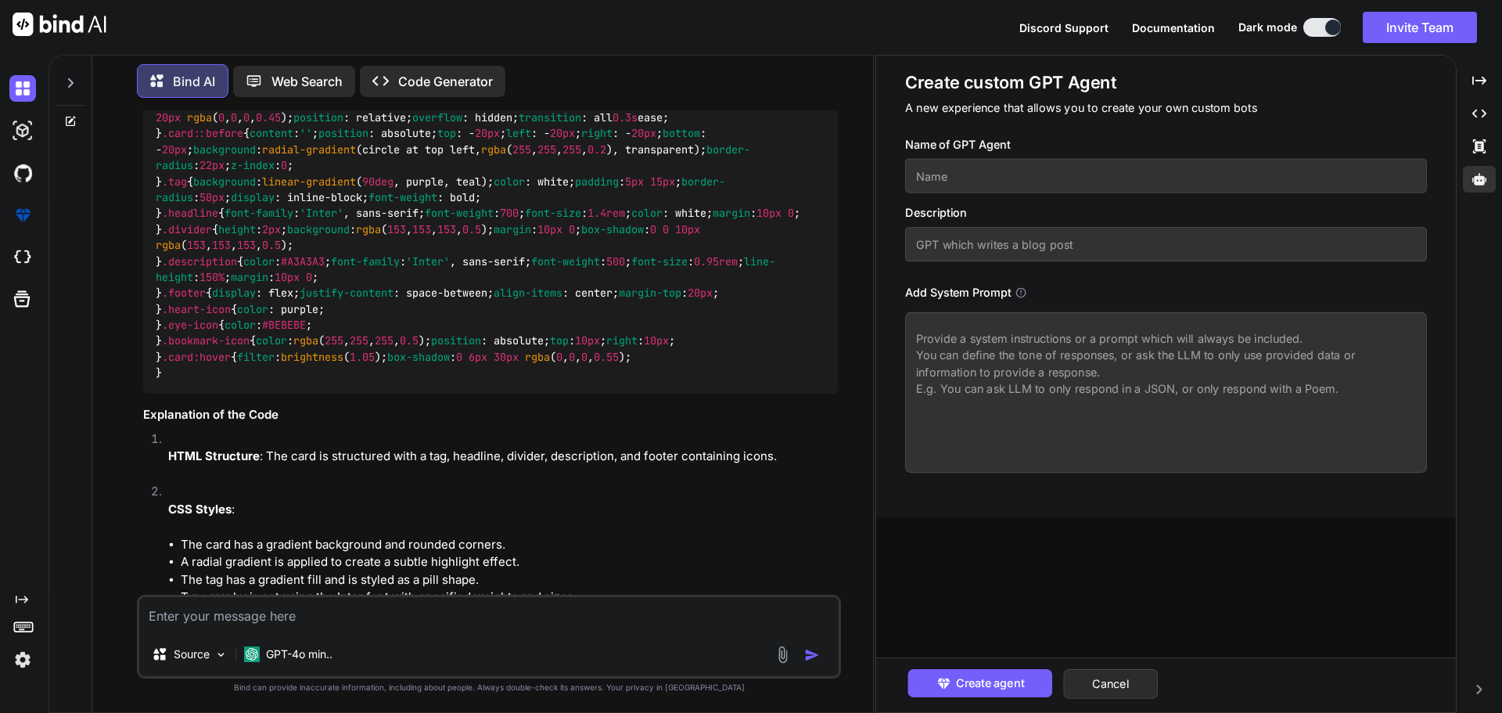
click at [1215, 193] on input "text" at bounding box center [1166, 176] width 522 height 34
click at [1177, 402] on textarea at bounding box center [1166, 392] width 522 height 160
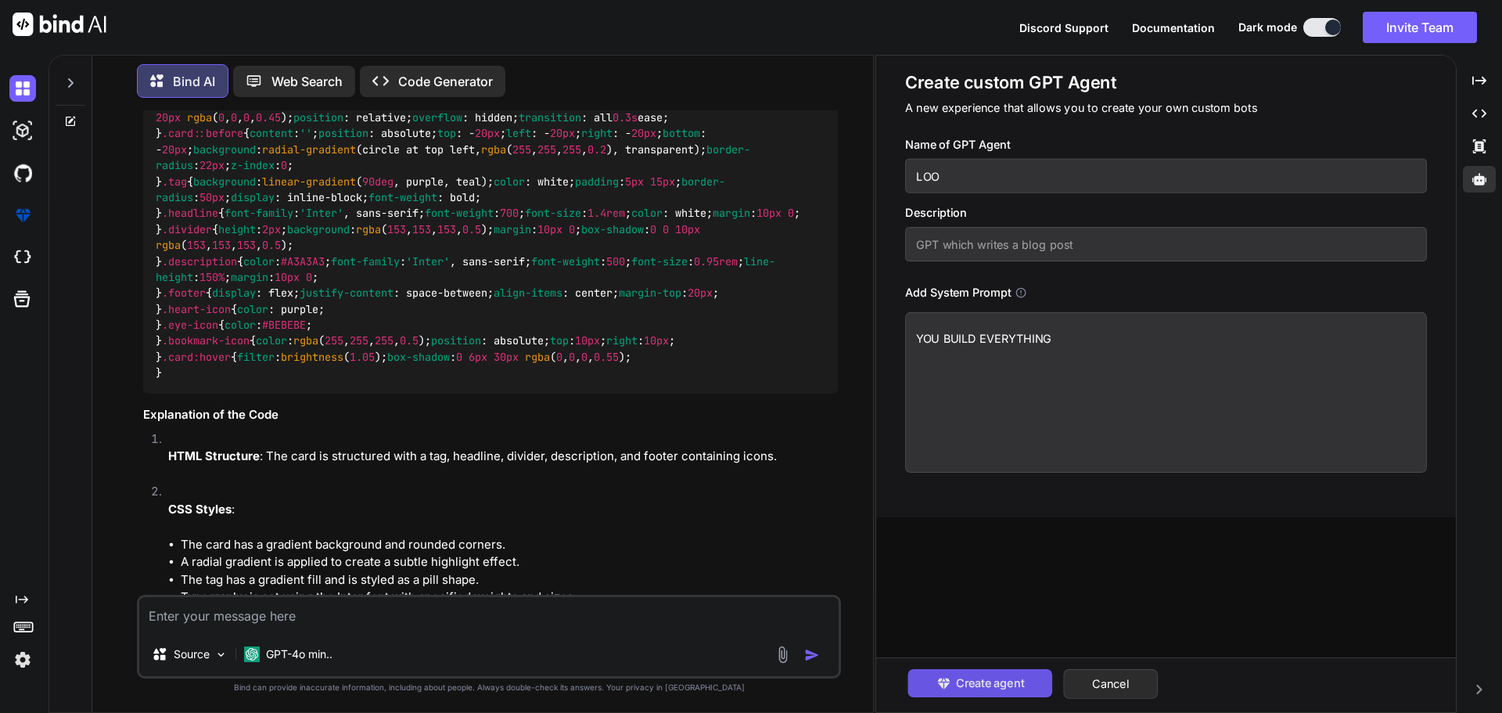
click at [1052, 682] on button "Create agent" at bounding box center [979, 683] width 145 height 28
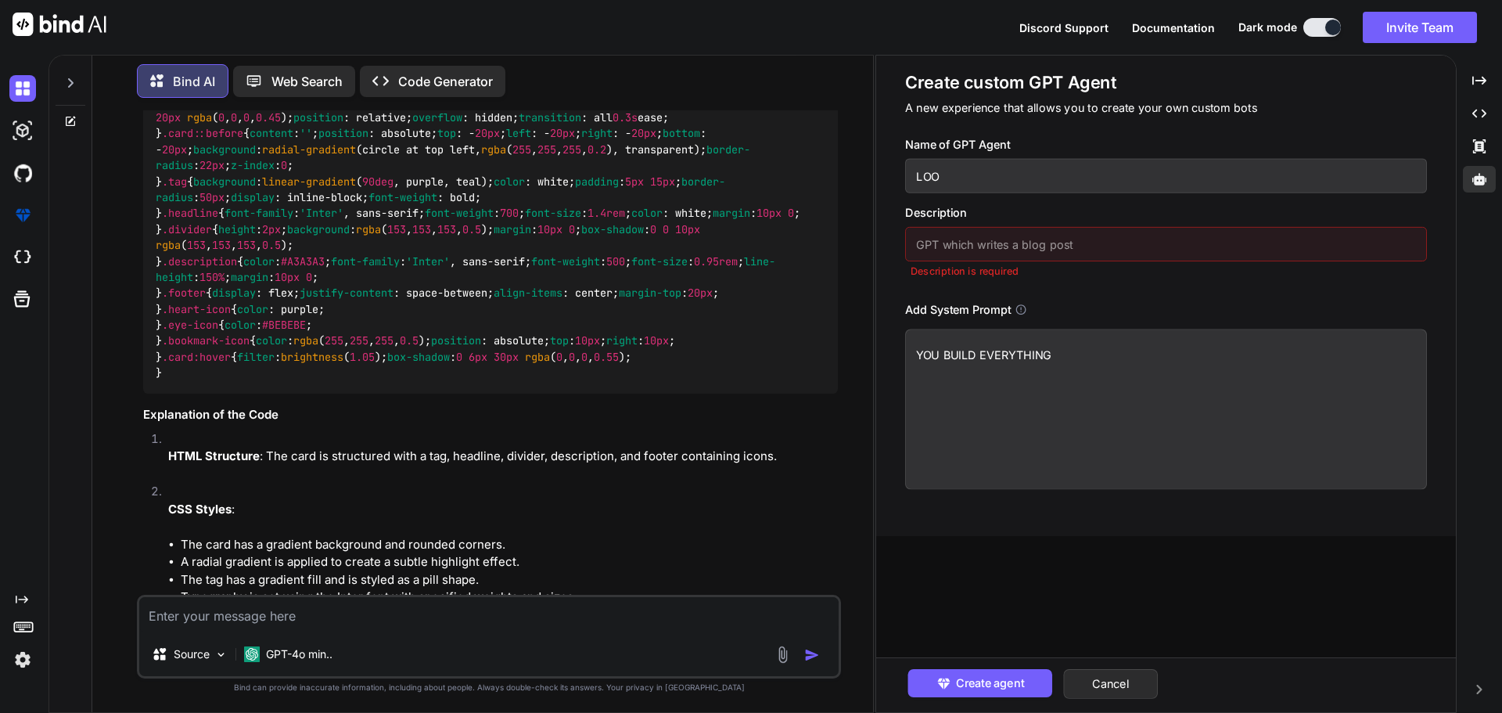
click at [1124, 261] on input "text" at bounding box center [1166, 244] width 522 height 34
click at [1022, 685] on span "Create agent" at bounding box center [989, 682] width 68 height 17
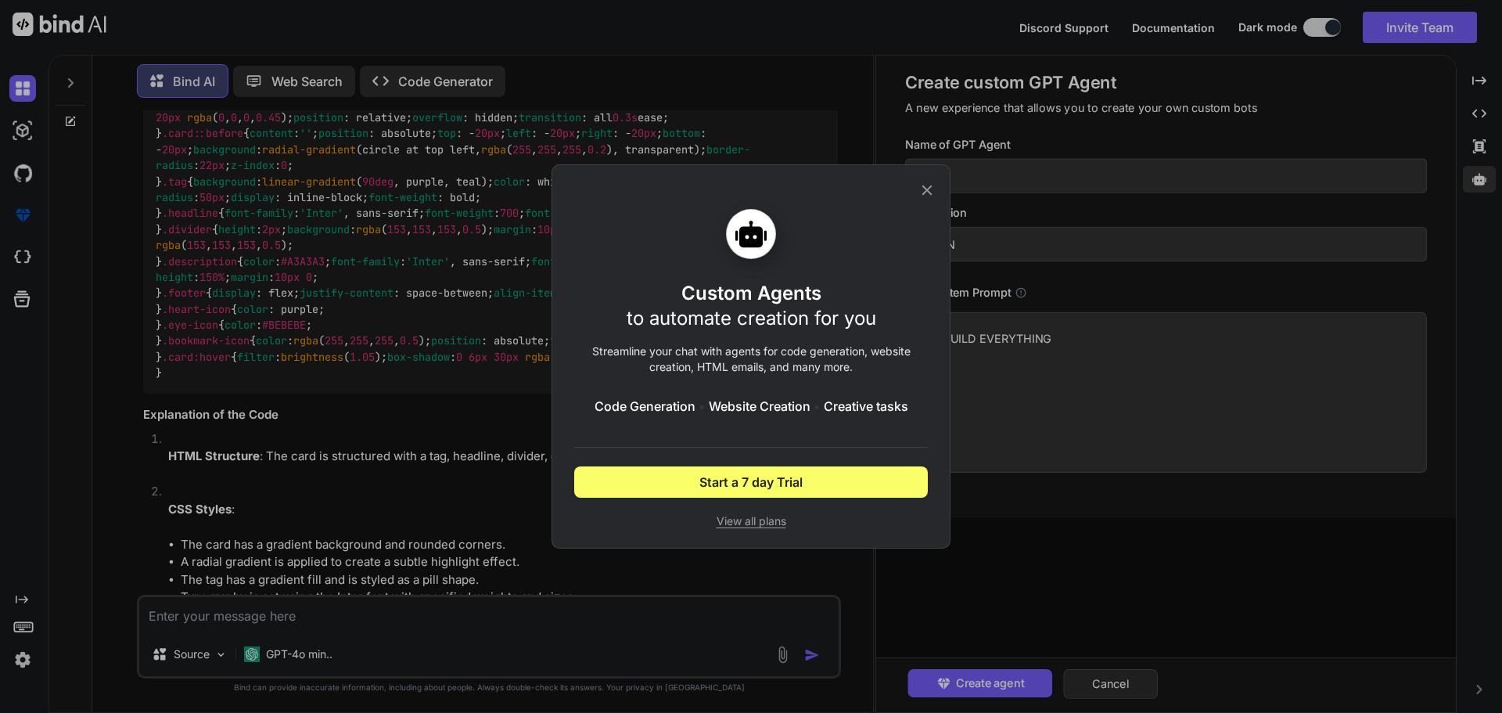
drag, startPoint x: 923, startPoint y: 129, endPoint x: 1044, endPoint y: 56, distance: 141.4
click at [924, 181] on icon at bounding box center [926, 189] width 17 height 17
